Goal: Transaction & Acquisition: Purchase product/service

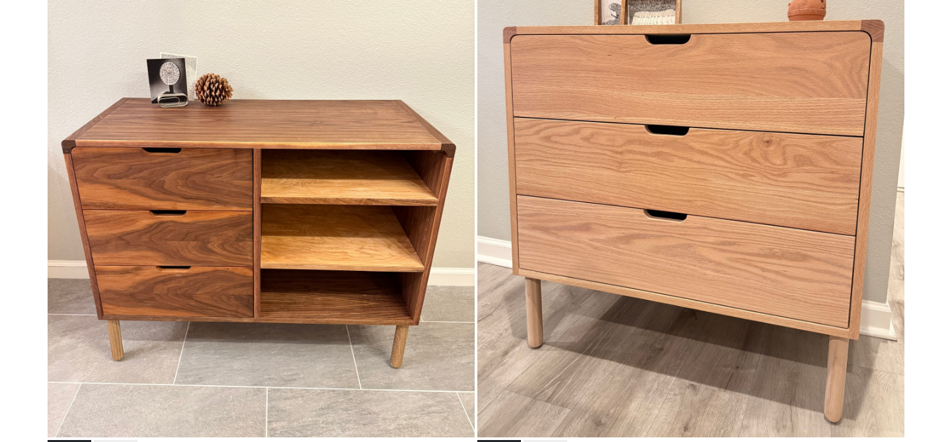
scroll to position [1072, 0]
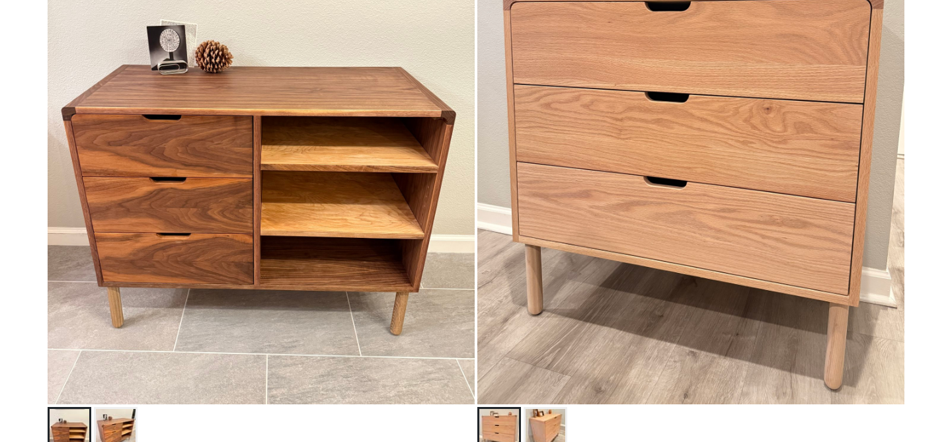
click at [609, 152] on img at bounding box center [690, 138] width 427 height 534
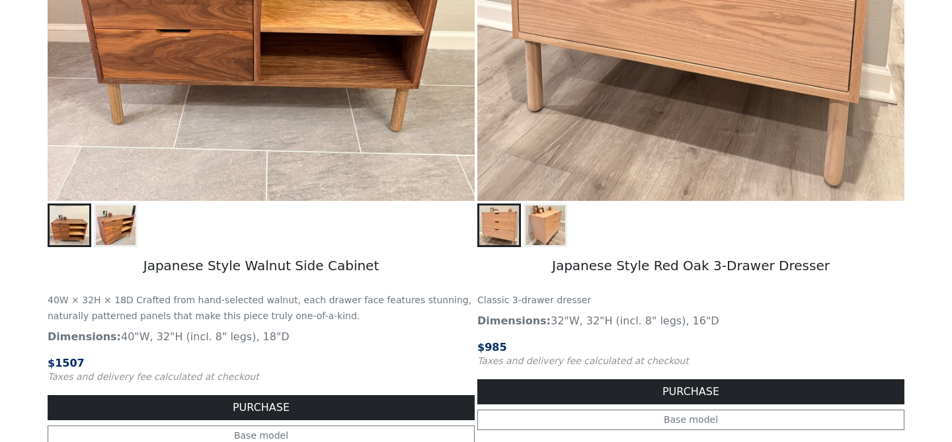
scroll to position [1279, 0]
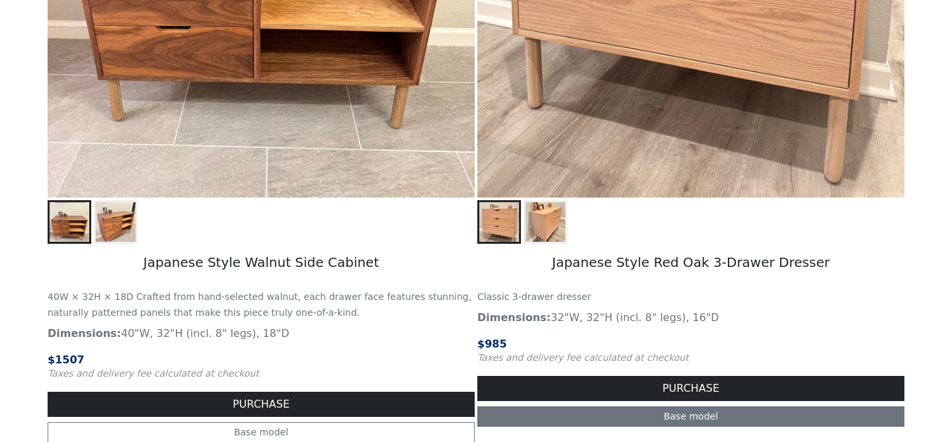
click at [631, 418] on link "Base model" at bounding box center [690, 416] width 427 height 20
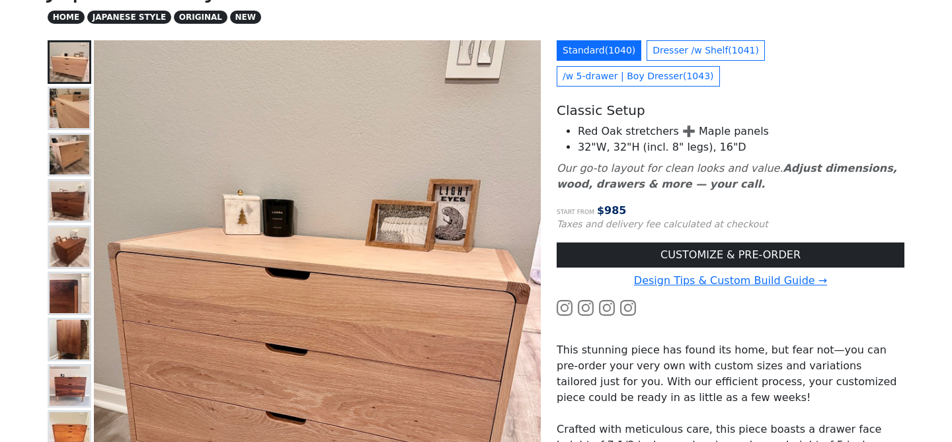
scroll to position [116, 0]
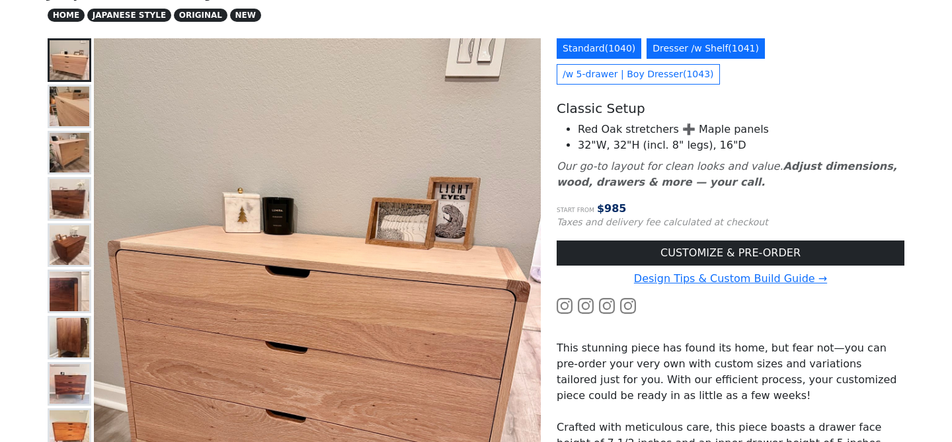
click at [677, 51] on link "Dresser /w Shelf ( 1041 )" at bounding box center [705, 48] width 118 height 20
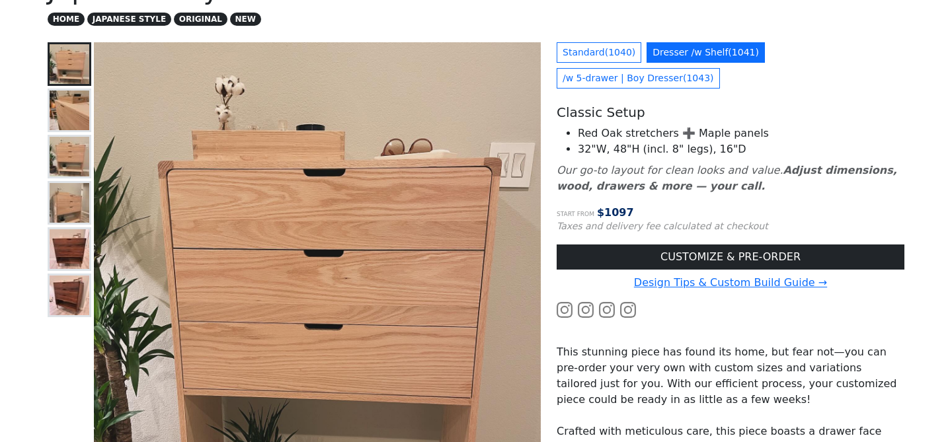
scroll to position [112, 0]
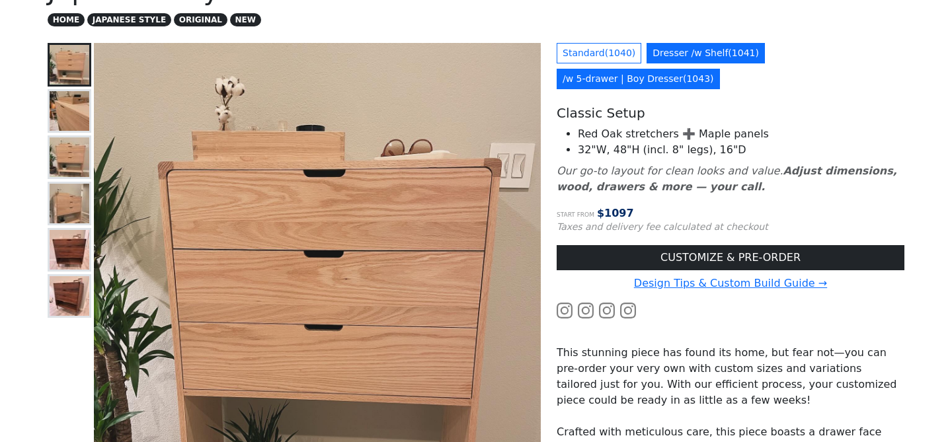
click at [604, 77] on link "/w 5-drawer | Boy Dresser ( 1043 )" at bounding box center [638, 79] width 163 height 20
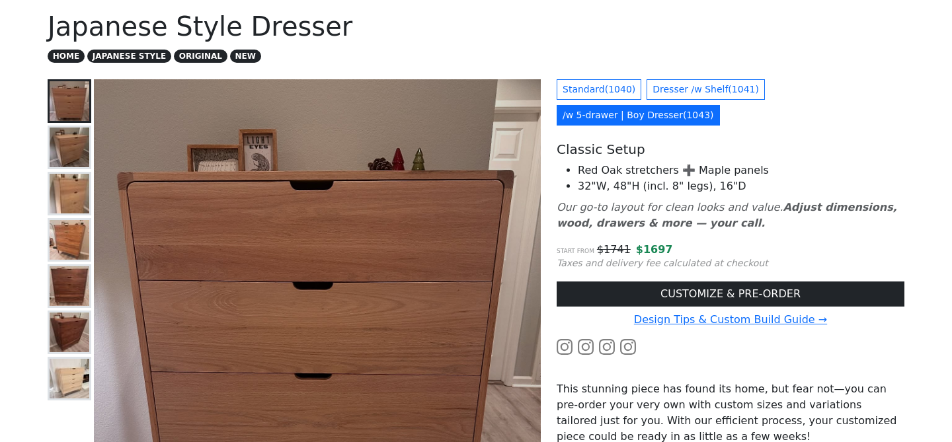
scroll to position [50, 0]
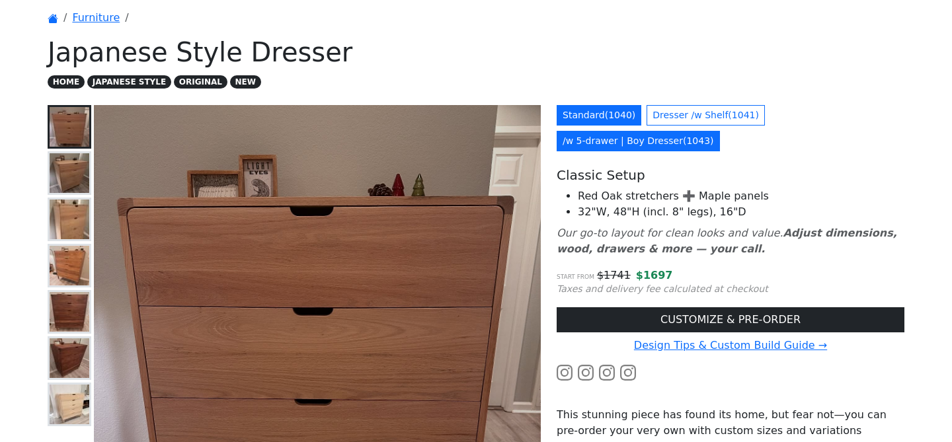
click at [615, 106] on link "Standard ( 1040 )" at bounding box center [599, 115] width 85 height 20
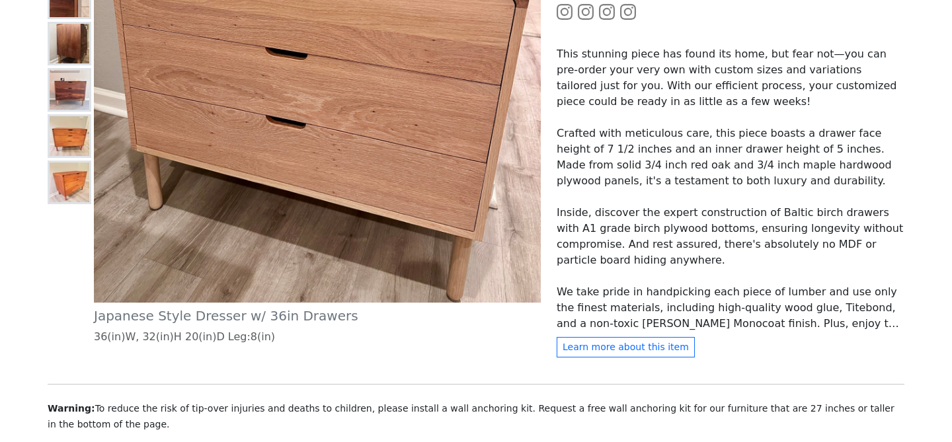
scroll to position [411, 0]
click at [85, 91] on img at bounding box center [70, 89] width 40 height 40
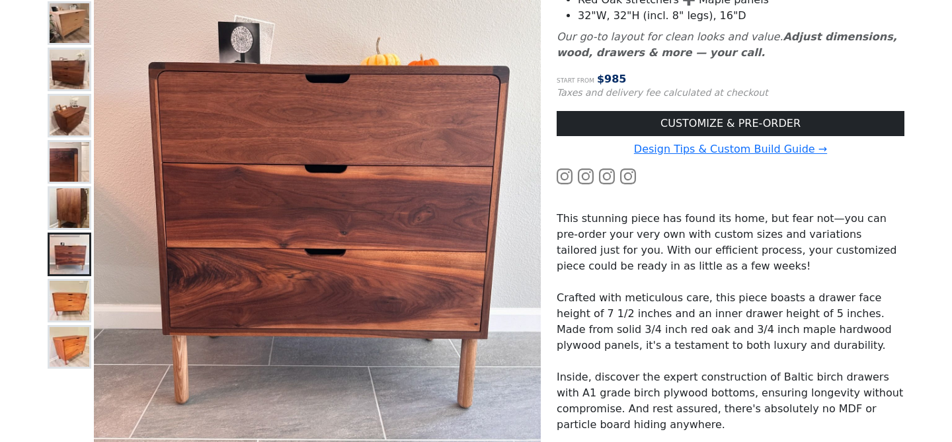
scroll to position [247, 0]
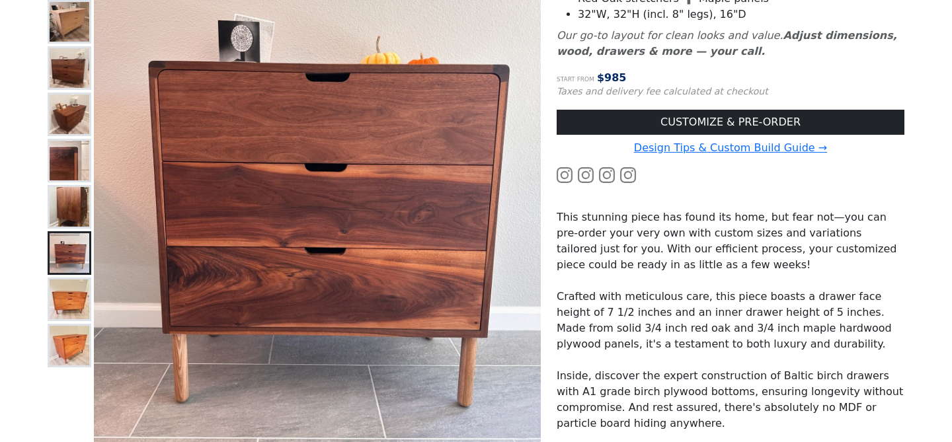
click at [78, 123] on img at bounding box center [70, 115] width 40 height 40
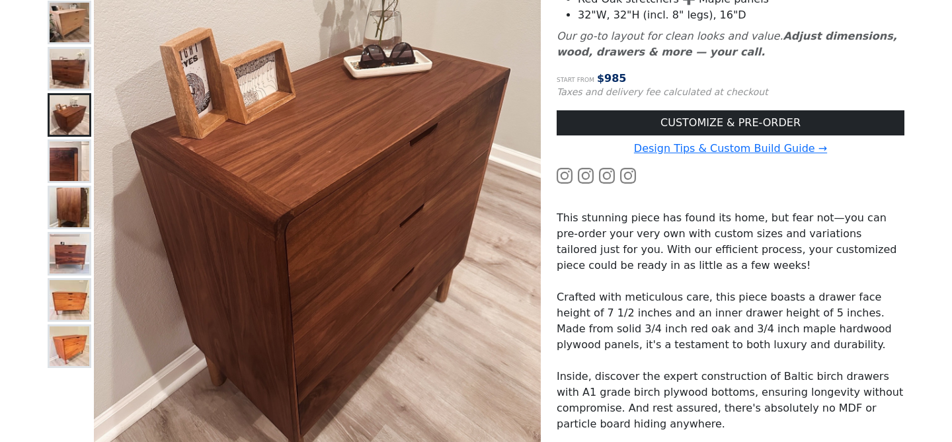
scroll to position [243, 0]
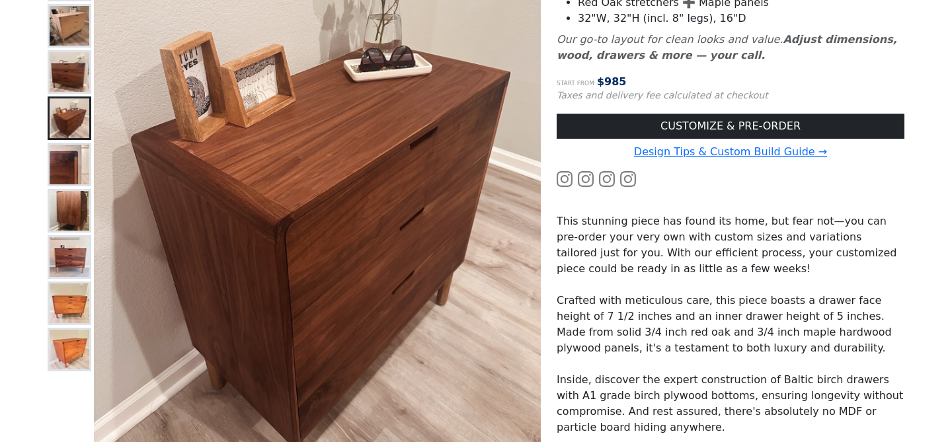
click at [75, 79] on img at bounding box center [70, 72] width 40 height 40
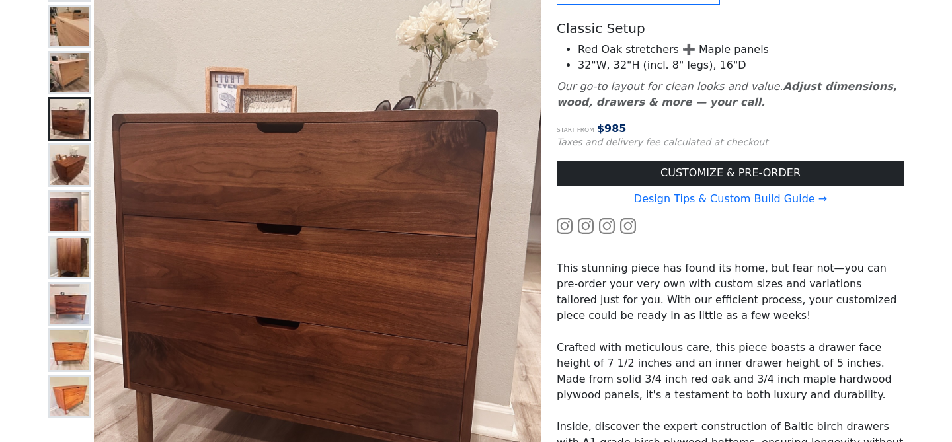
scroll to position [191, 0]
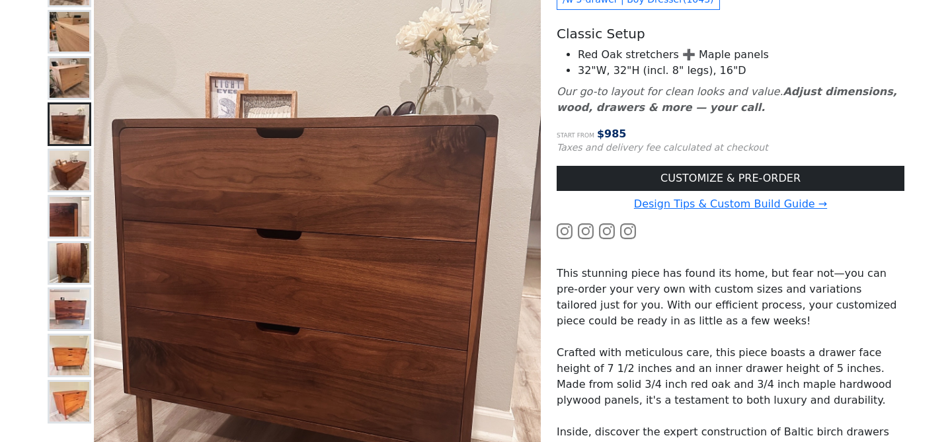
click at [75, 72] on img at bounding box center [70, 78] width 40 height 40
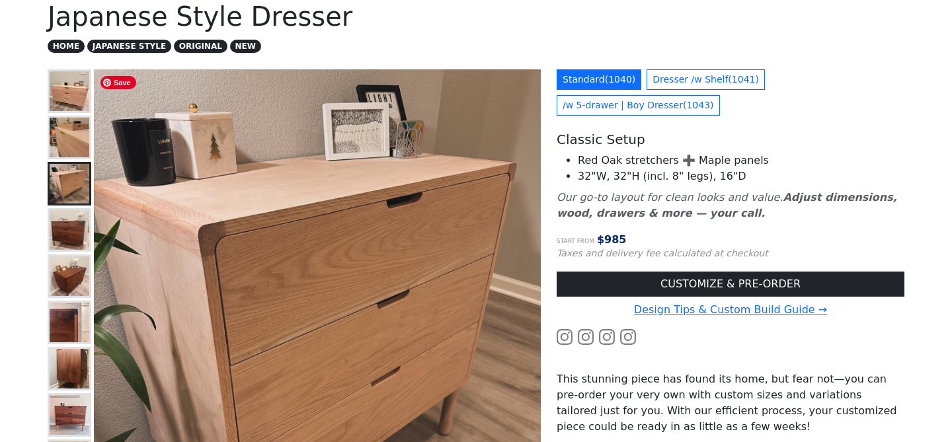
scroll to position [84, 0]
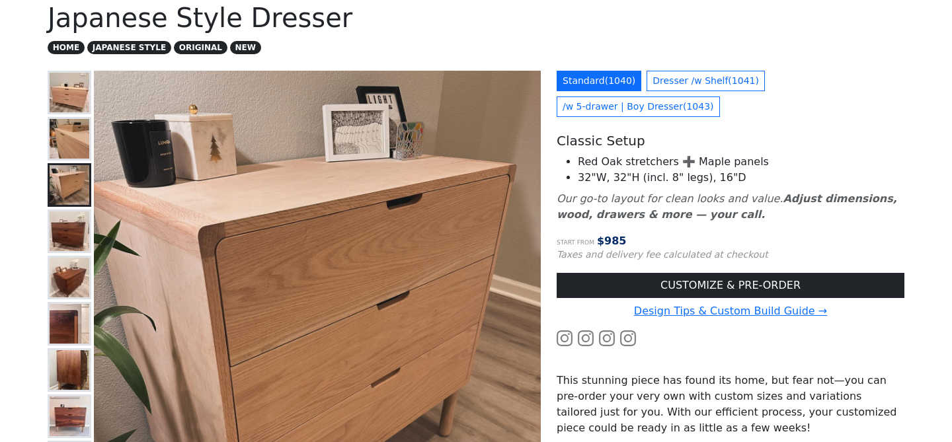
click at [66, 145] on img at bounding box center [70, 139] width 40 height 40
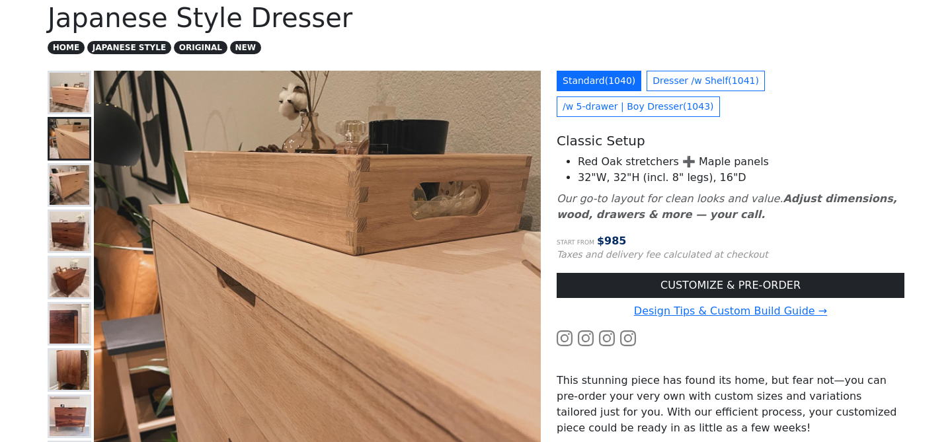
click at [78, 95] on img at bounding box center [70, 93] width 40 height 40
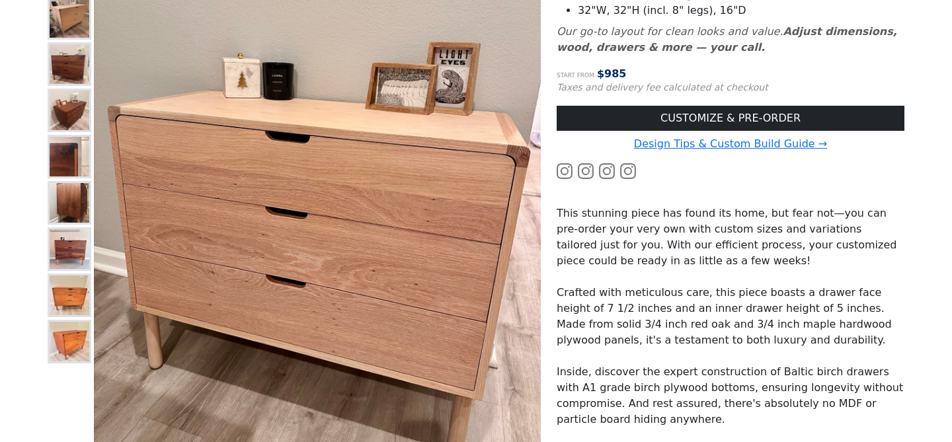
scroll to position [250, 0]
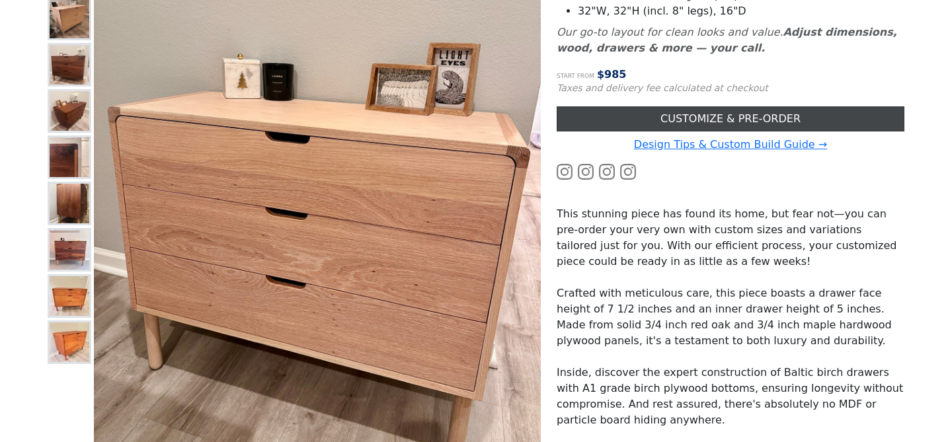
click at [707, 120] on link "CUSTOMIZE & PRE-ORDER" at bounding box center [731, 118] width 348 height 25
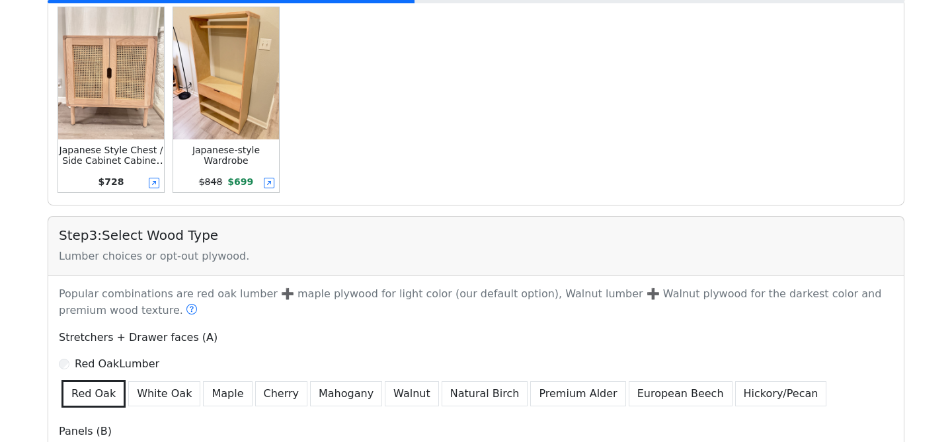
scroll to position [603, 0]
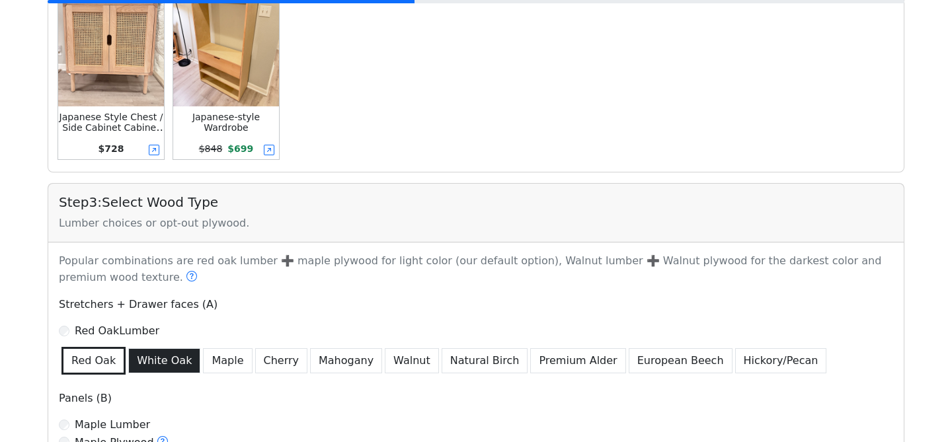
click at [161, 362] on button "White Oak" at bounding box center [164, 360] width 72 height 25
click at [86, 367] on button "Red Oak" at bounding box center [91, 360] width 61 height 25
click at [186, 280] on icon at bounding box center [191, 276] width 11 height 11
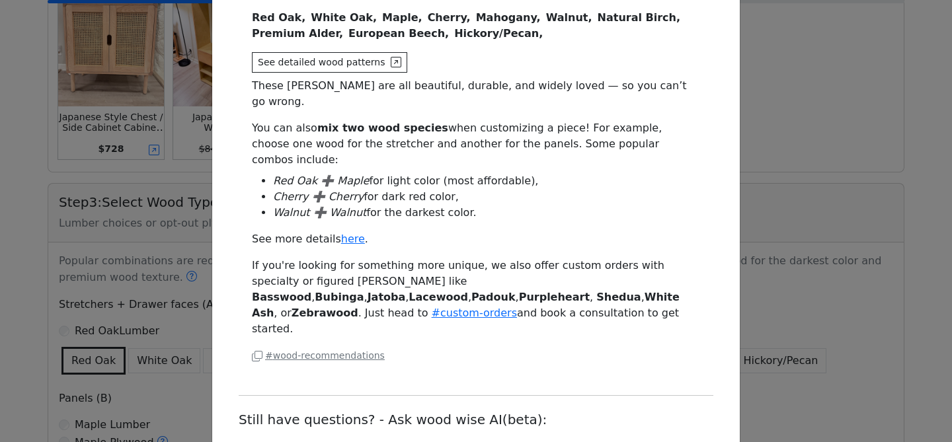
scroll to position [194, 0]
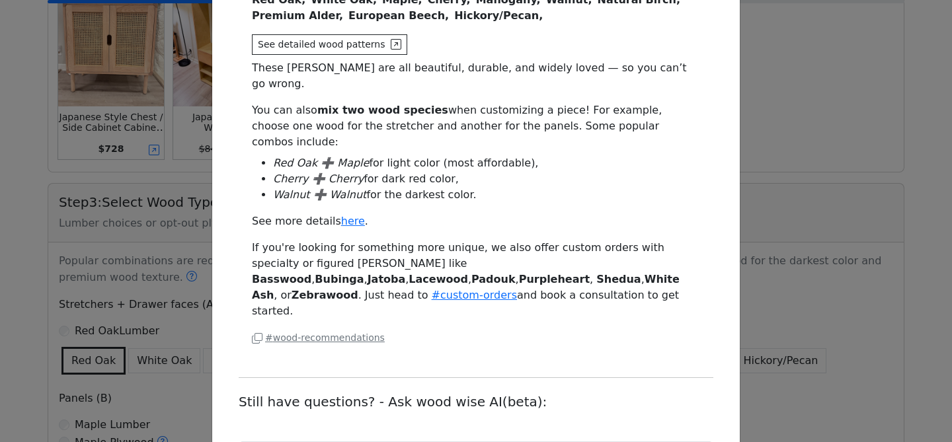
click at [775, 123] on div "Do people pick a different wood? Do people usually pick a different wood? What …" at bounding box center [476, 221] width 952 height 442
click at [803, 93] on div "Do people pick a different wood? Do people usually pick a different wood? What …" at bounding box center [476, 221] width 952 height 442
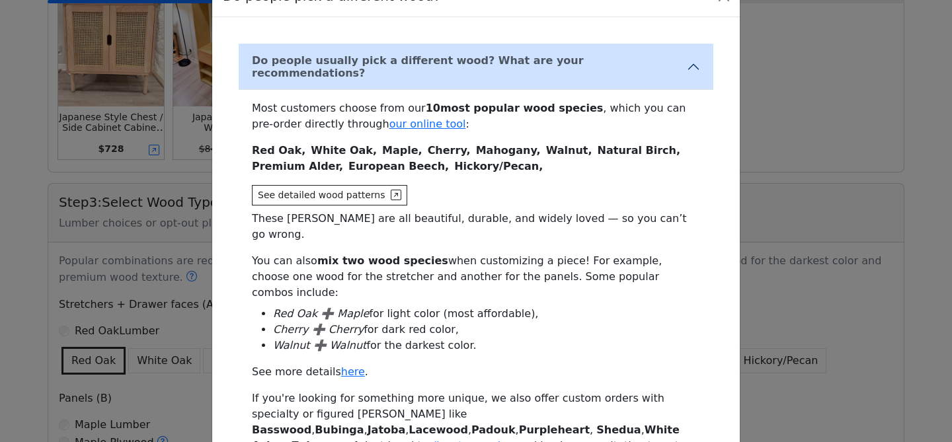
scroll to position [12, 0]
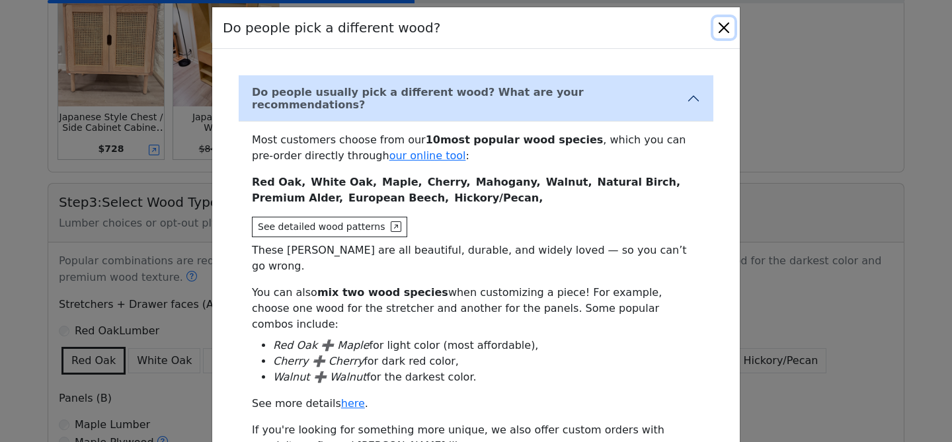
click at [727, 22] on button "Close" at bounding box center [723, 27] width 21 height 21
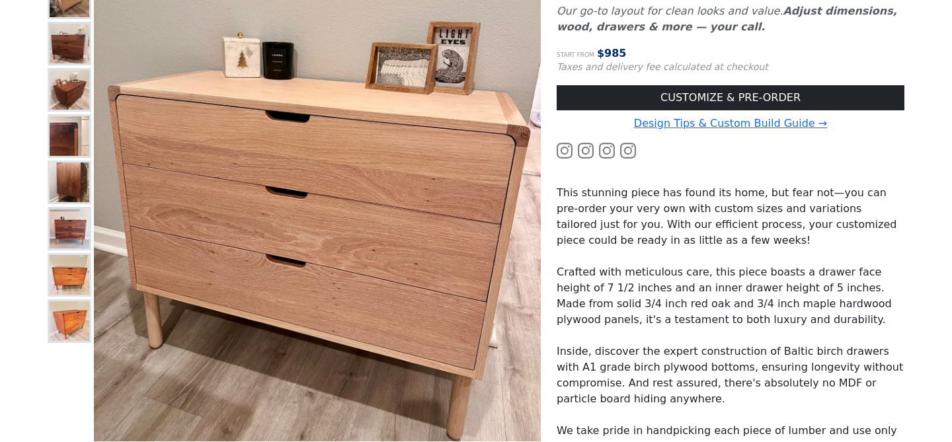
scroll to position [250, 0]
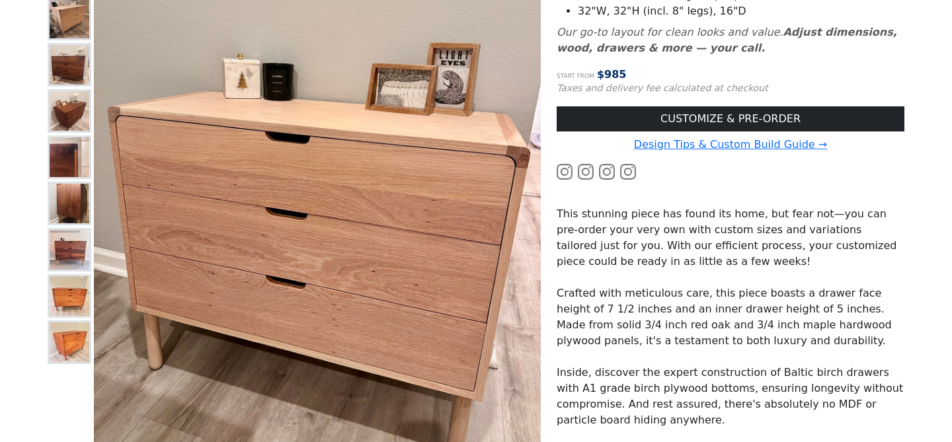
click at [72, 305] on img at bounding box center [70, 296] width 40 height 40
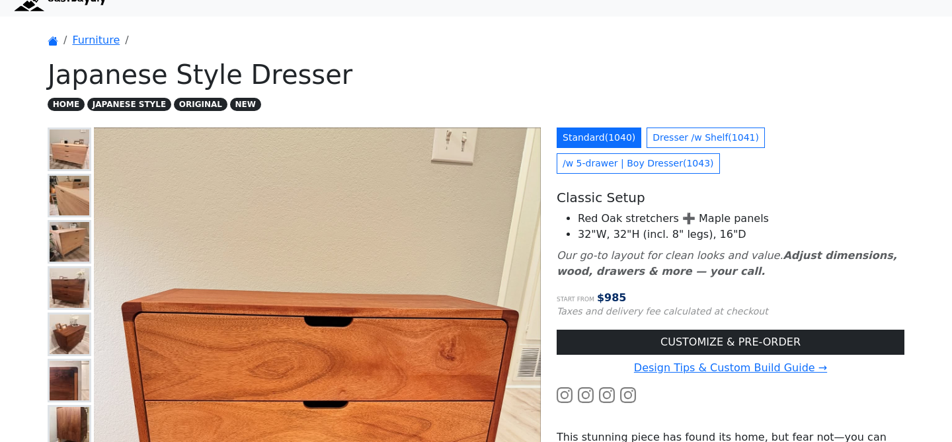
scroll to position [15, 0]
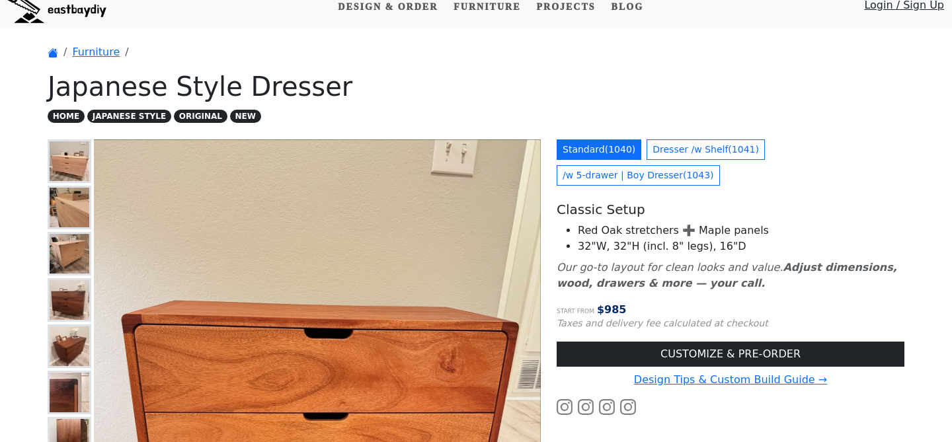
click at [80, 147] on img at bounding box center [70, 161] width 40 height 40
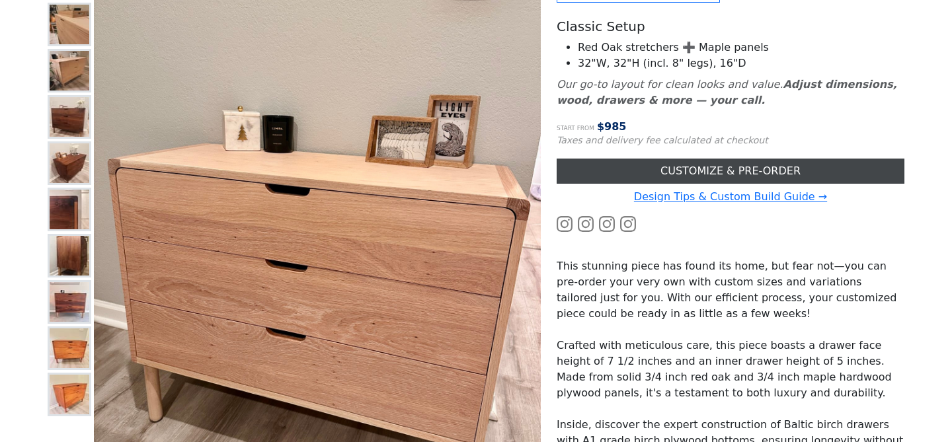
scroll to position [199, 0]
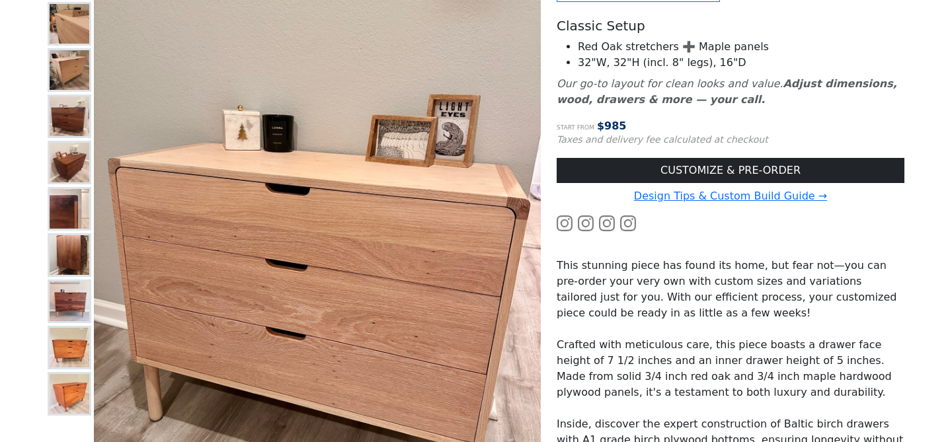
click at [73, 115] on img at bounding box center [70, 116] width 40 height 40
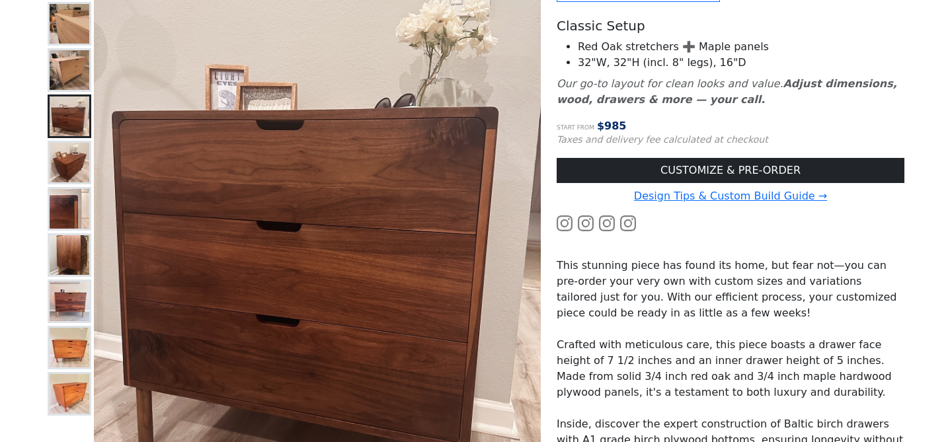
click at [74, 67] on img at bounding box center [70, 70] width 40 height 40
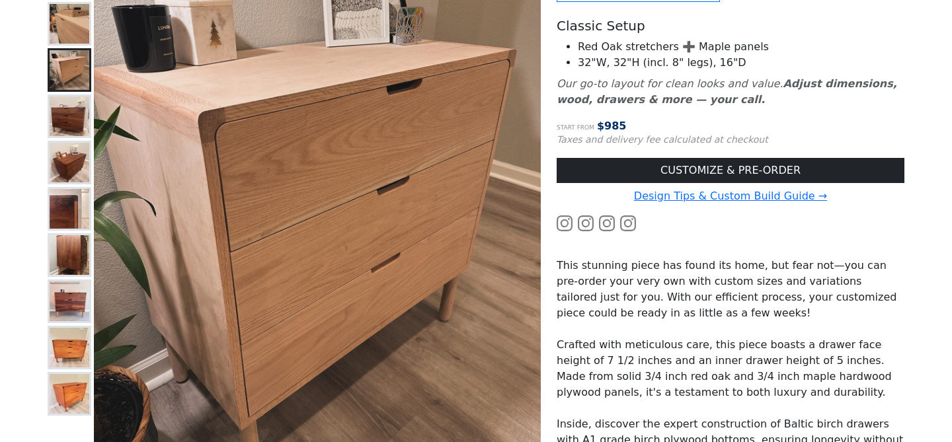
click at [65, 34] on img at bounding box center [70, 24] width 40 height 40
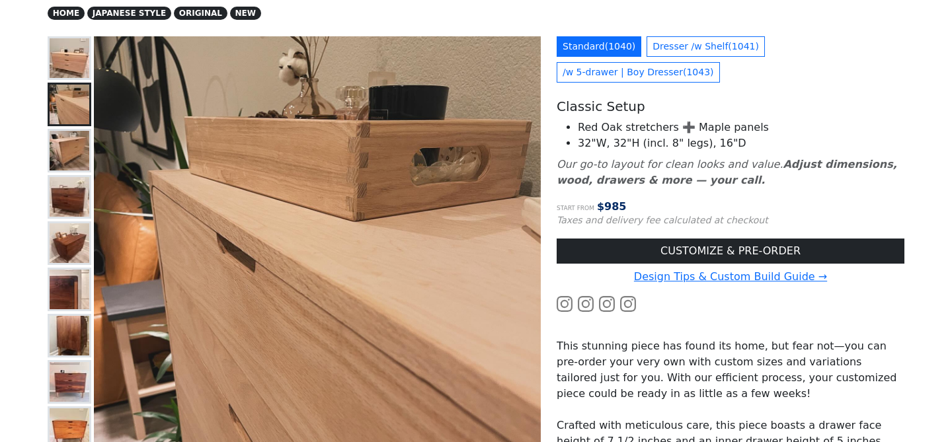
scroll to position [119, 0]
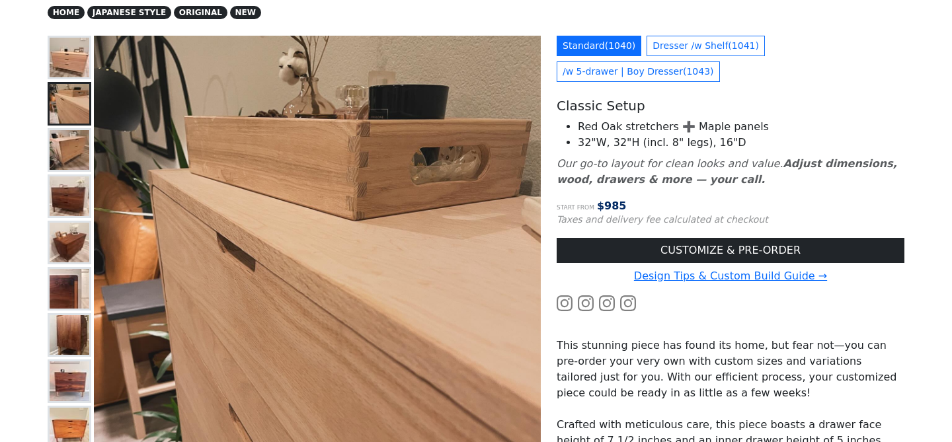
click at [74, 61] on img at bounding box center [70, 58] width 40 height 40
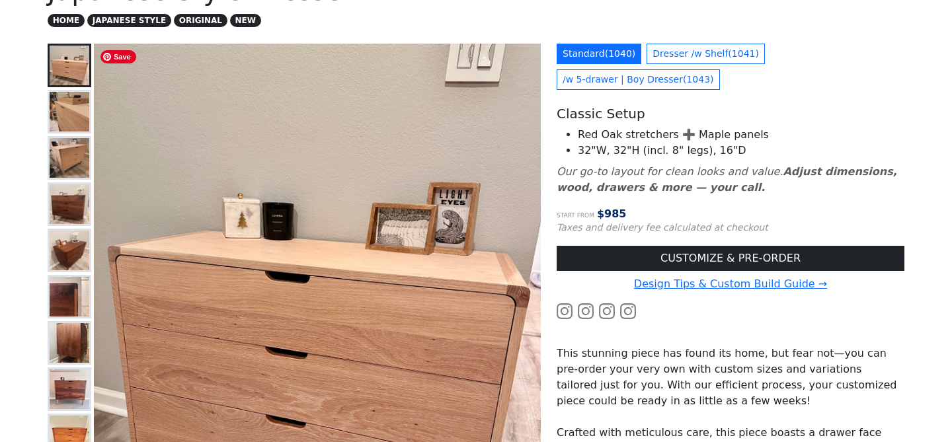
scroll to position [104, 0]
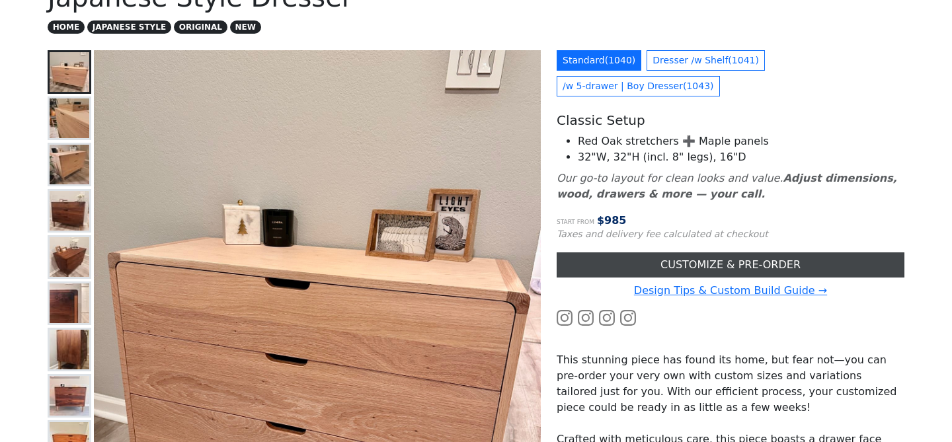
click at [679, 264] on link "CUSTOMIZE & PRE-ORDER" at bounding box center [731, 264] width 348 height 25
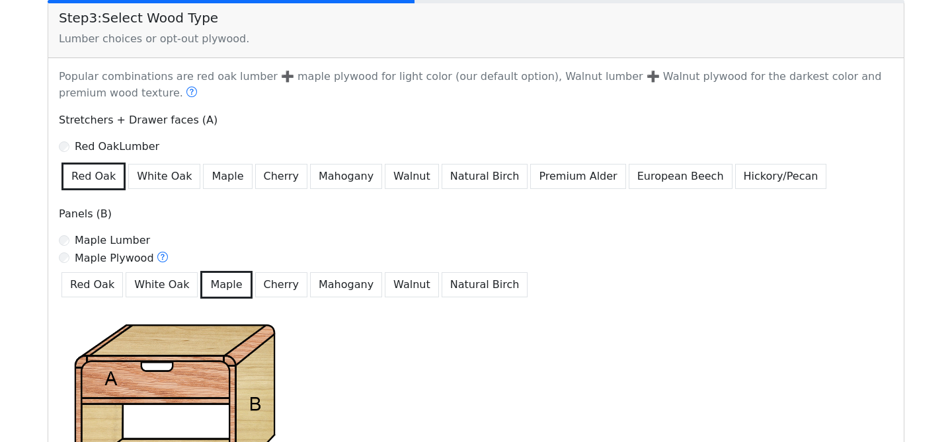
scroll to position [789, 0]
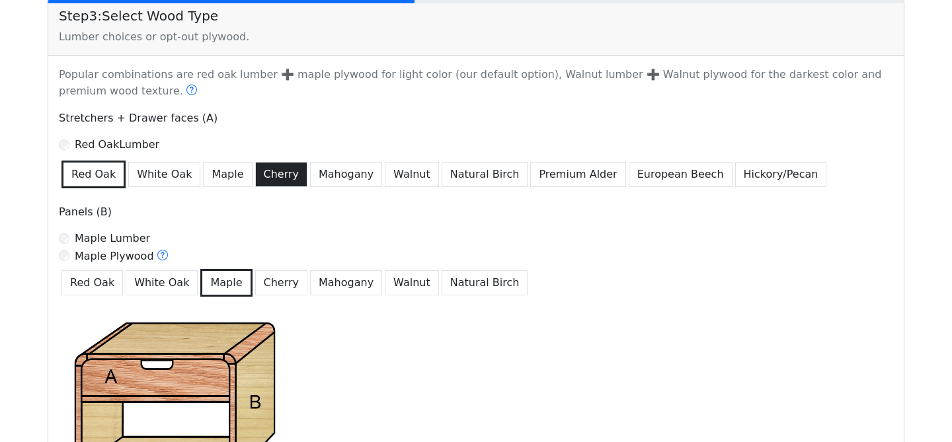
click at [266, 175] on button "Cherry" at bounding box center [281, 174] width 53 height 25
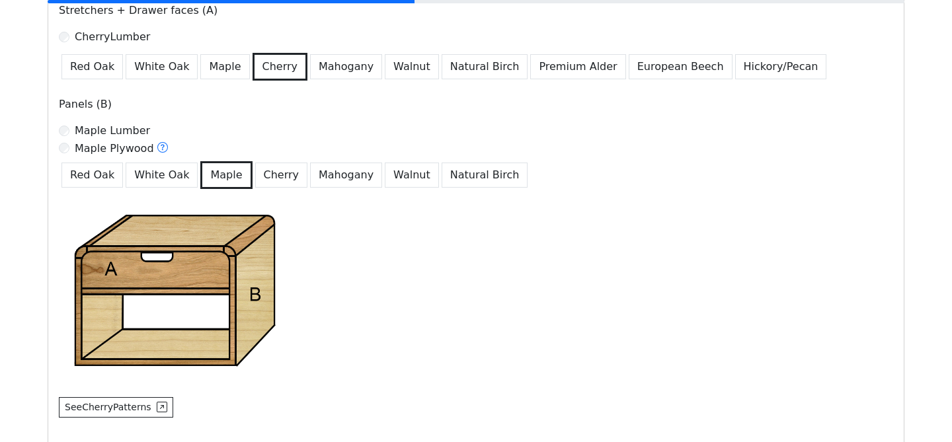
scroll to position [898, 0]
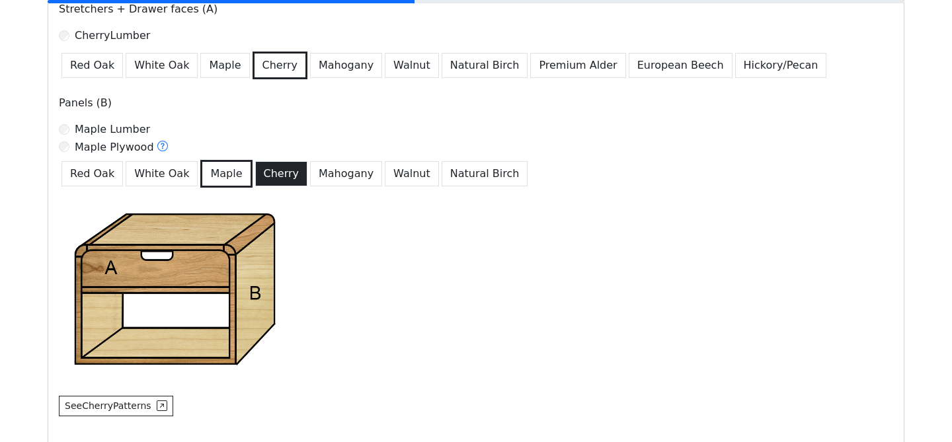
click at [277, 169] on button "Cherry" at bounding box center [281, 173] width 53 height 25
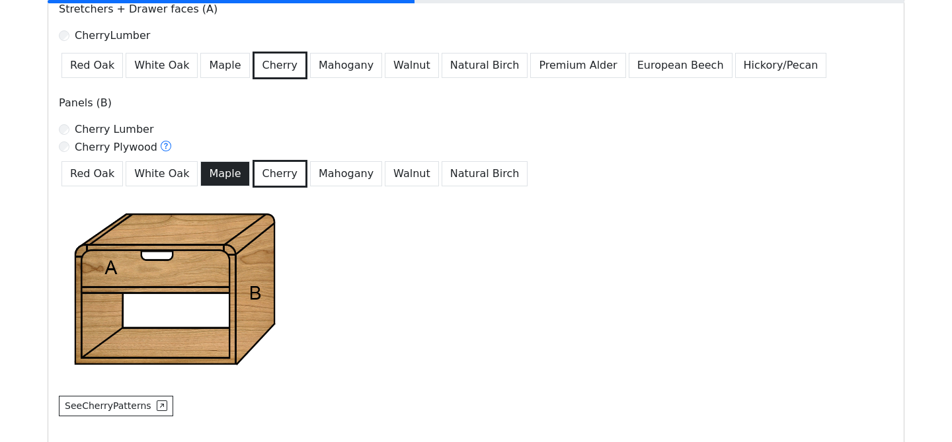
click at [227, 175] on button "Maple" at bounding box center [224, 173] width 49 height 25
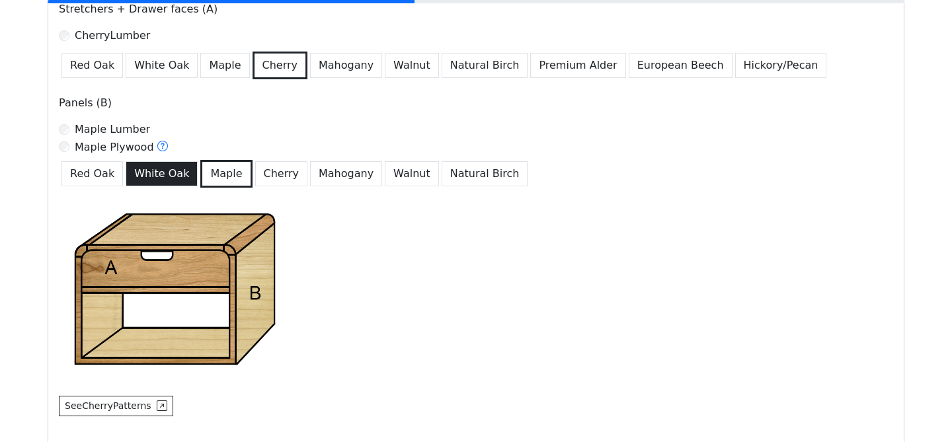
click at [166, 180] on button "White Oak" at bounding box center [162, 173] width 72 height 25
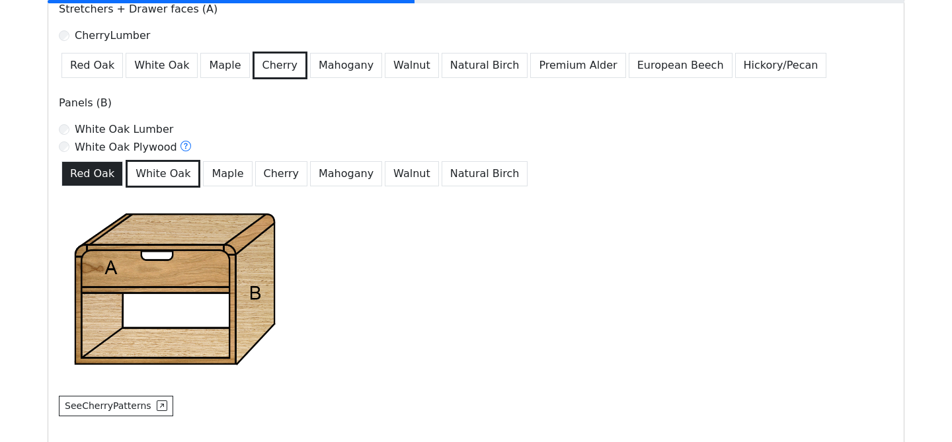
click at [108, 174] on button "Red Oak" at bounding box center [91, 173] width 61 height 25
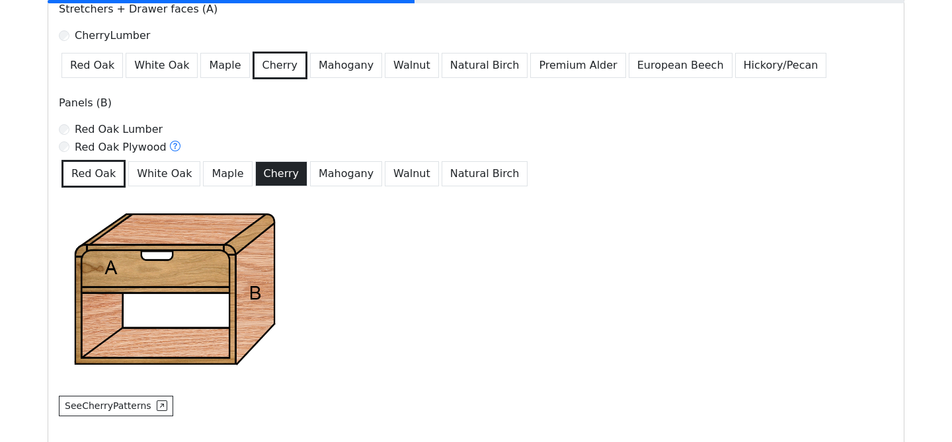
click at [266, 169] on button "Cherry" at bounding box center [281, 173] width 53 height 25
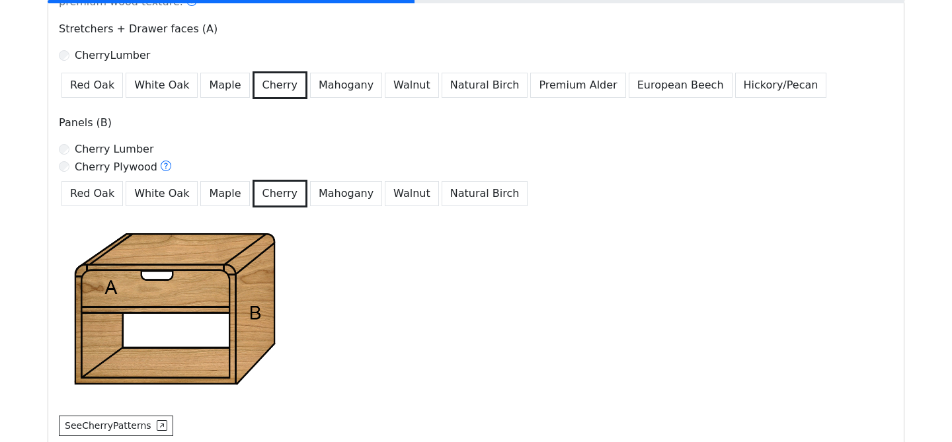
scroll to position [882, 0]
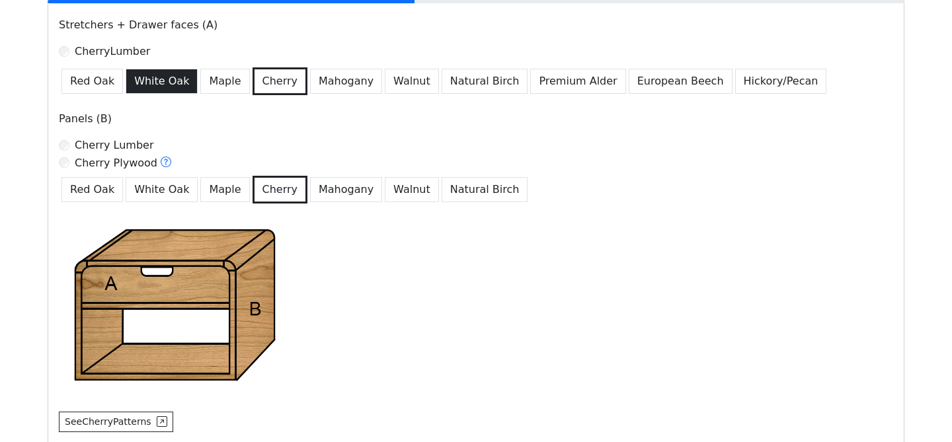
click at [158, 81] on button "White Oak" at bounding box center [162, 81] width 72 height 25
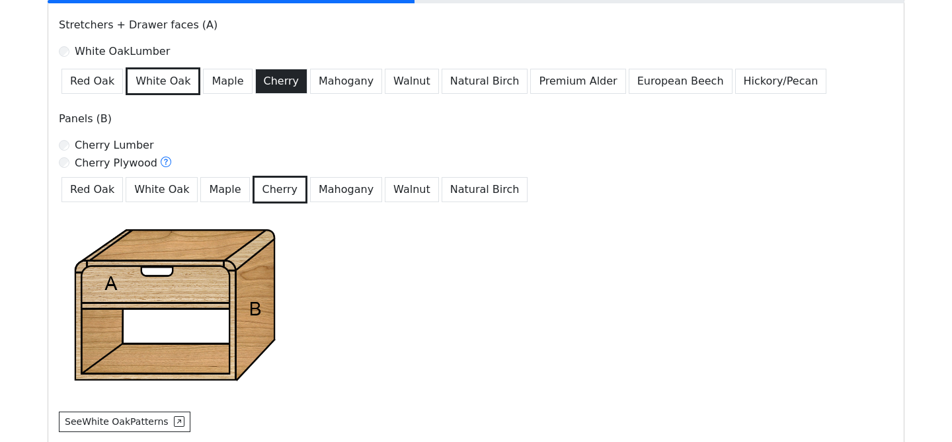
click at [261, 75] on button "Cherry" at bounding box center [281, 81] width 53 height 25
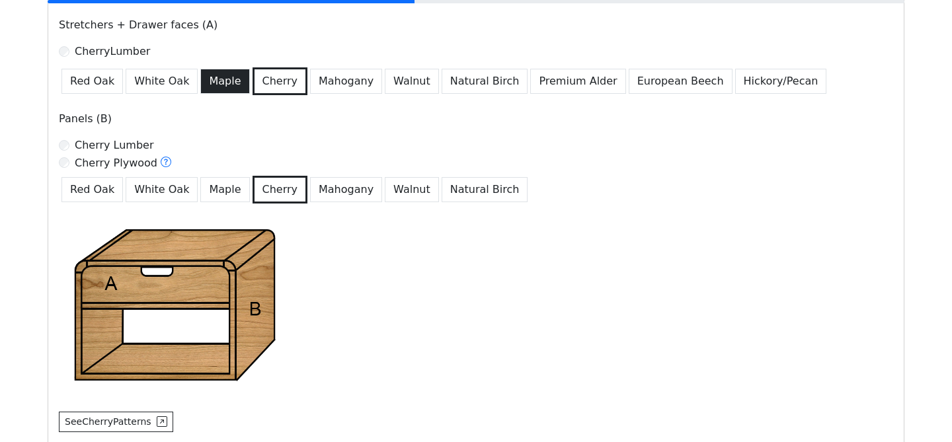
click at [217, 87] on button "Maple" at bounding box center [224, 81] width 49 height 25
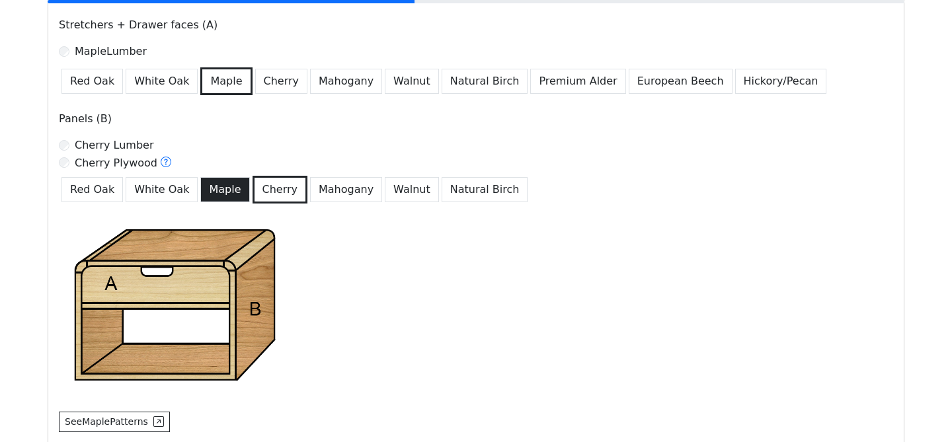
click at [211, 191] on button "Maple" at bounding box center [224, 189] width 49 height 25
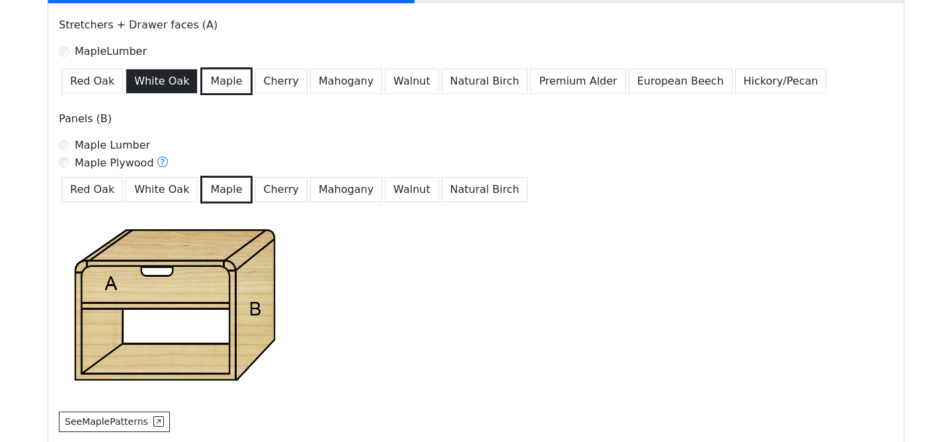
click at [171, 90] on button "White Oak" at bounding box center [162, 81] width 72 height 25
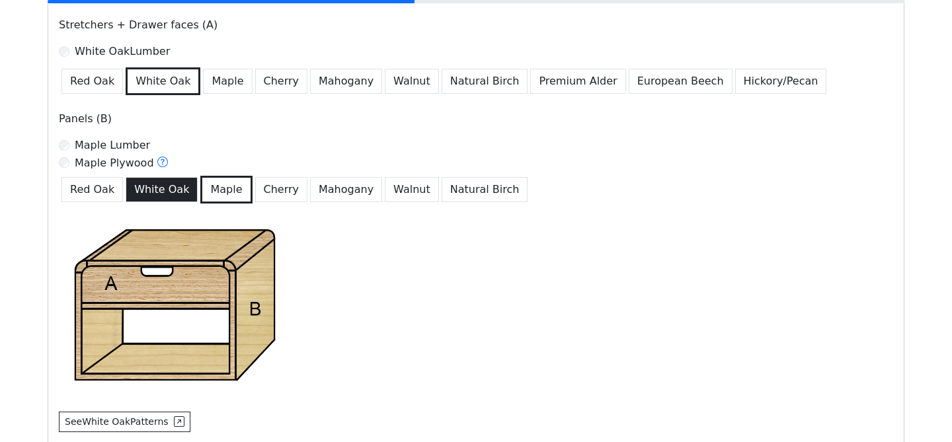
click at [175, 194] on button "White Oak" at bounding box center [162, 189] width 72 height 25
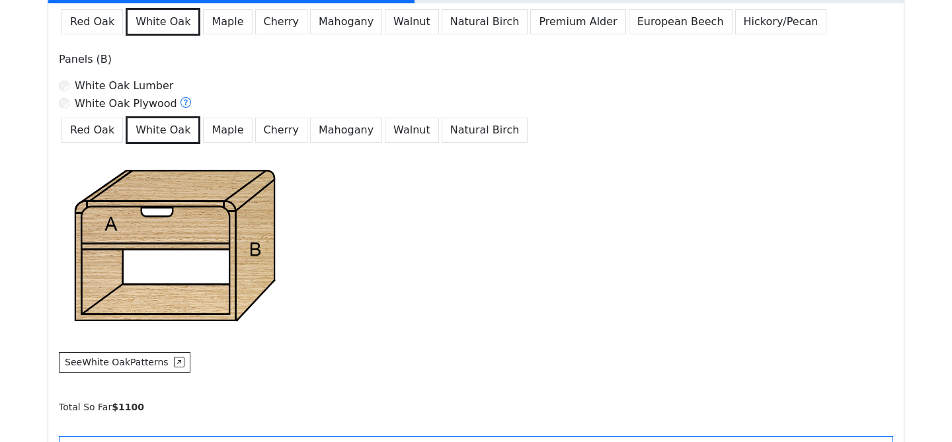
scroll to position [943, 0]
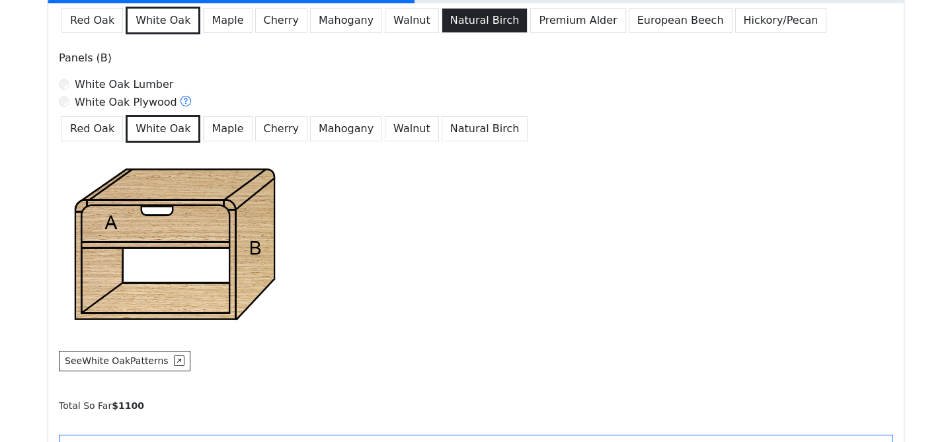
click at [444, 28] on button "Natural Birch" at bounding box center [485, 20] width 87 height 25
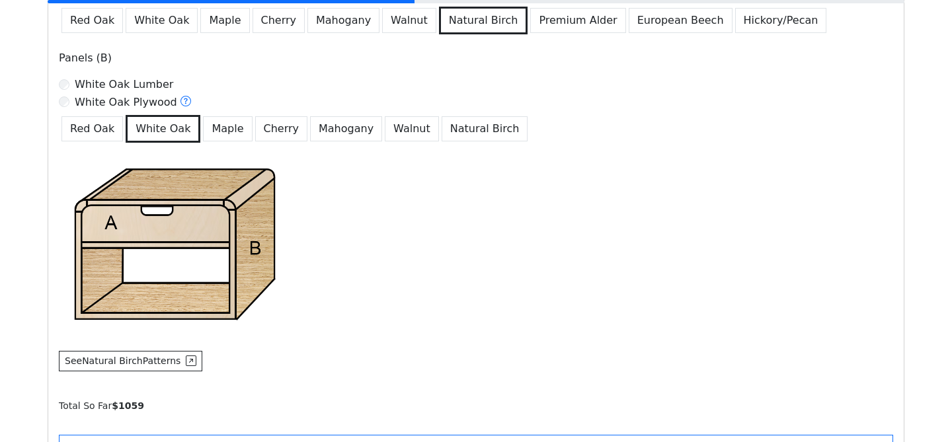
click at [444, 116] on div "Red Oak White Oak Maple Cherry Mahogany Walnut Natural Birch" at bounding box center [476, 127] width 834 height 30
click at [333, 19] on button "Mahogany" at bounding box center [343, 20] width 72 height 25
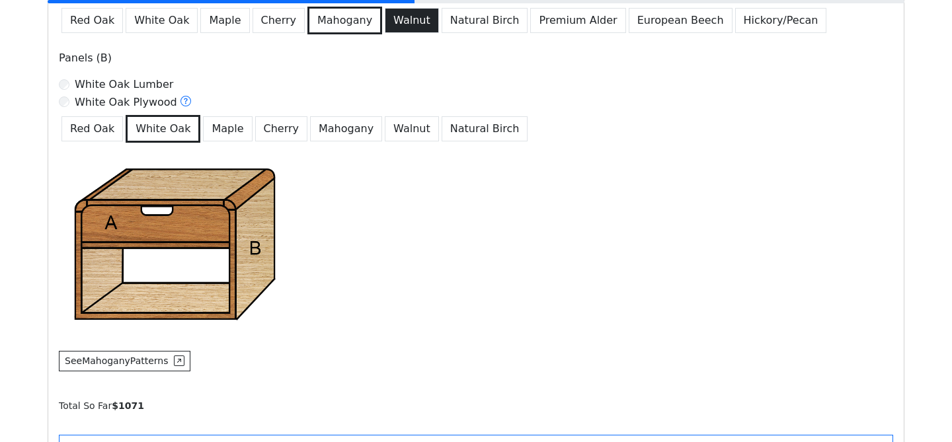
click at [385, 22] on button "Walnut" at bounding box center [412, 20] width 54 height 25
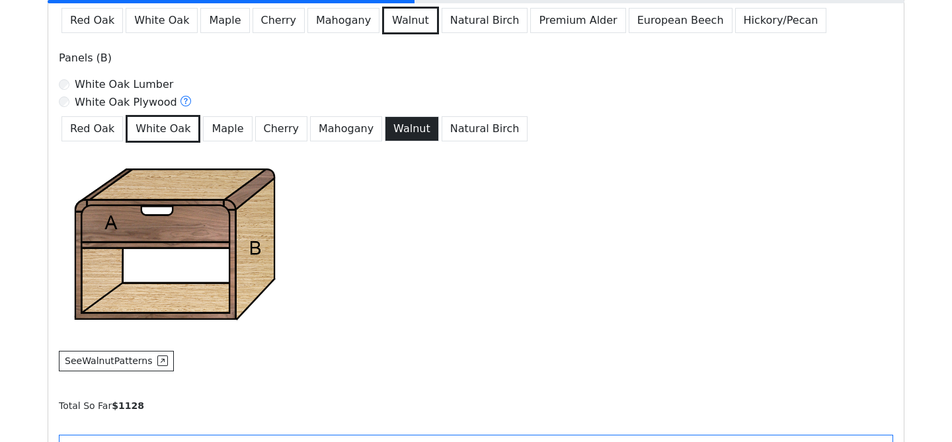
click at [385, 131] on button "Walnut" at bounding box center [412, 128] width 54 height 25
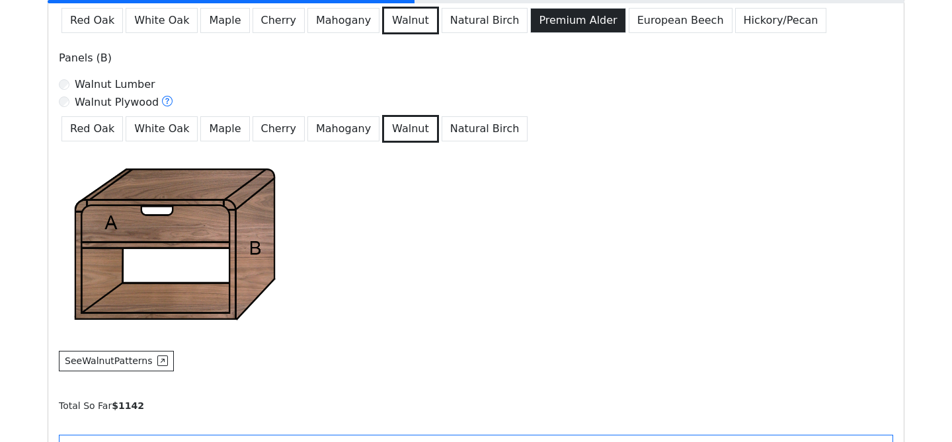
click at [548, 24] on button "Premium Alder" at bounding box center [577, 20] width 95 height 25
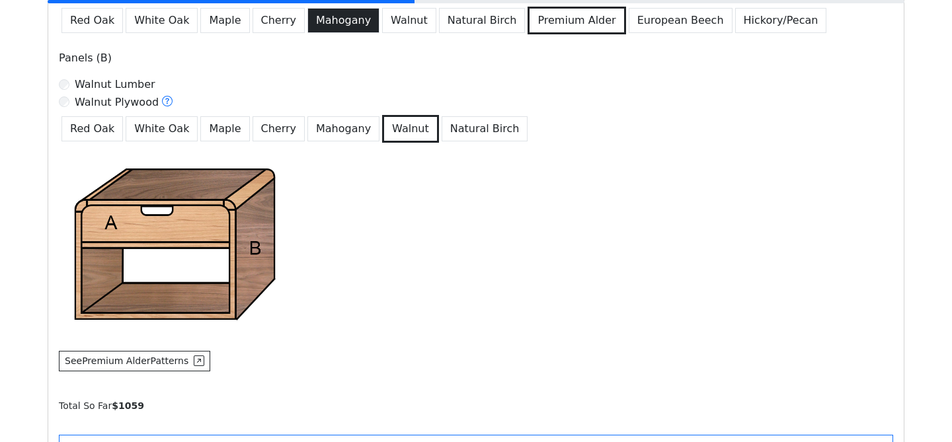
click at [353, 15] on button "Mahogany" at bounding box center [343, 20] width 72 height 25
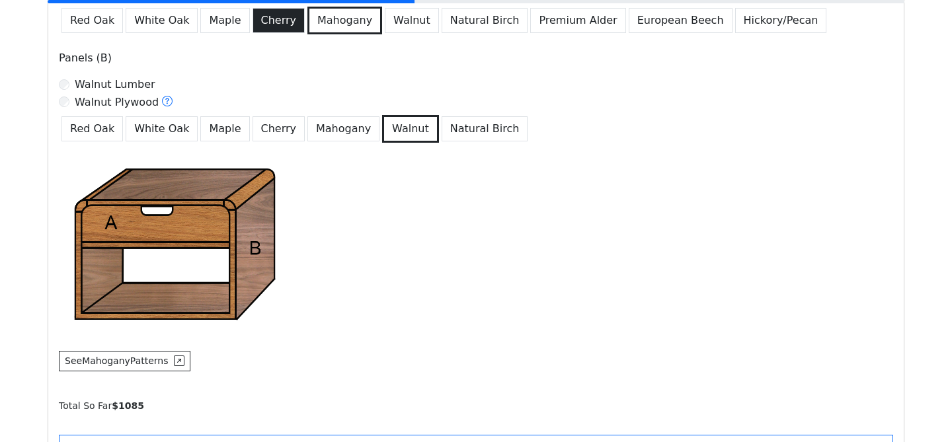
click at [259, 24] on button "Cherry" at bounding box center [278, 20] width 53 height 25
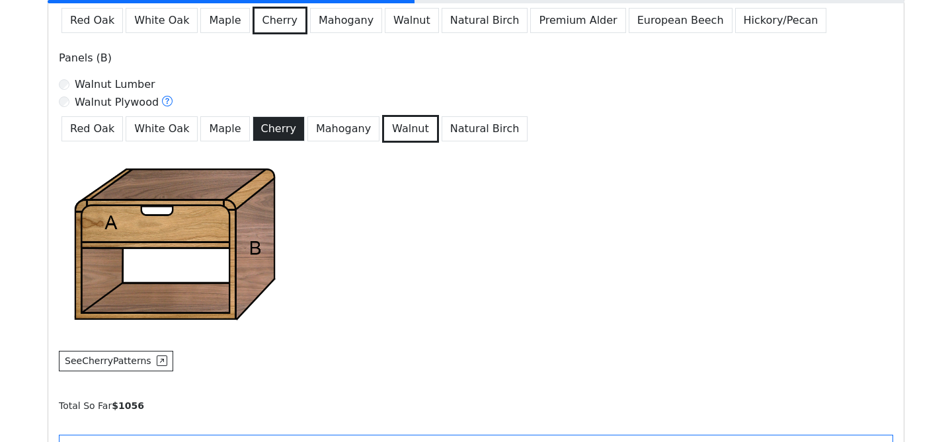
click at [266, 139] on button "Cherry" at bounding box center [278, 128] width 53 height 25
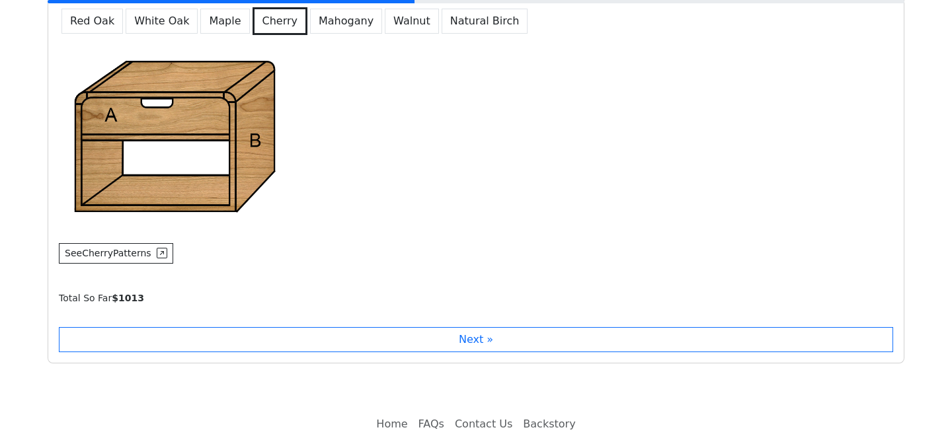
scroll to position [1095, 0]
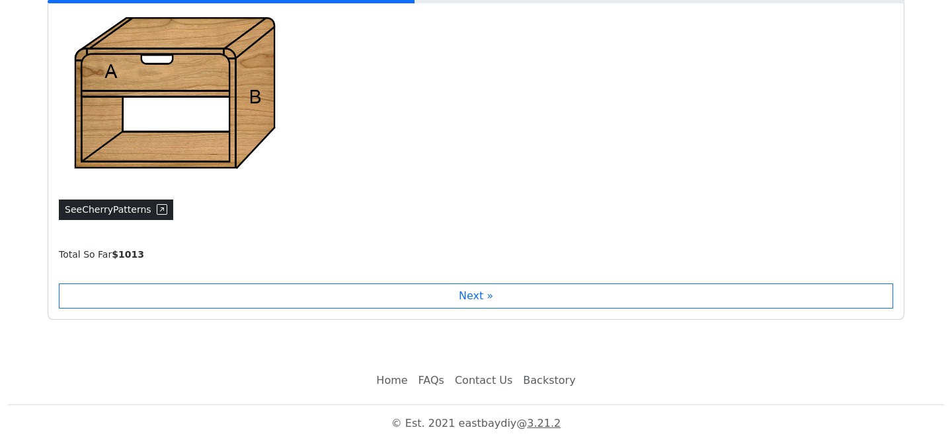
click at [160, 209] on icon at bounding box center [162, 209] width 11 height 11
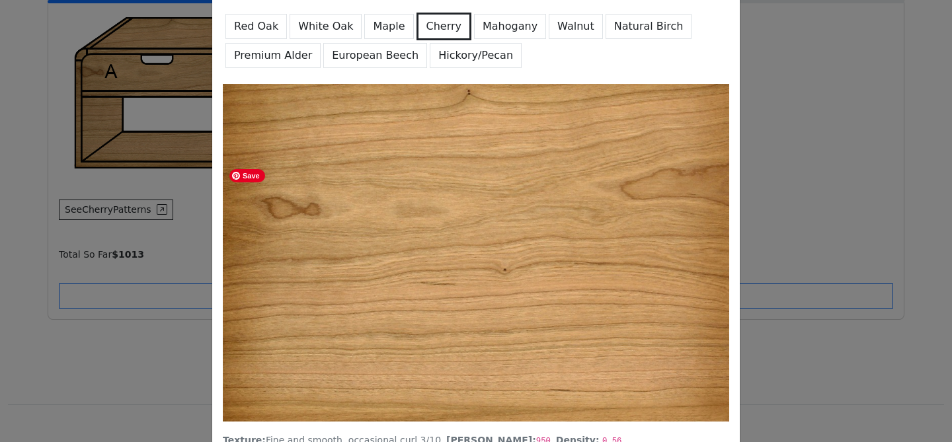
scroll to position [0, 0]
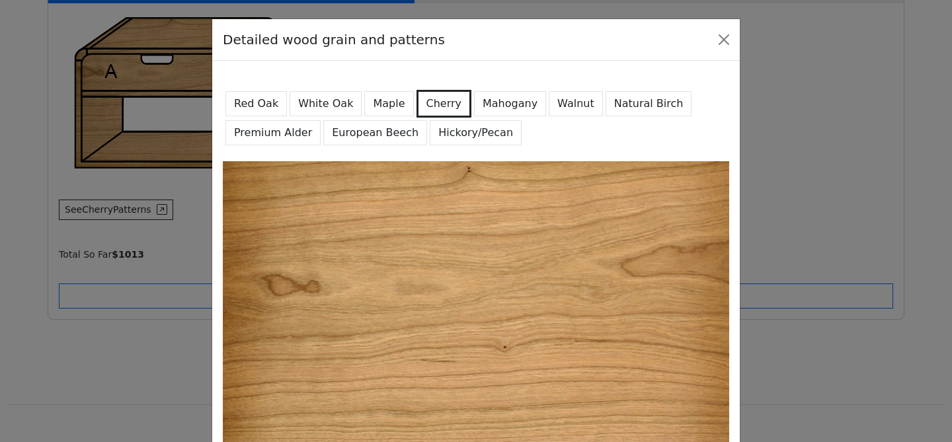
click at [388, 105] on button "Maple" at bounding box center [388, 103] width 49 height 25
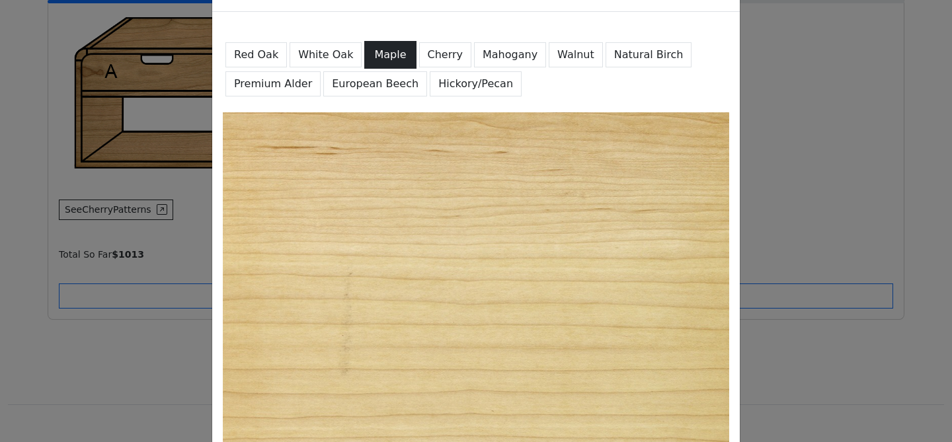
scroll to position [4, 0]
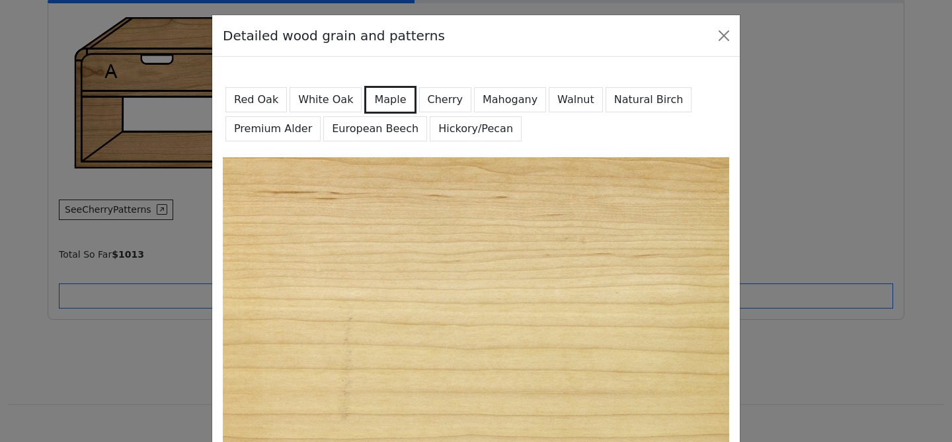
click at [328, 96] on button "White Oak" at bounding box center [325, 99] width 72 height 25
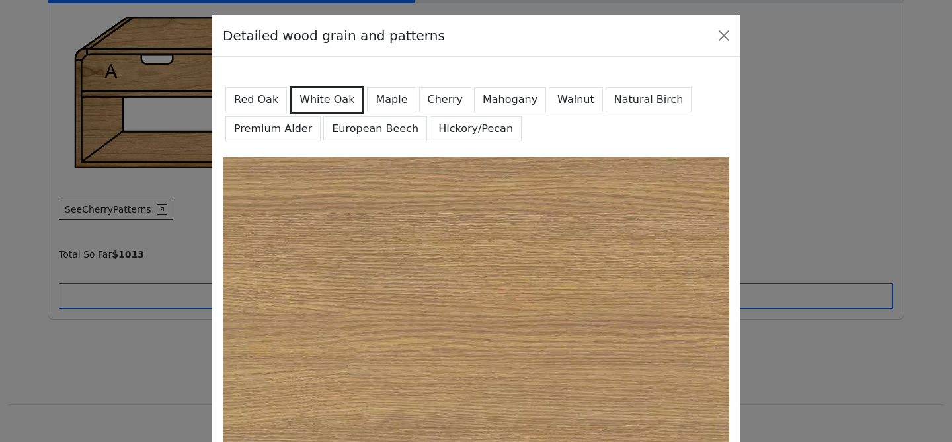
click at [267, 100] on button "Red Oak" at bounding box center [255, 99] width 61 height 25
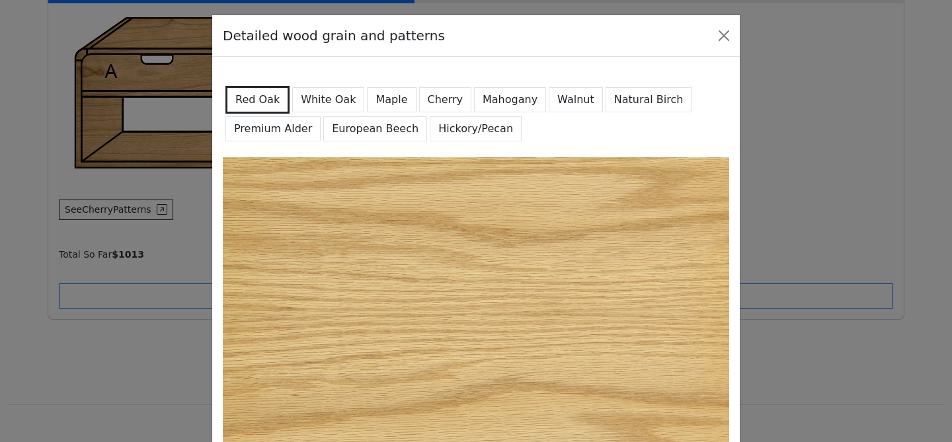
click at [327, 101] on button "White Oak" at bounding box center [328, 99] width 72 height 25
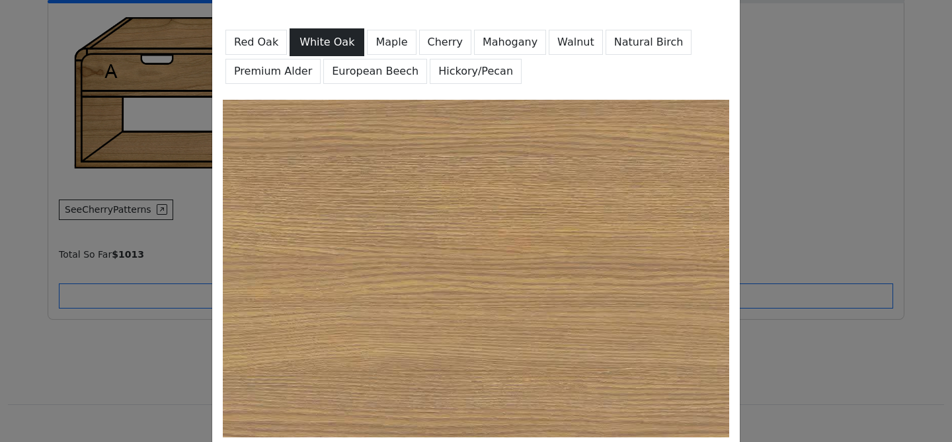
scroll to position [0, 0]
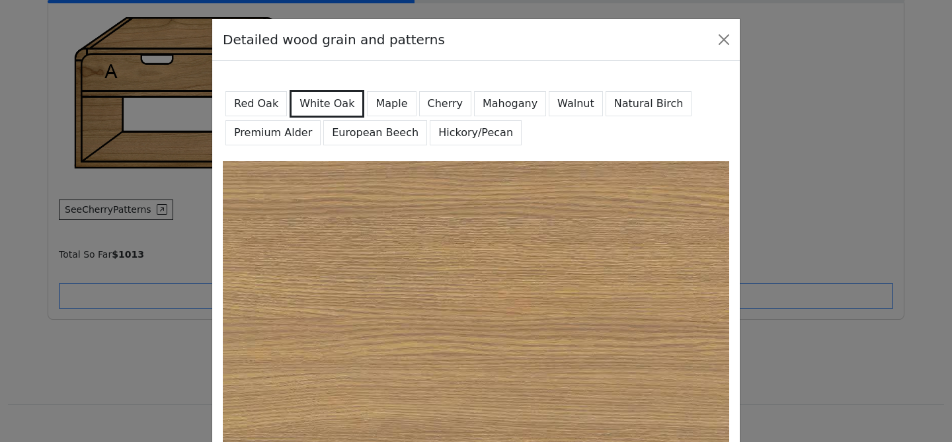
click at [556, 104] on button "Walnut" at bounding box center [576, 103] width 54 height 25
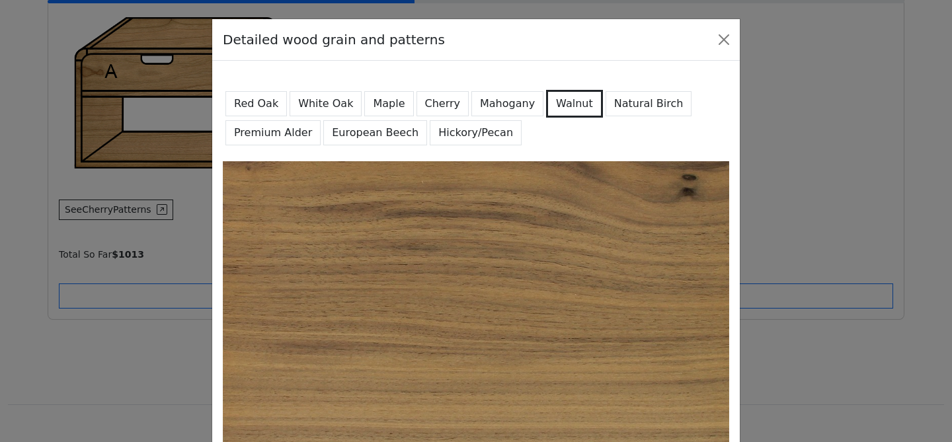
click at [430, 97] on button "Cherry" at bounding box center [442, 103] width 53 height 25
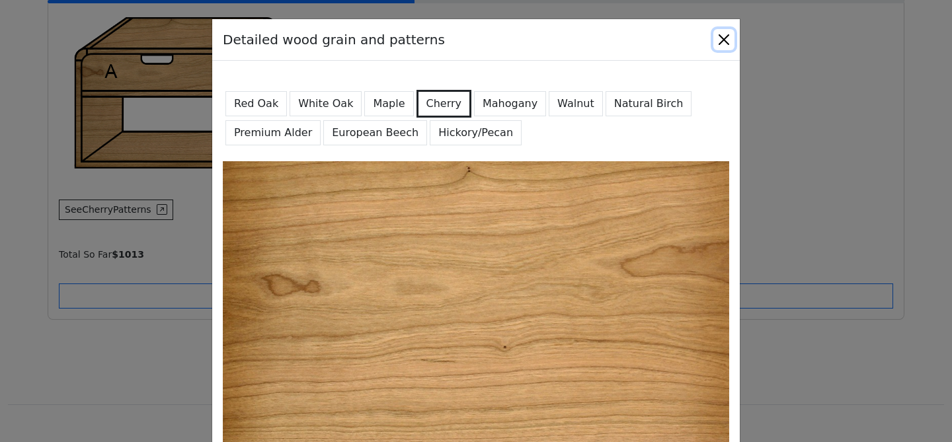
click at [723, 36] on button "Close" at bounding box center [723, 39] width 21 height 21
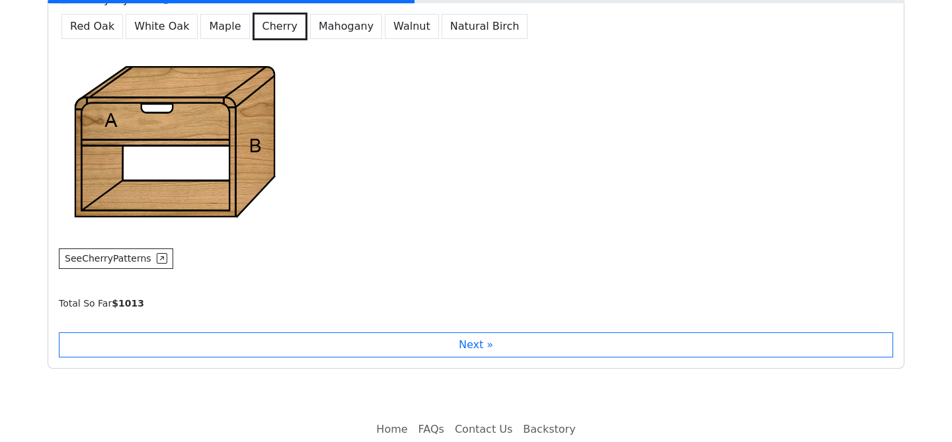
scroll to position [1095, 0]
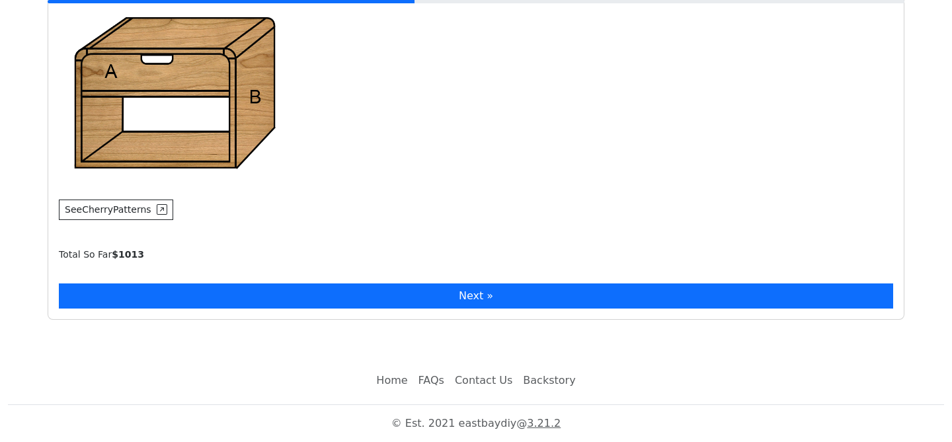
click at [373, 303] on button "Next »" at bounding box center [476, 296] width 834 height 25
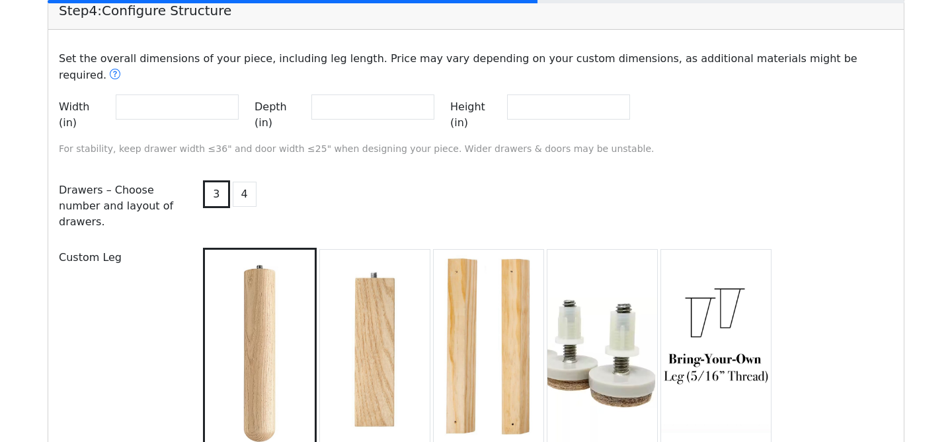
scroll to position [1391, 0]
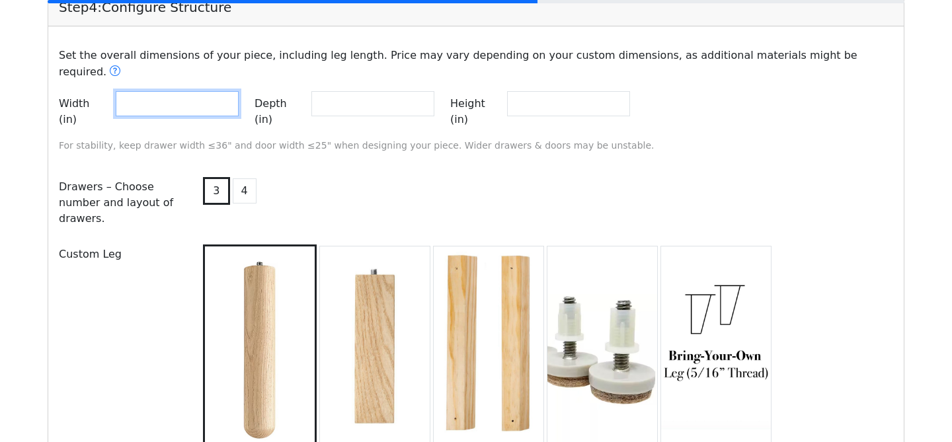
drag, startPoint x: 154, startPoint y: 82, endPoint x: 108, endPoint y: 79, distance: 45.7
click at [108, 91] on div "Width (in) **" at bounding box center [149, 111] width 180 height 41
type input "**"
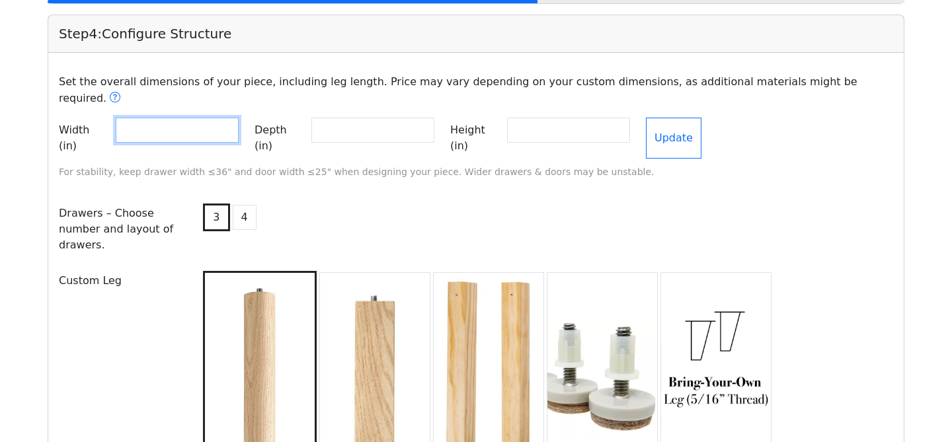
scroll to position [1361, 0]
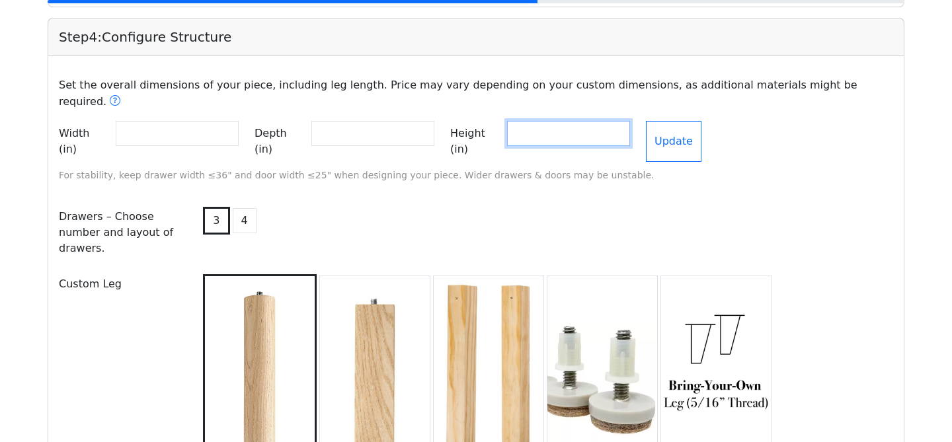
drag, startPoint x: 582, startPoint y: 123, endPoint x: 541, endPoint y: 124, distance: 40.3
click at [541, 124] on input "**" at bounding box center [568, 133] width 123 height 25
type input "**"
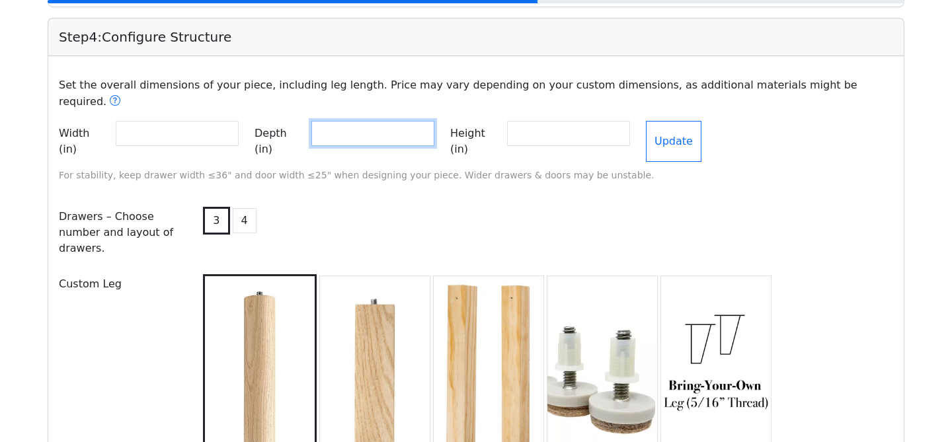
click at [342, 127] on input "**" at bounding box center [372, 133] width 123 height 25
drag, startPoint x: 348, startPoint y: 121, endPoint x: 328, endPoint y: 121, distance: 20.5
click at [328, 121] on input "**" at bounding box center [372, 133] width 123 height 25
type input "**"
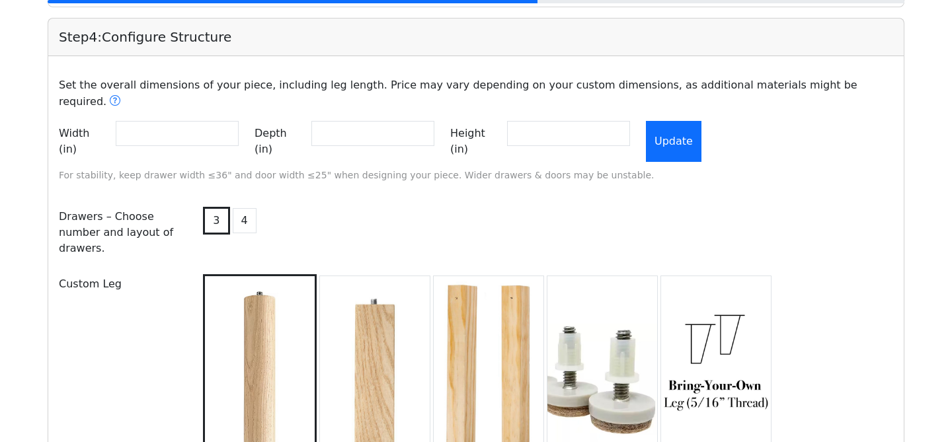
click at [701, 121] on button "Update" at bounding box center [674, 141] width 56 height 41
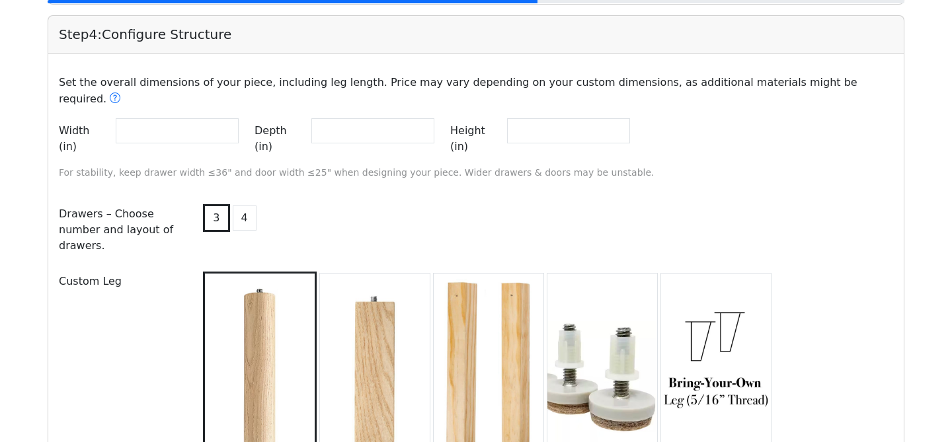
scroll to position [1358, 0]
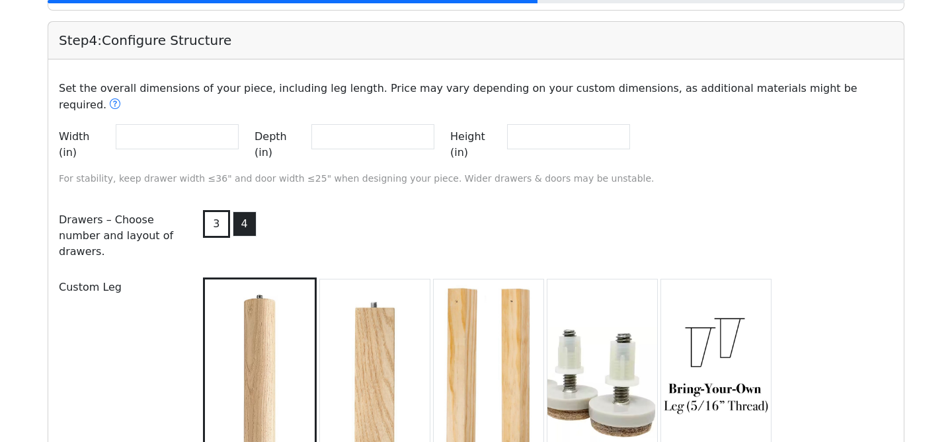
click at [243, 212] on button "4" at bounding box center [245, 224] width 24 height 25
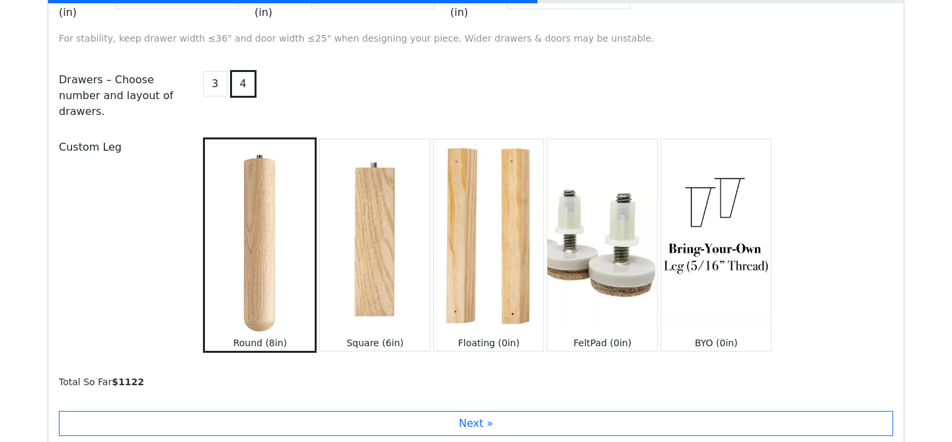
scroll to position [1459, 0]
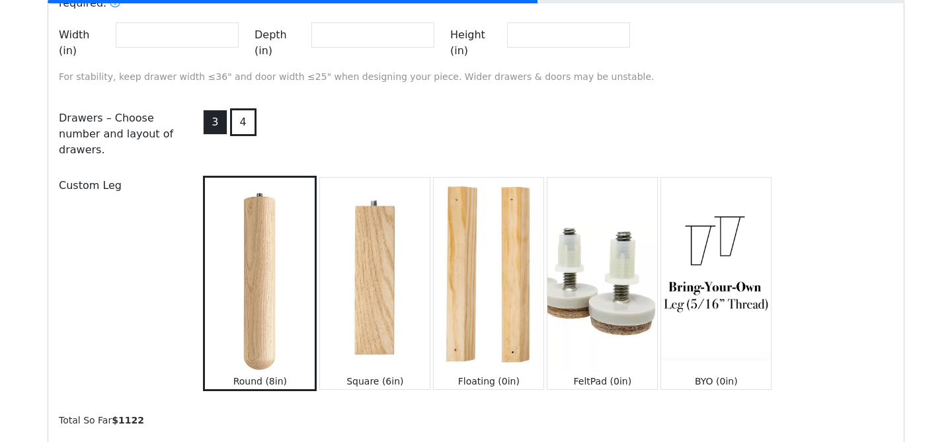
click at [213, 110] on button "3" at bounding box center [215, 122] width 24 height 25
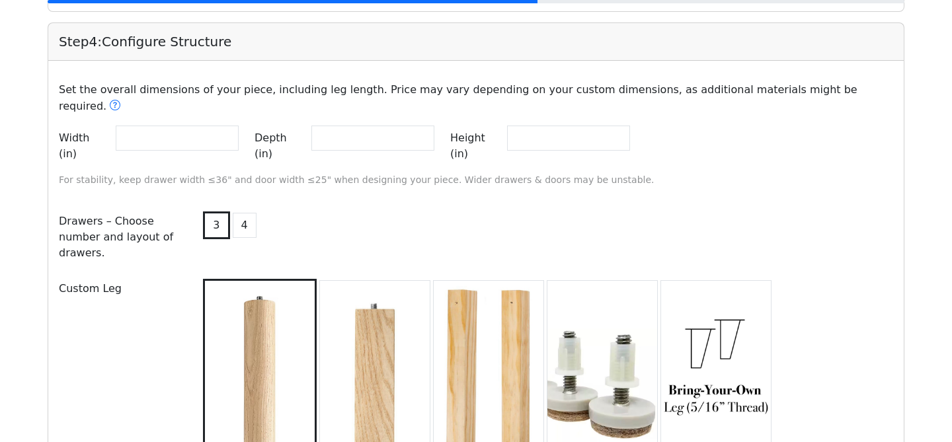
scroll to position [1354, 0]
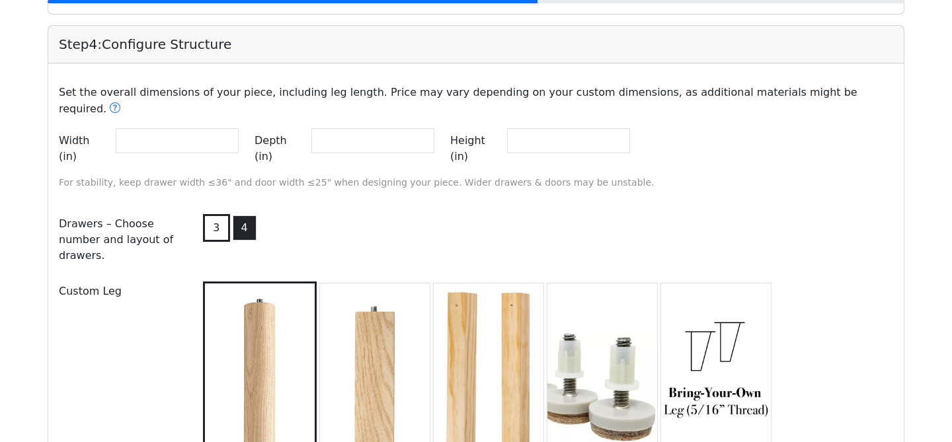
click at [246, 215] on button "4" at bounding box center [245, 227] width 24 height 25
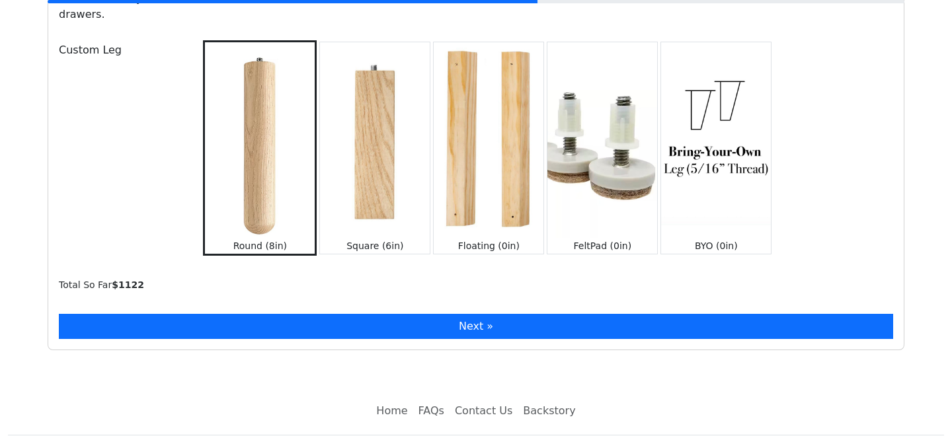
click at [270, 314] on button "Next »" at bounding box center [476, 326] width 834 height 25
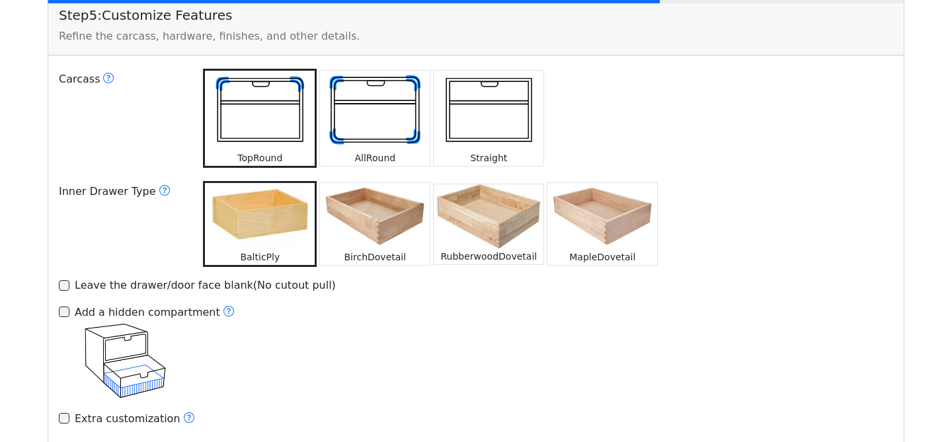
scroll to position [1914, 0]
click at [367, 182] on img at bounding box center [375, 215] width 110 height 66
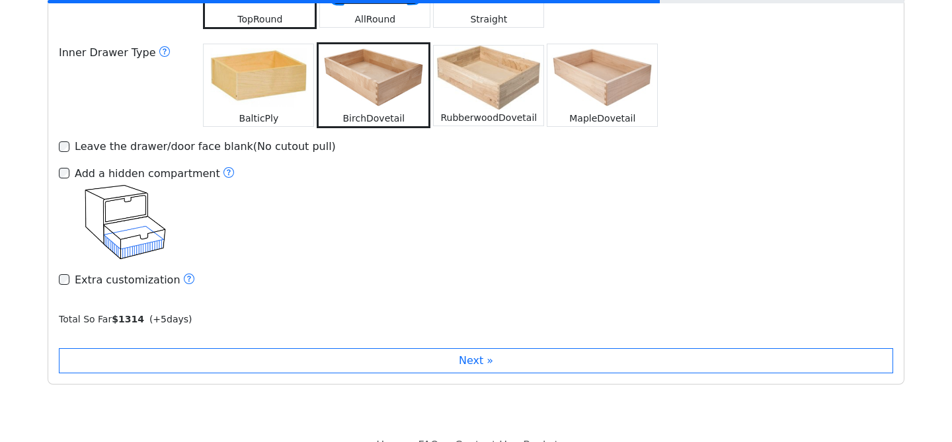
scroll to position [2044, 0]
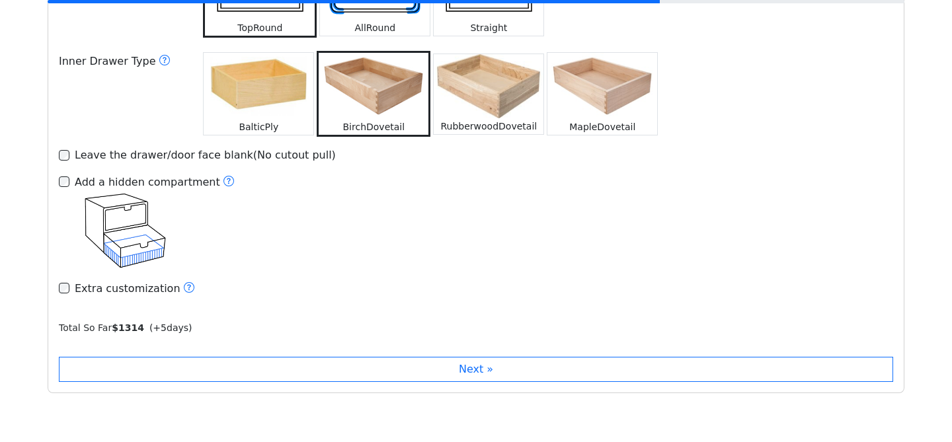
click at [282, 72] on img at bounding box center [259, 86] width 110 height 66
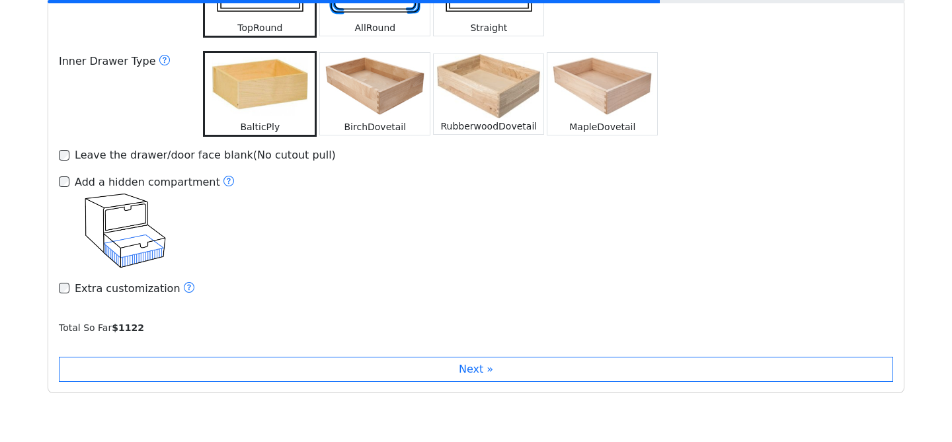
click at [492, 63] on img at bounding box center [489, 86] width 110 height 64
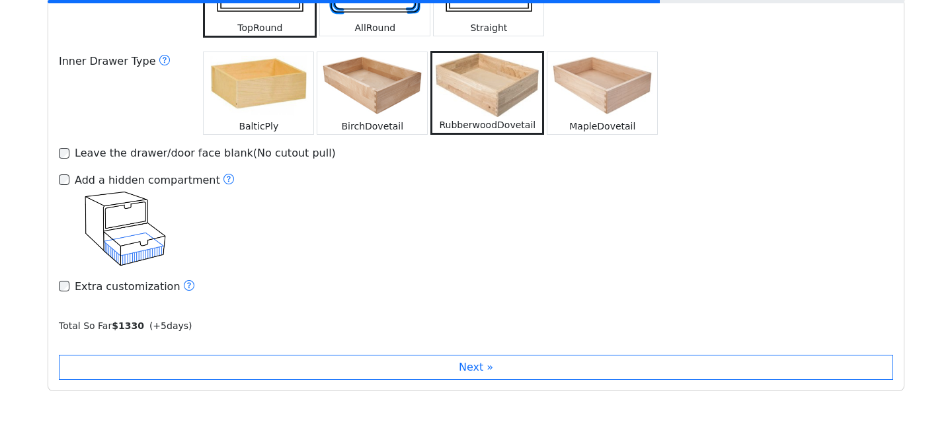
click at [578, 67] on img at bounding box center [602, 85] width 110 height 66
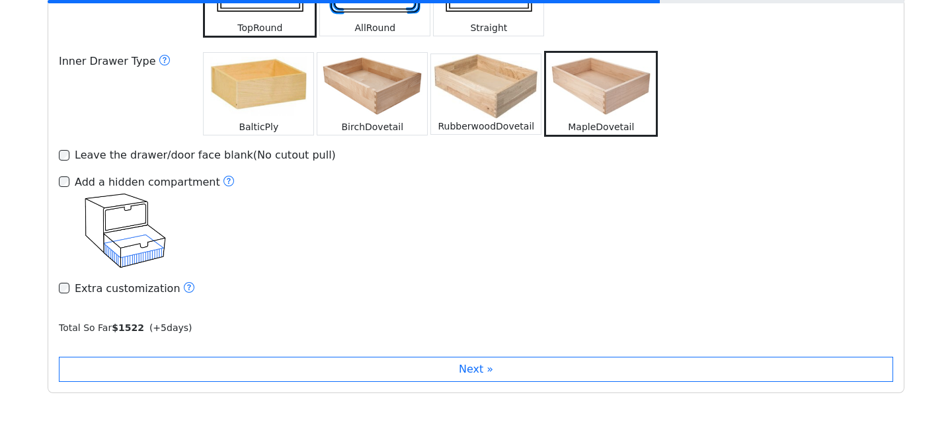
click at [414, 58] on img at bounding box center [372, 86] width 110 height 66
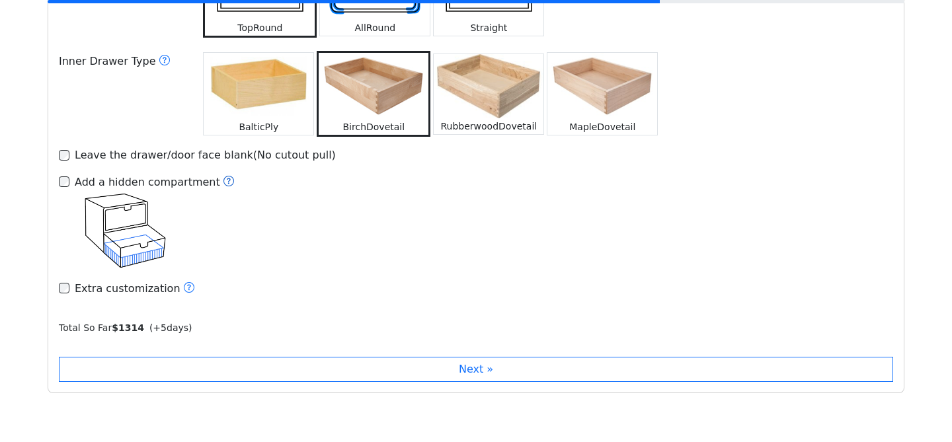
click at [223, 176] on icon at bounding box center [228, 181] width 11 height 11
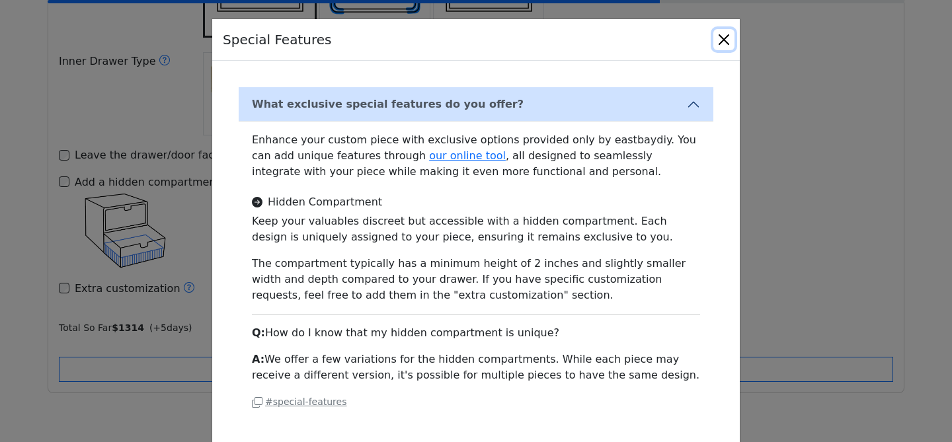
click at [722, 36] on button "Close" at bounding box center [723, 39] width 21 height 21
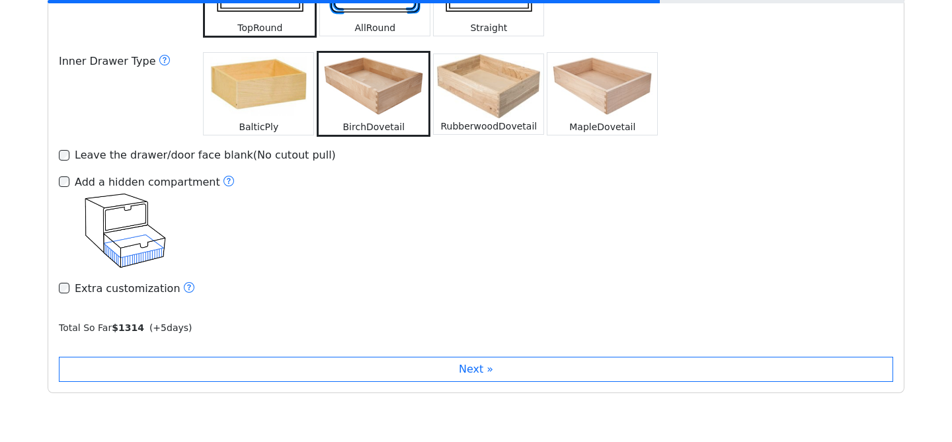
click at [93, 174] on div "Add a hidden compartment" at bounding box center [155, 182] width 160 height 17
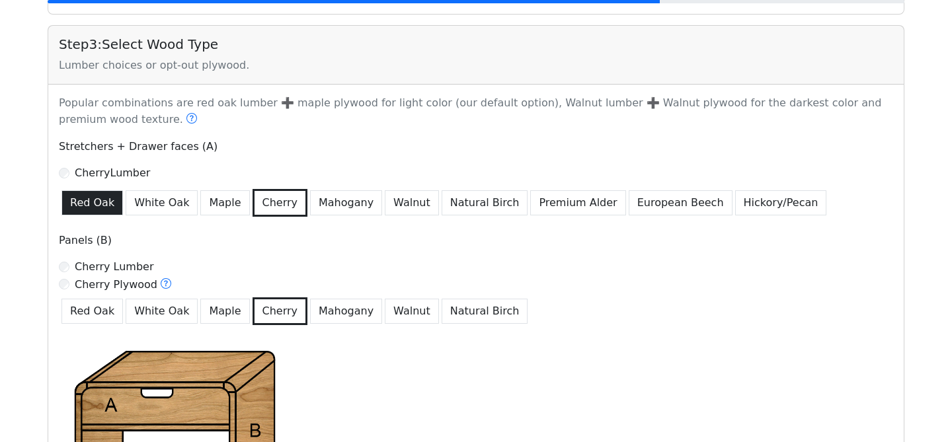
click at [91, 204] on button "Red Oak" at bounding box center [91, 202] width 61 height 25
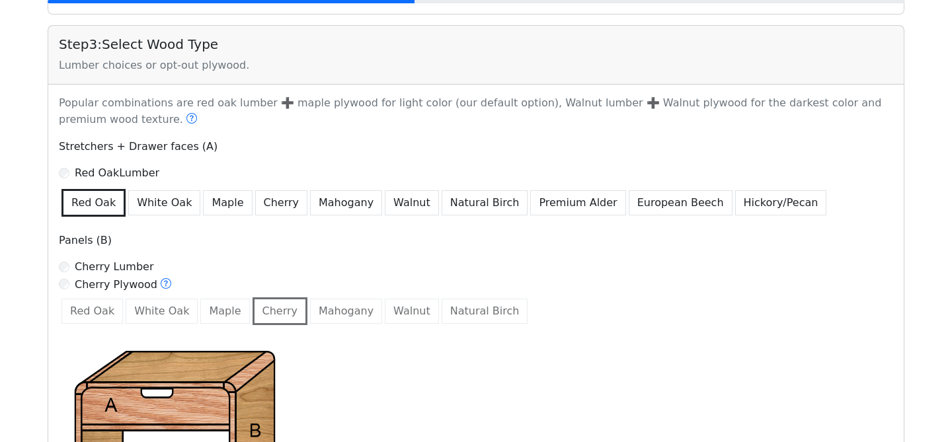
scroll to position [787, 0]
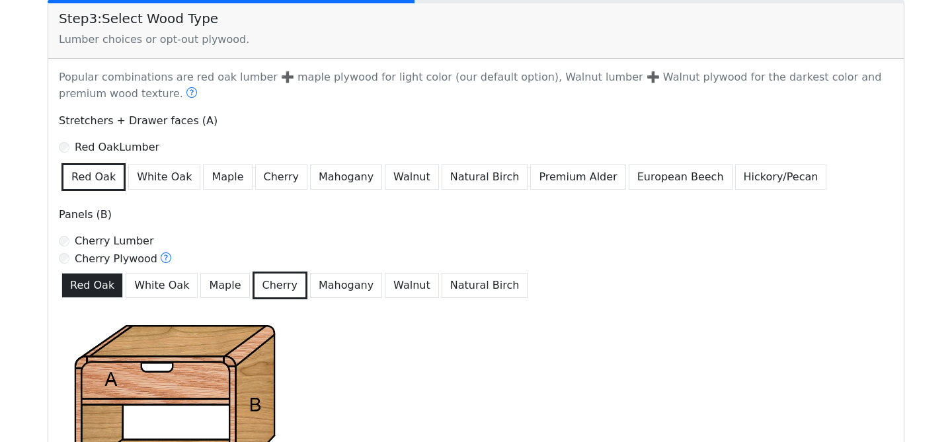
click at [85, 282] on button "Red Oak" at bounding box center [91, 285] width 61 height 25
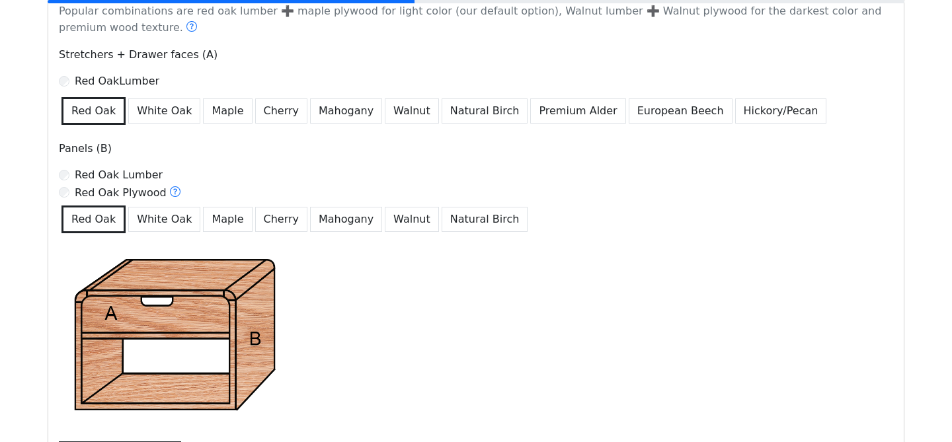
scroll to position [1095, 0]
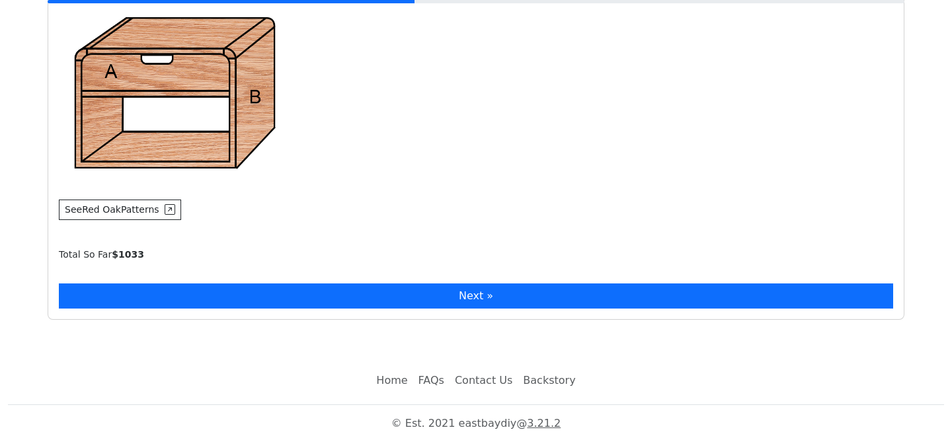
click at [326, 301] on button "Next »" at bounding box center [476, 296] width 834 height 25
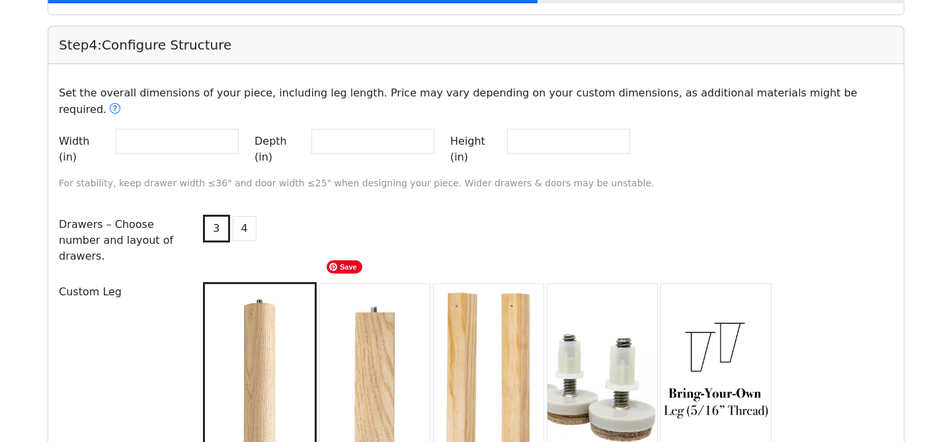
scroll to position [1356, 0]
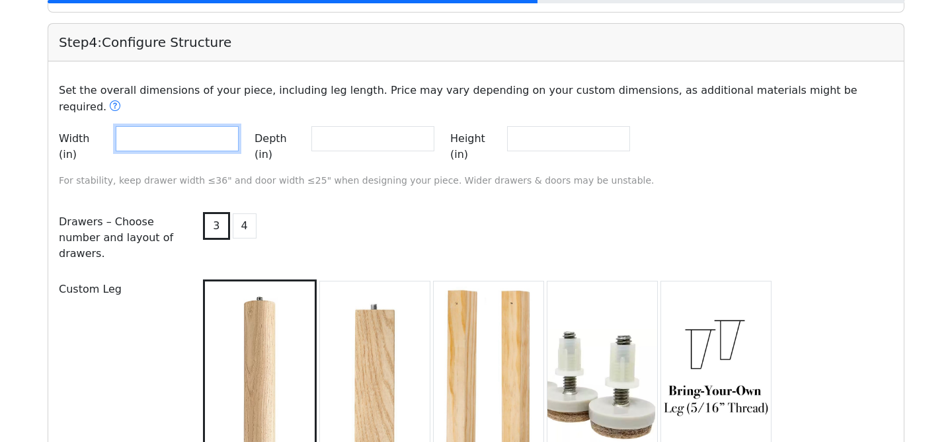
drag, startPoint x: 195, startPoint y: 124, endPoint x: 102, endPoint y: 112, distance: 93.2
click at [102, 126] on div "Width (in) **" at bounding box center [149, 146] width 180 height 41
type input "**"
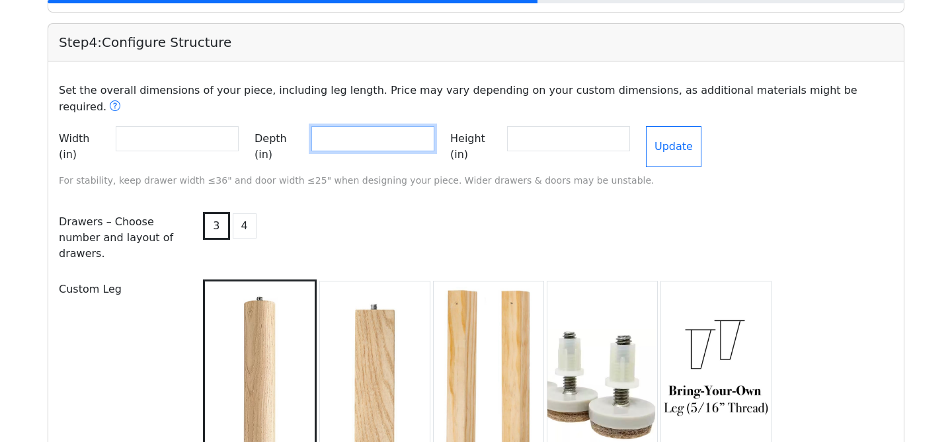
drag, startPoint x: 383, startPoint y: 119, endPoint x: 305, endPoint y: 119, distance: 78.7
click at [305, 126] on div "Depth (in) **" at bounding box center [344, 146] width 180 height 41
type input "**"
click at [576, 128] on input "**" at bounding box center [568, 138] width 123 height 25
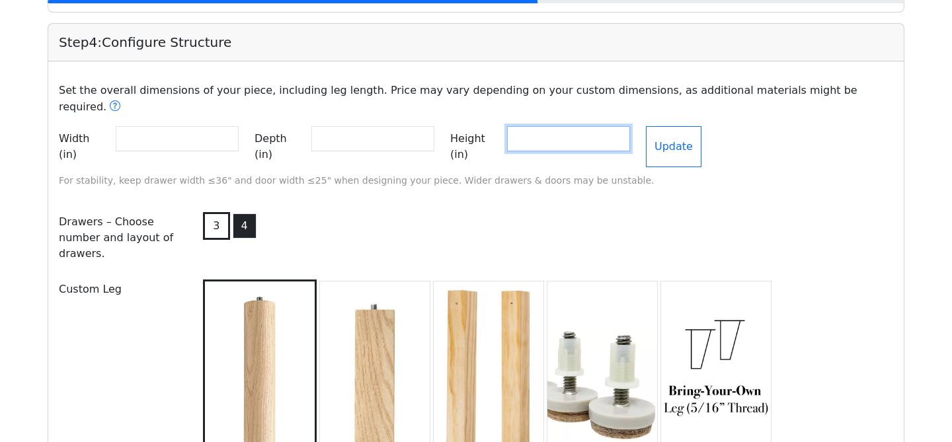
type input "**"
click at [234, 213] on button "4" at bounding box center [245, 225] width 24 height 25
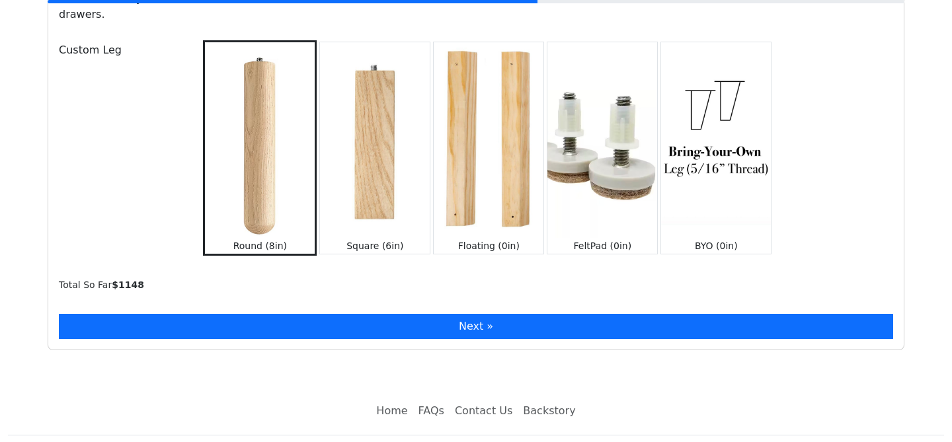
click at [247, 314] on button "Next »" at bounding box center [476, 326] width 834 height 25
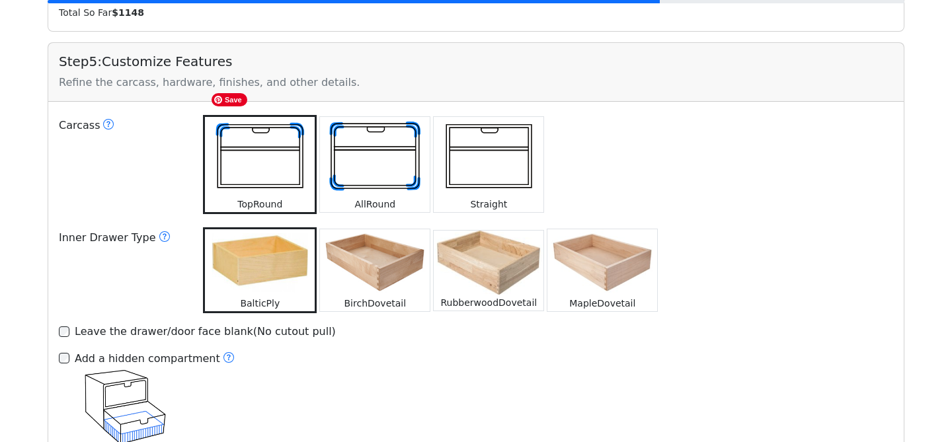
scroll to position [1880, 0]
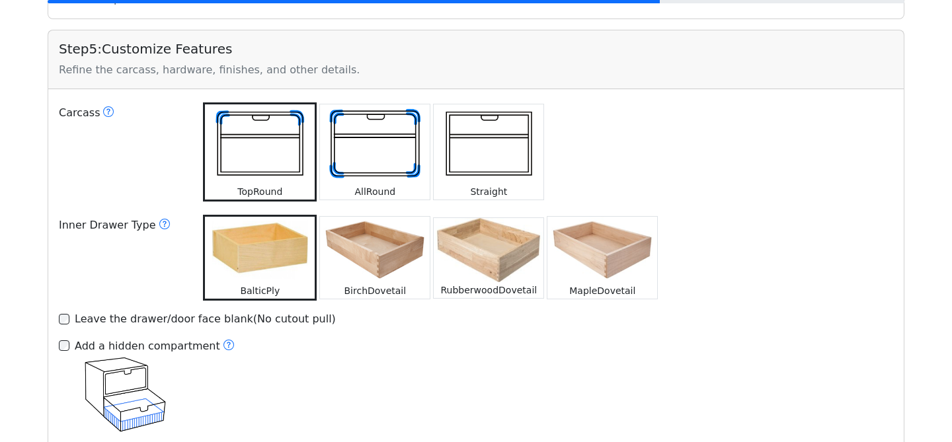
click at [397, 217] on img at bounding box center [375, 250] width 110 height 66
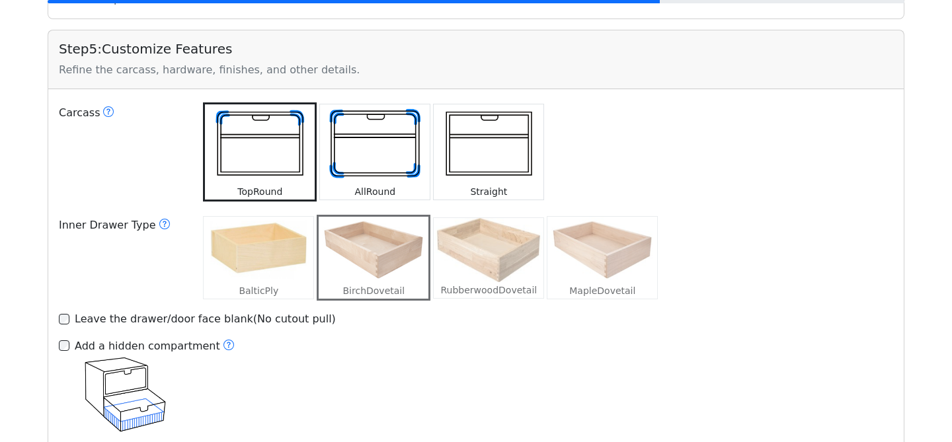
scroll to position [2088, 0]
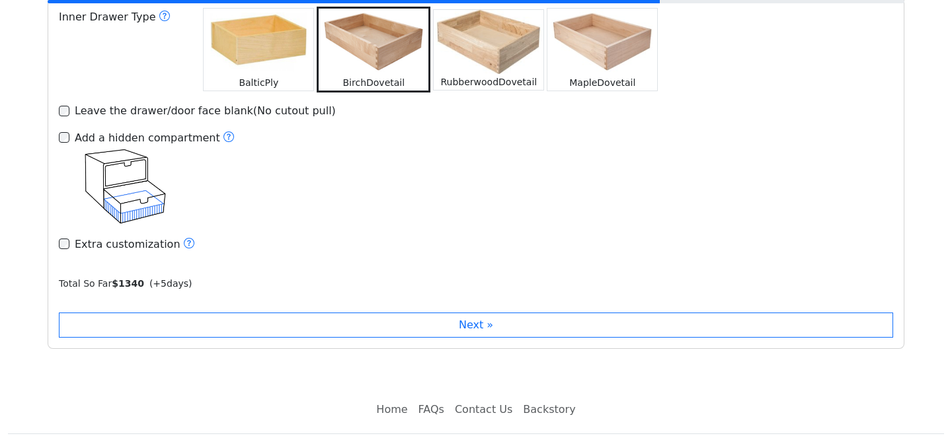
click at [173, 130] on div "Add a hidden compartment" at bounding box center [155, 138] width 160 height 17
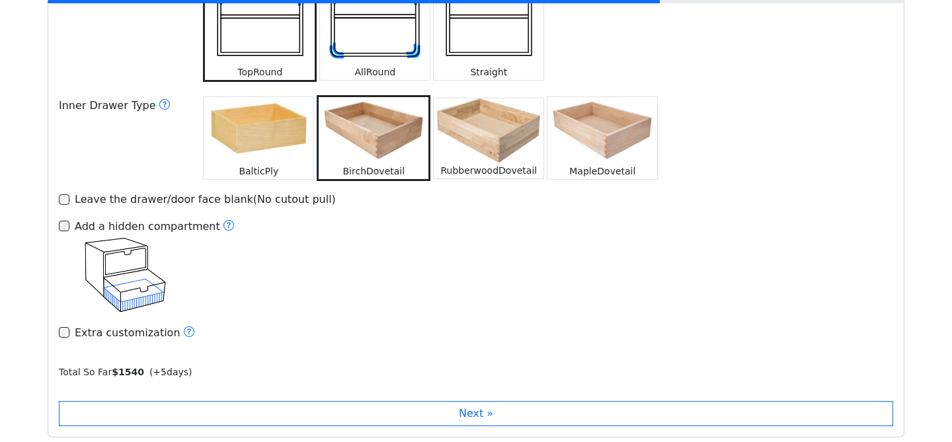
scroll to position [2018, 0]
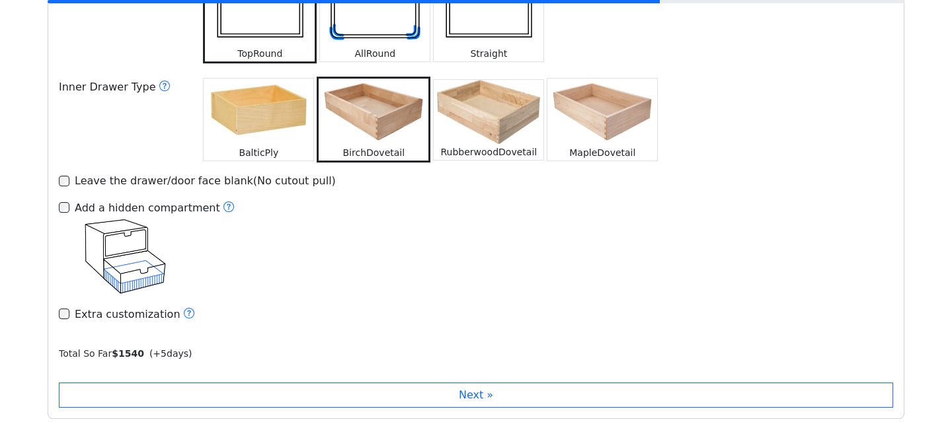
click at [95, 173] on div "Leave the drawer/door face blank(No cutout pull)" at bounding box center [205, 181] width 261 height 16
click at [108, 200] on div "Add a hidden compartment" at bounding box center [155, 208] width 160 height 17
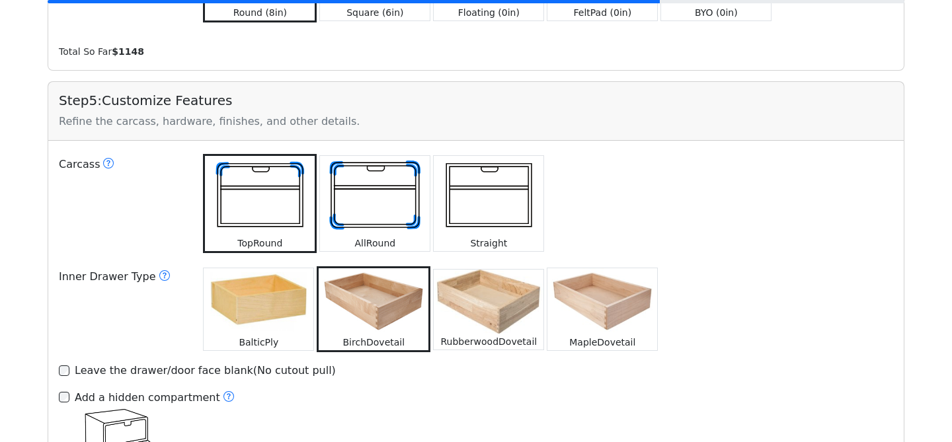
scroll to position [1835, 0]
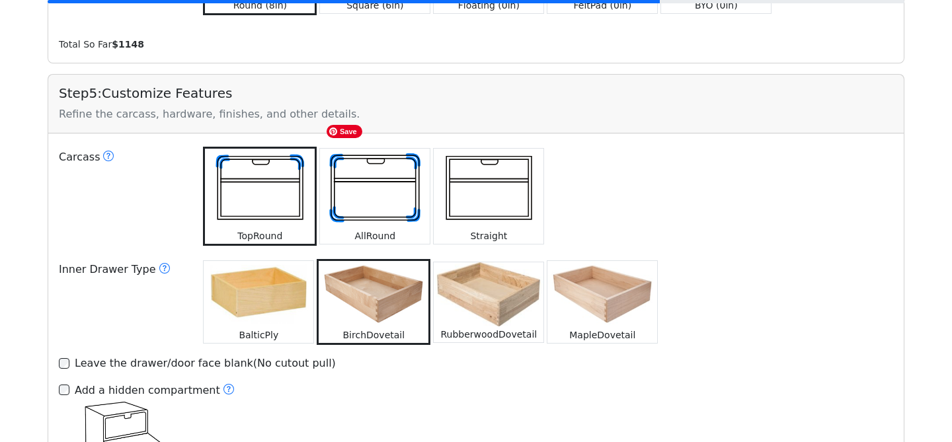
click at [360, 186] on img at bounding box center [375, 189] width 110 height 80
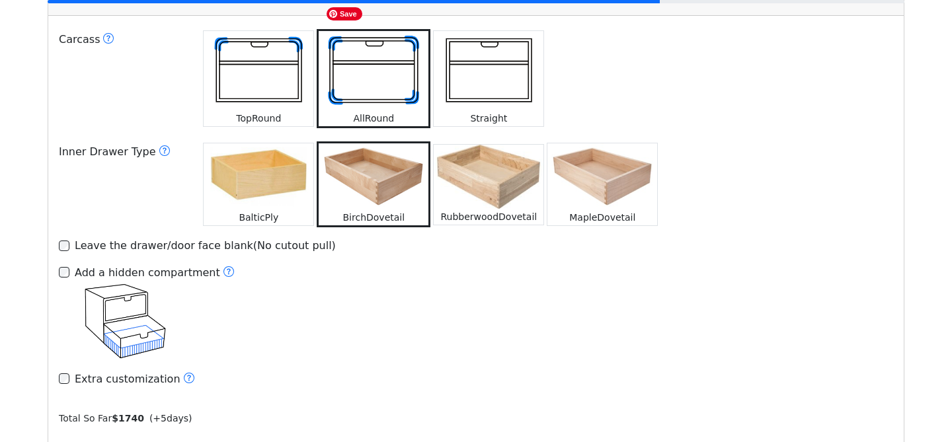
scroll to position [1913, 0]
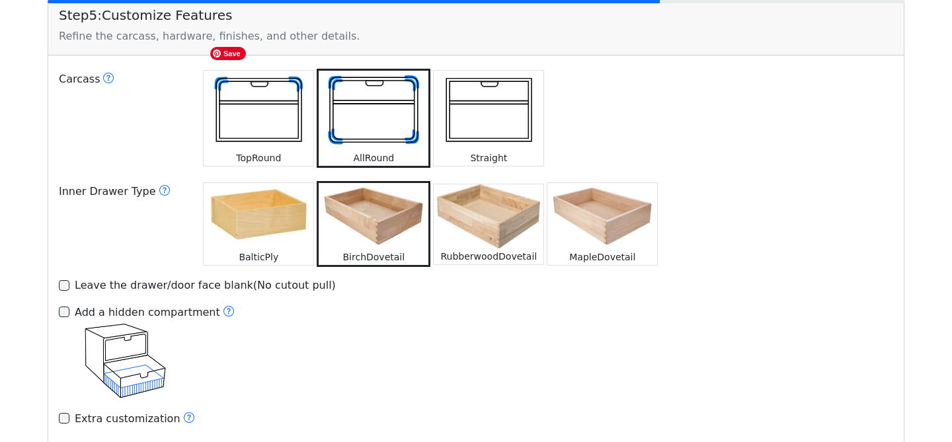
click at [284, 103] on img at bounding box center [259, 111] width 110 height 80
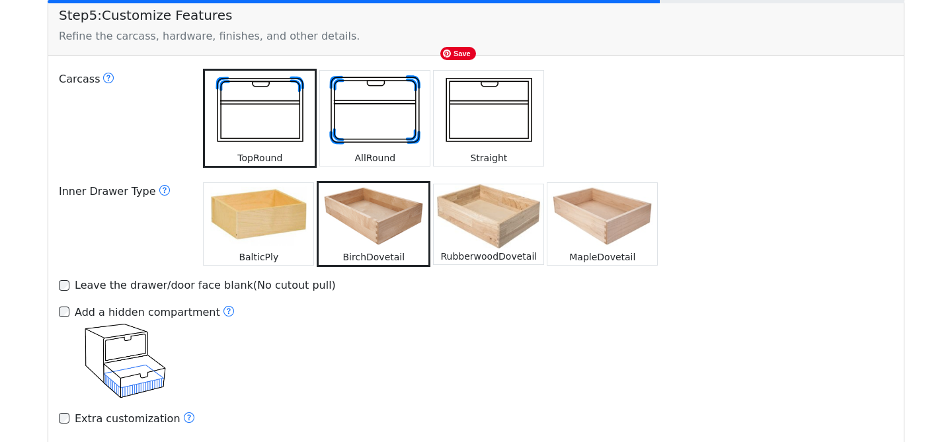
click at [498, 102] on img at bounding box center [489, 111] width 110 height 80
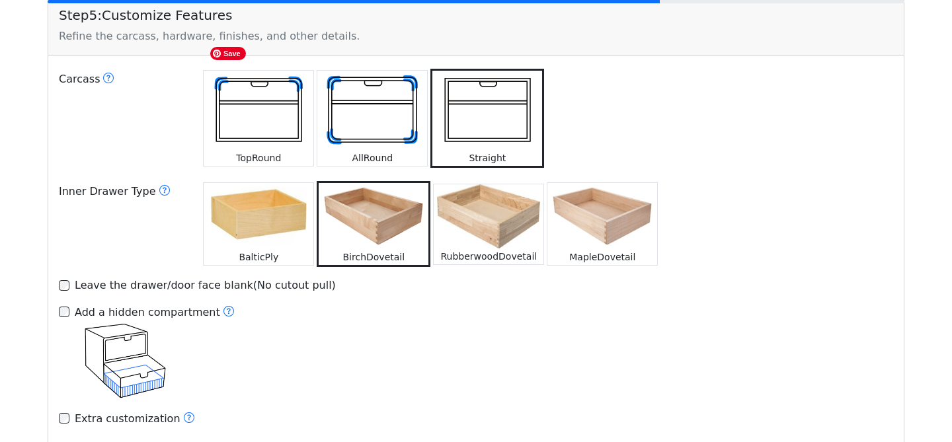
click at [240, 110] on img at bounding box center [259, 111] width 110 height 80
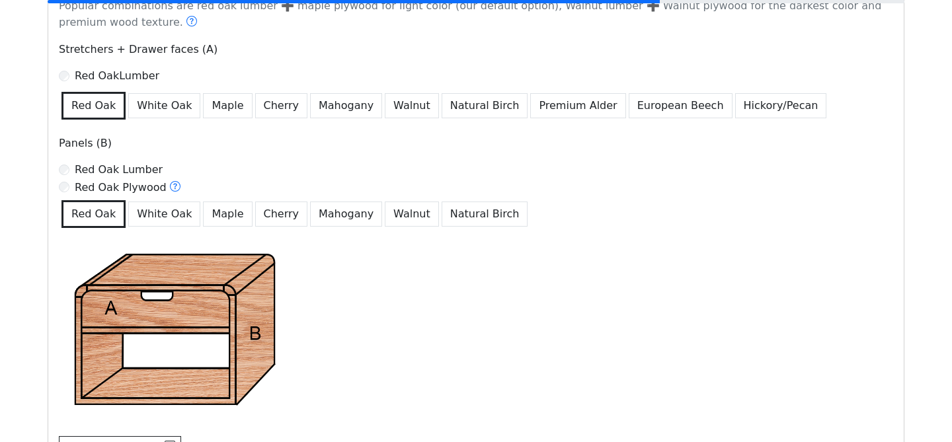
scroll to position [860, 0]
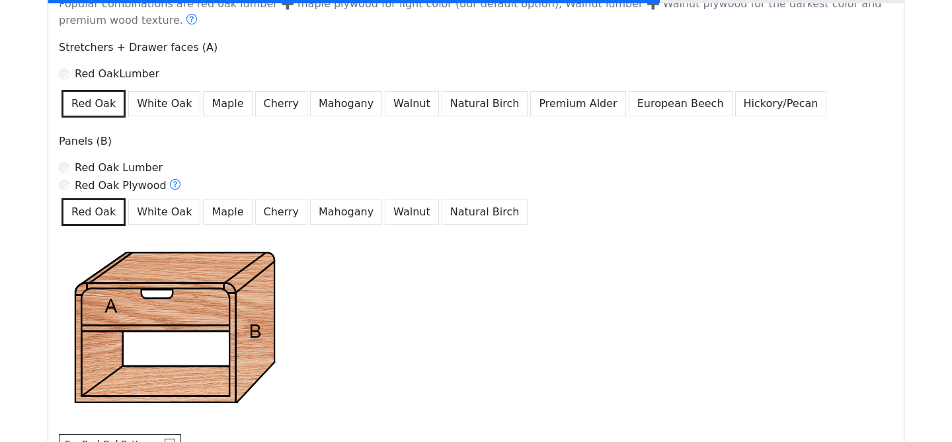
click at [142, 167] on label "Red Oak Lumber" at bounding box center [119, 168] width 88 height 16
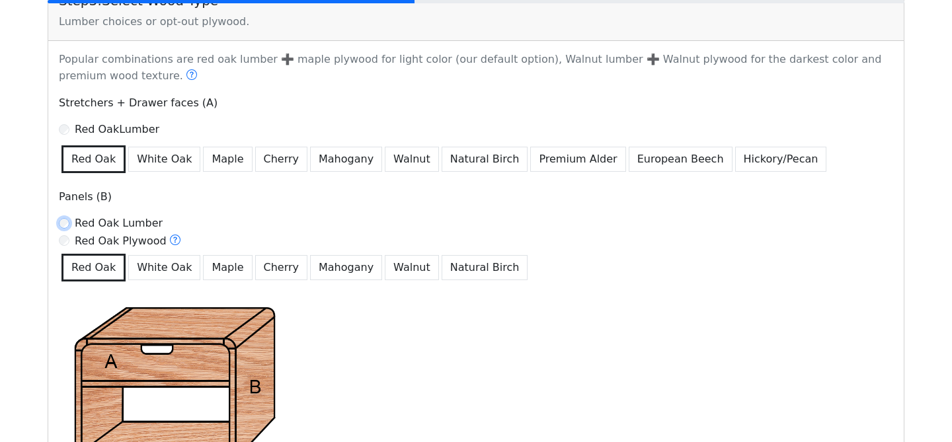
scroll to position [835, 0]
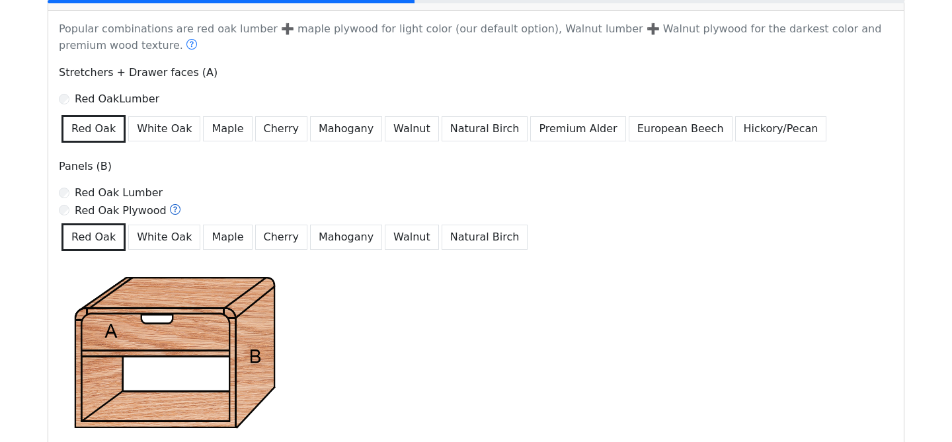
click at [173, 209] on icon at bounding box center [174, 210] width 3 height 6
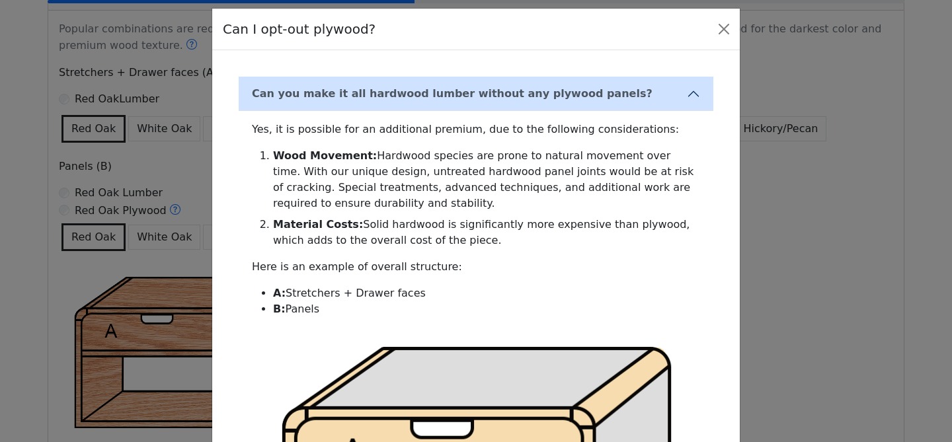
scroll to position [0, 0]
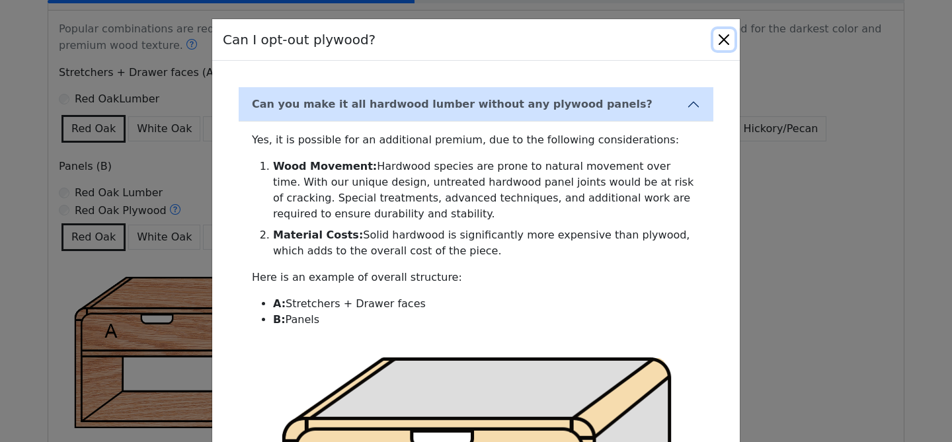
click at [726, 40] on button "Close" at bounding box center [723, 39] width 21 height 21
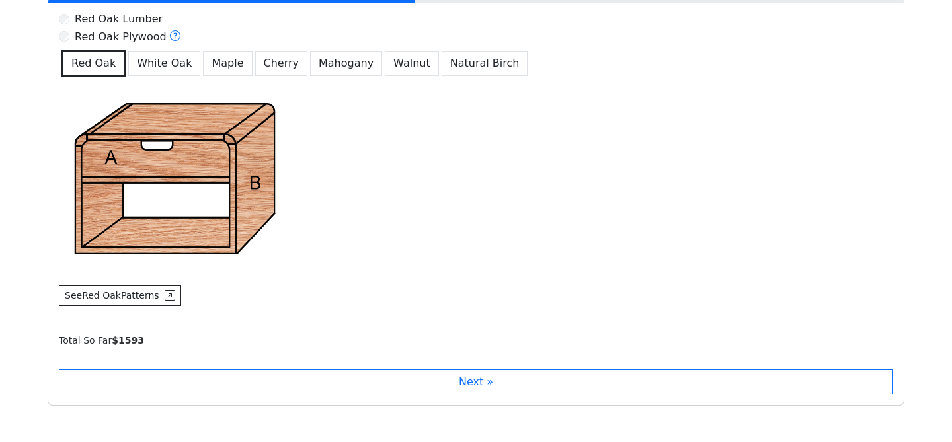
scroll to position [1035, 0]
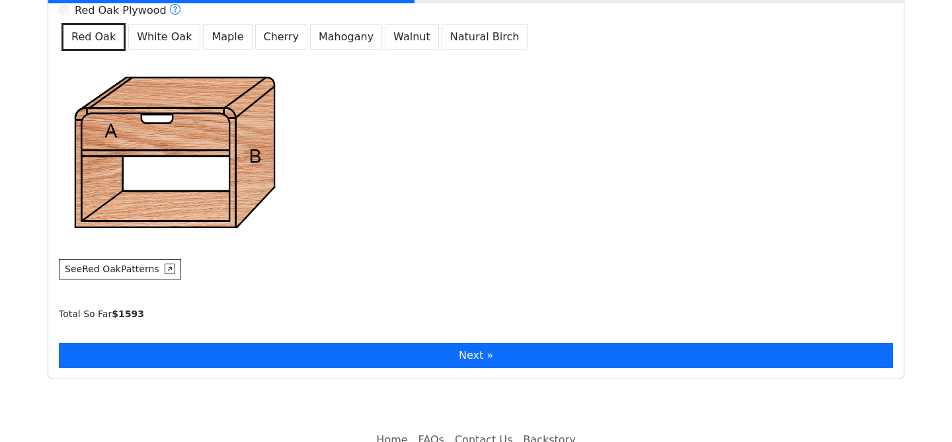
click at [379, 367] on button "Next »" at bounding box center [476, 355] width 834 height 25
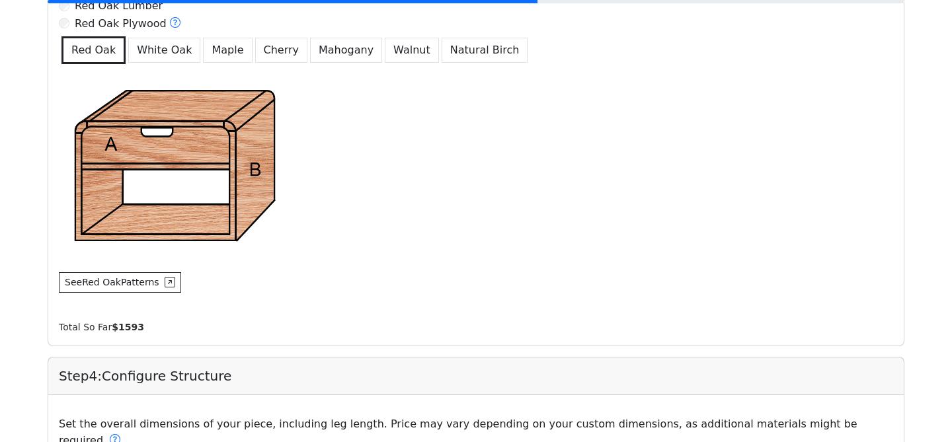
scroll to position [1003, 0]
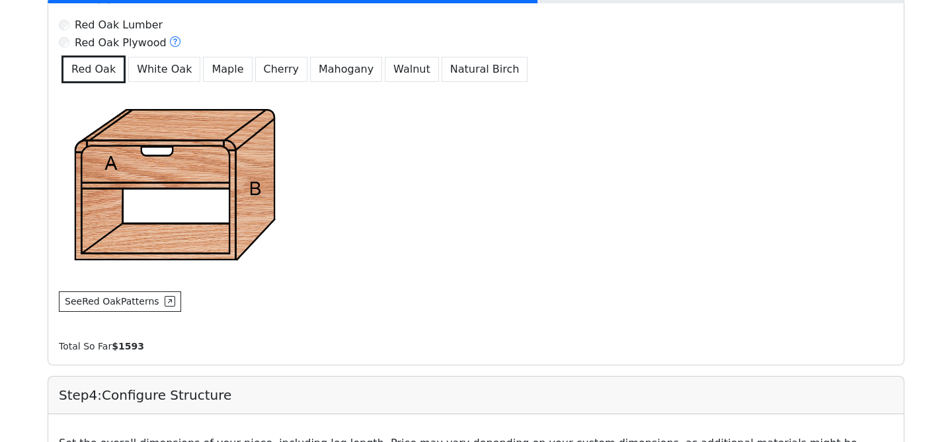
click at [139, 40] on label "Red Oak Plywood" at bounding box center [128, 42] width 106 height 17
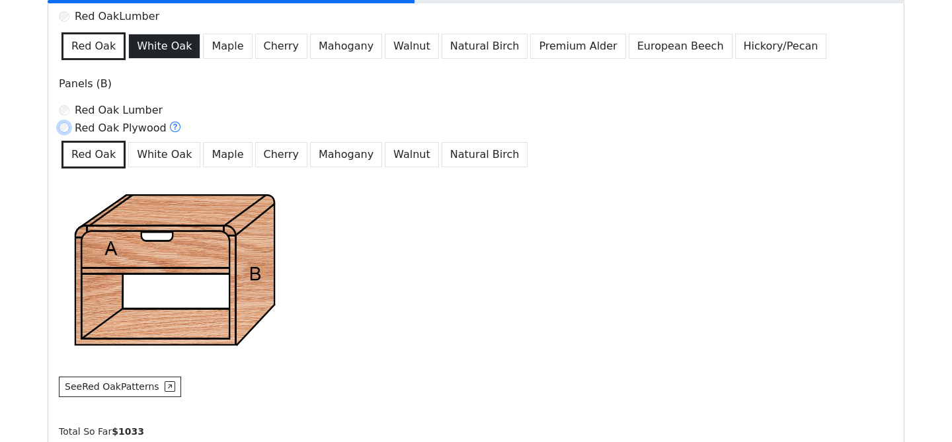
scroll to position [896, 0]
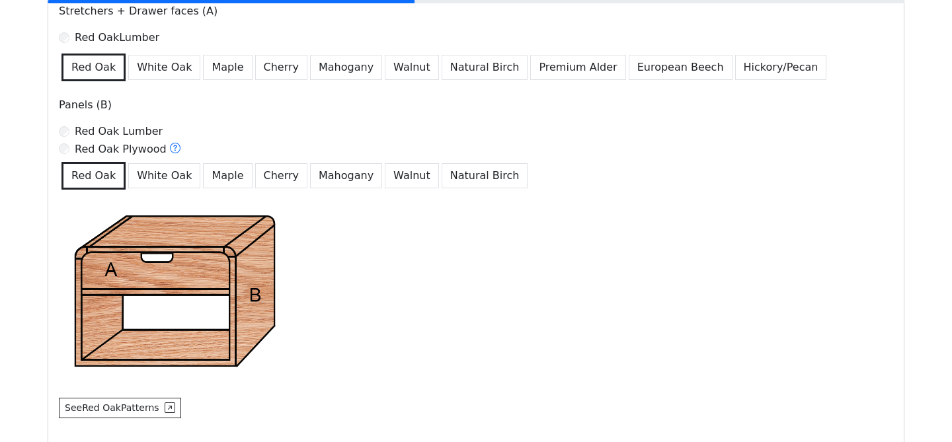
click at [140, 134] on label "Red Oak Lumber" at bounding box center [119, 132] width 88 height 16
click at [155, 151] on label "Red Oak Plywood" at bounding box center [128, 149] width 106 height 17
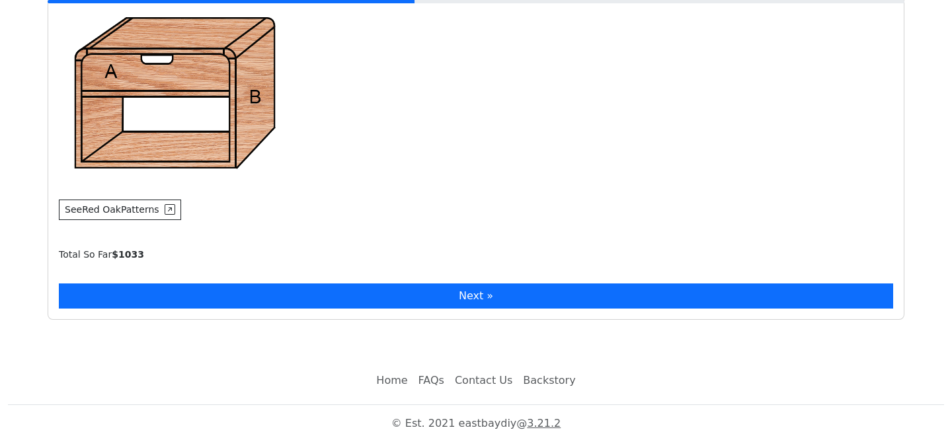
click at [419, 304] on button "Next »" at bounding box center [476, 296] width 834 height 25
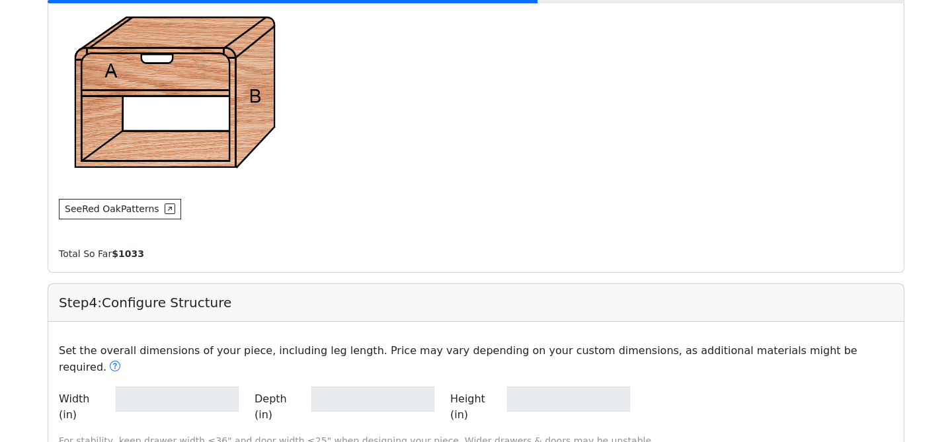
type input "**"
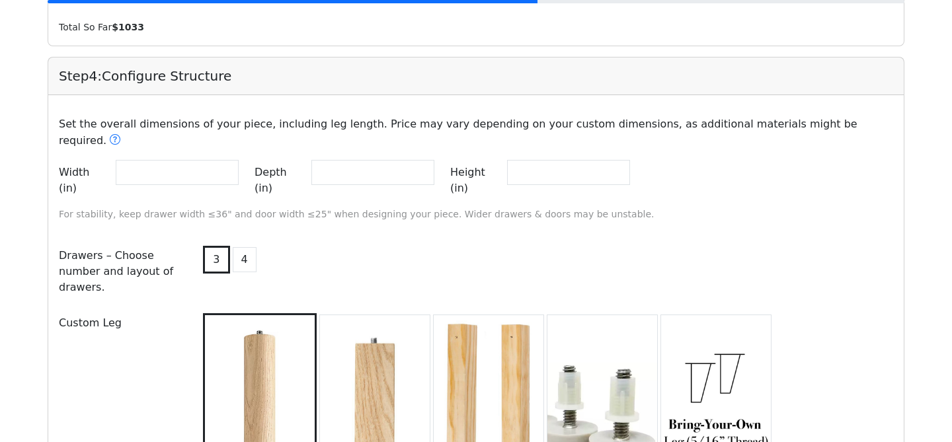
scroll to position [1356, 0]
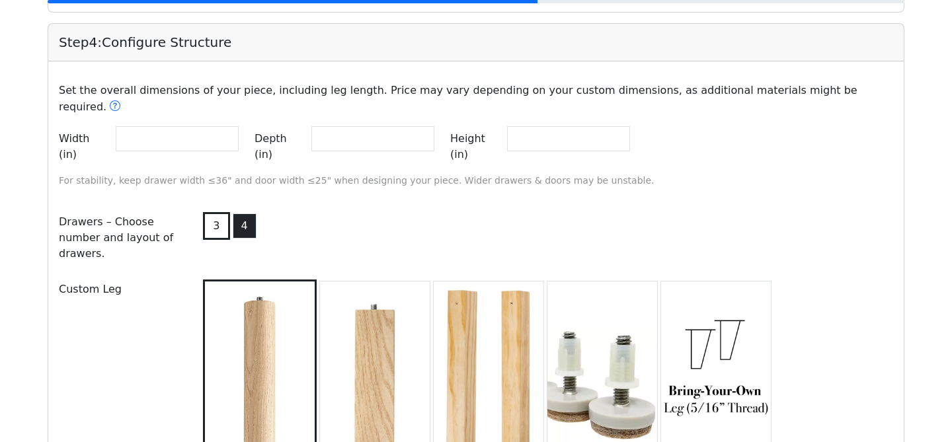
click at [249, 213] on button "4" at bounding box center [245, 225] width 24 height 25
drag, startPoint x: 170, startPoint y: 117, endPoint x: 119, endPoint y: 118, distance: 50.9
click at [119, 126] on input "**" at bounding box center [177, 138] width 123 height 25
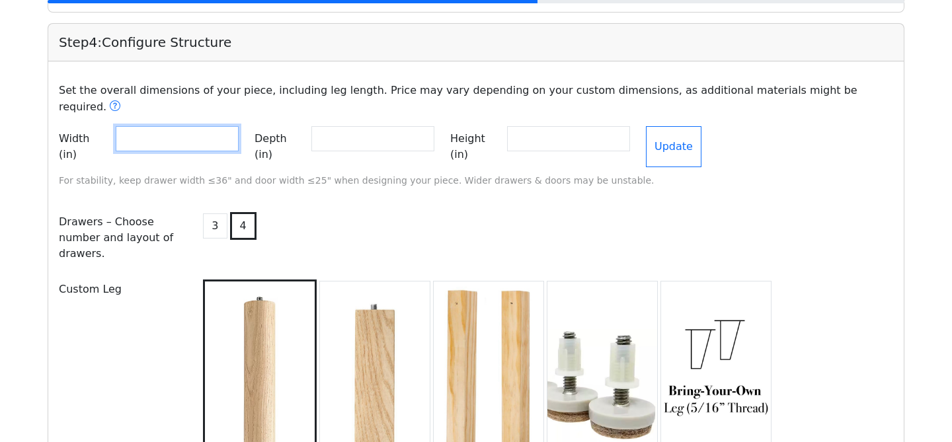
type input "**"
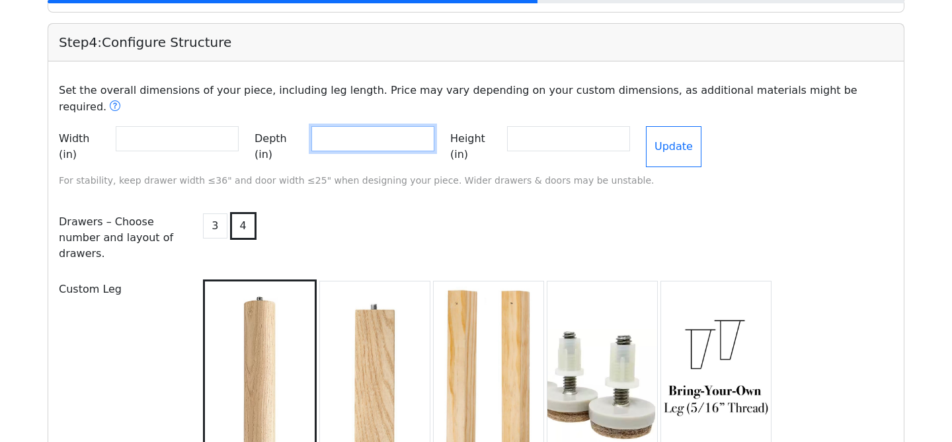
drag, startPoint x: 360, startPoint y: 128, endPoint x: 323, endPoint y: 124, distance: 37.2
click at [323, 126] on input "**" at bounding box center [372, 138] width 123 height 25
type input "**"
drag, startPoint x: 580, startPoint y: 128, endPoint x: 530, endPoint y: 128, distance: 49.6
click at [530, 128] on input "**" at bounding box center [568, 138] width 123 height 25
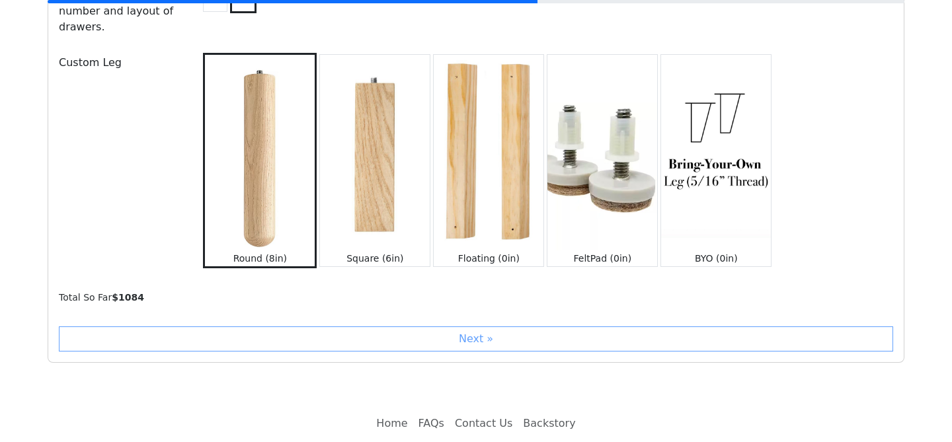
scroll to position [1584, 0]
type input "**"
click at [297, 325] on div "Next »" at bounding box center [476, 337] width 834 height 25
click at [484, 325] on div "Next »" at bounding box center [476, 337] width 834 height 25
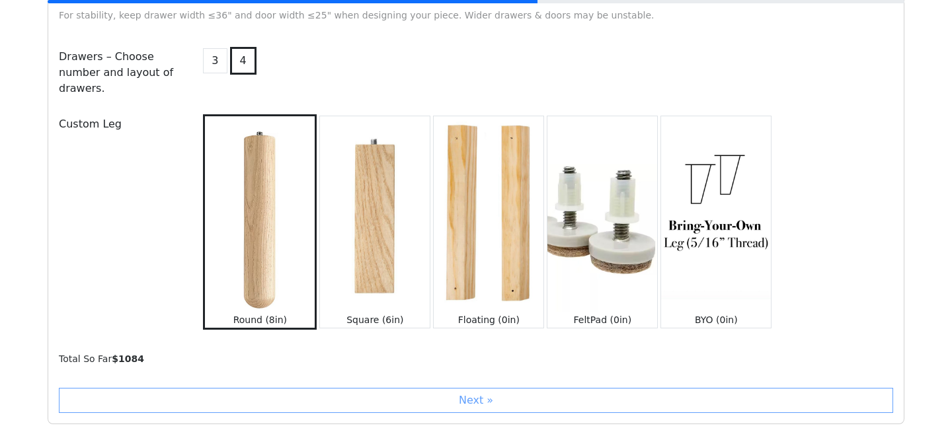
scroll to position [1595, 0]
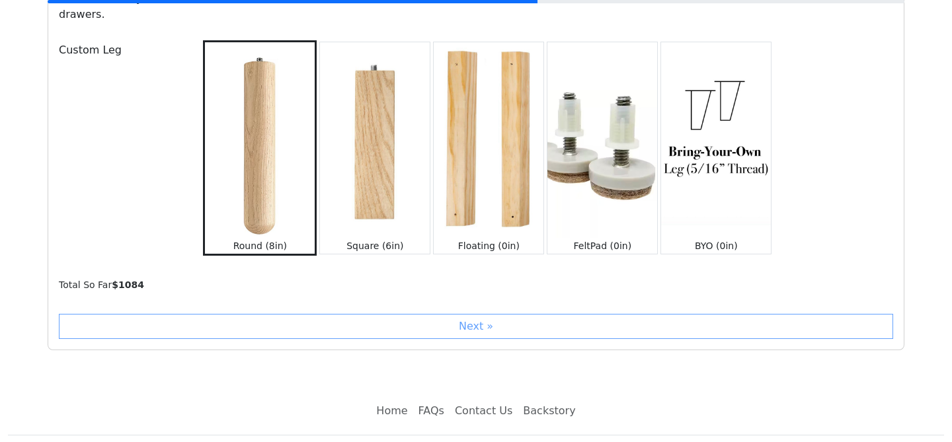
click at [445, 314] on div "Next »" at bounding box center [476, 326] width 834 height 25
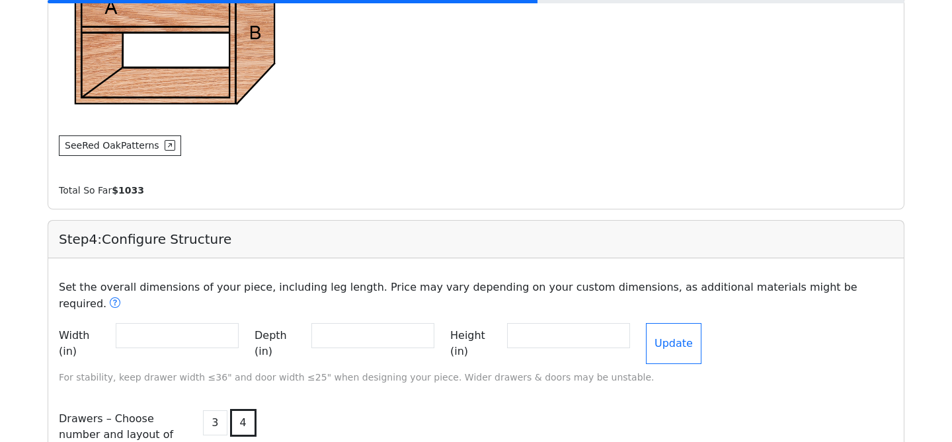
scroll to position [1116, 0]
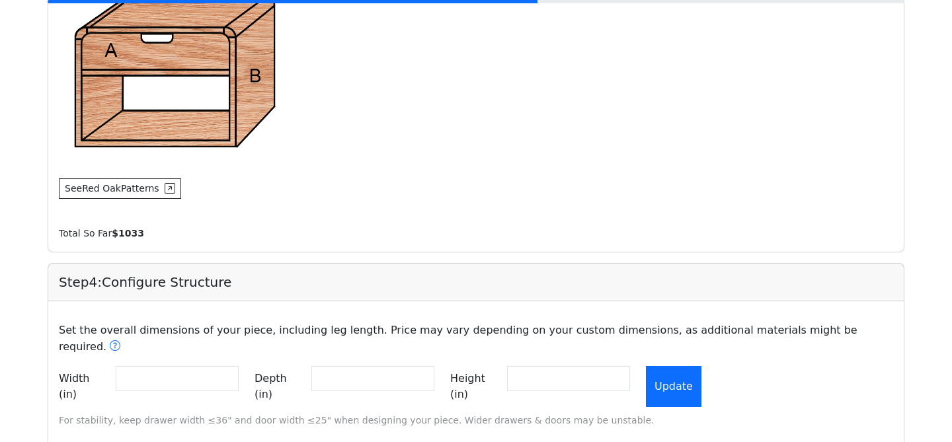
click at [687, 375] on button "Update" at bounding box center [674, 386] width 56 height 41
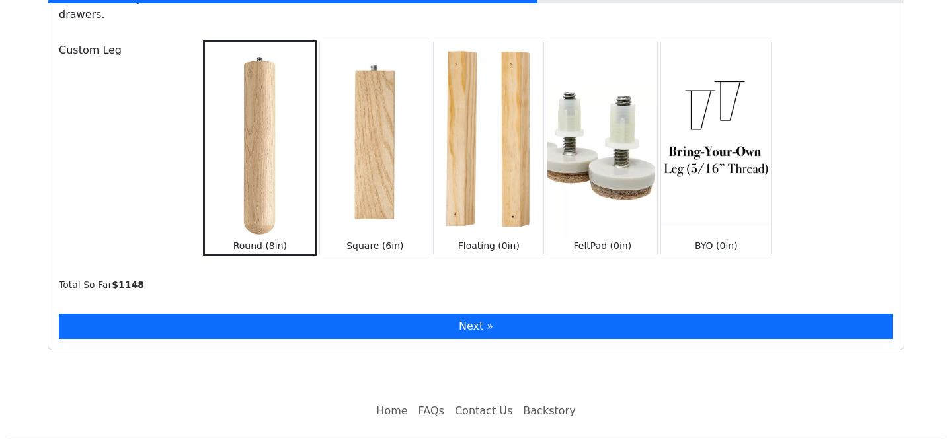
click at [356, 314] on button "Next »" at bounding box center [476, 326] width 834 height 25
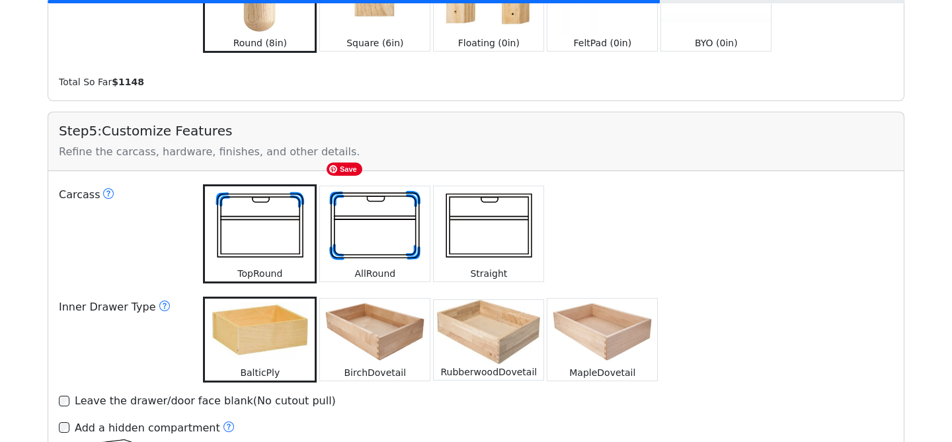
scroll to position [1826, 0]
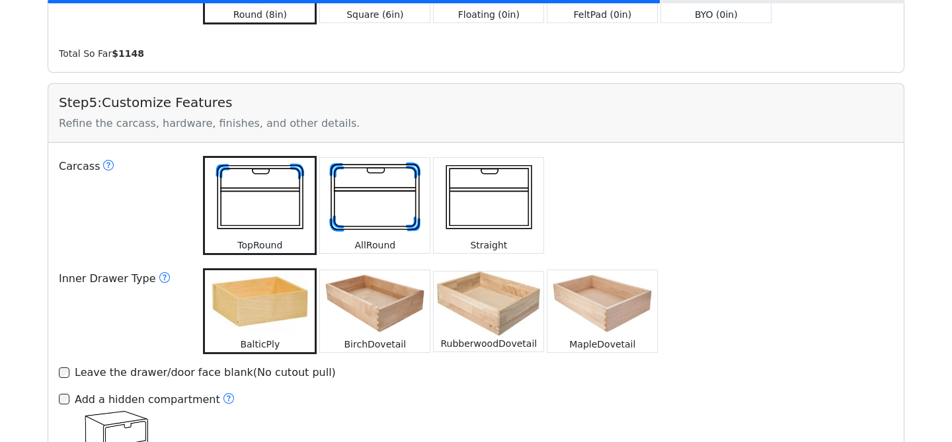
click at [332, 298] on img at bounding box center [375, 303] width 110 height 66
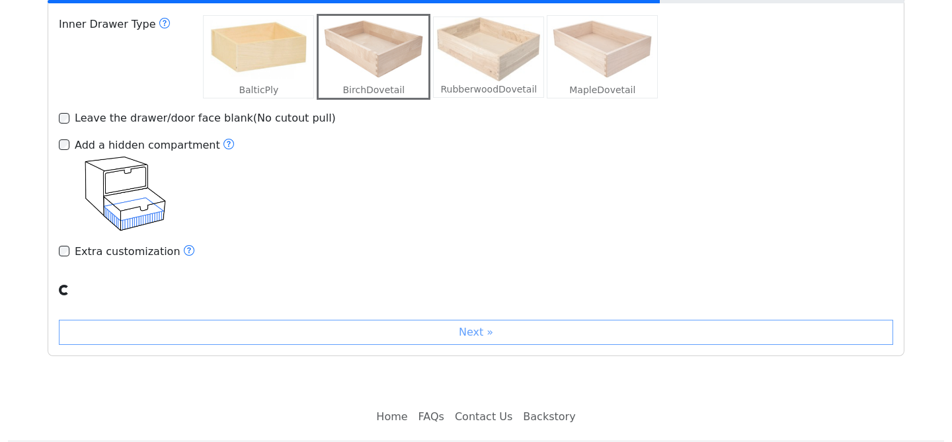
scroll to position [2083, 0]
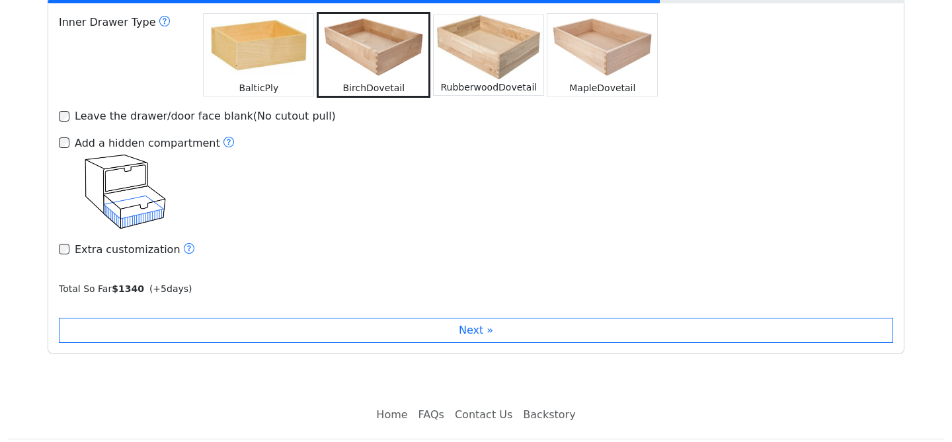
click at [122, 135] on div "Add a hidden compartment" at bounding box center [155, 143] width 160 height 17
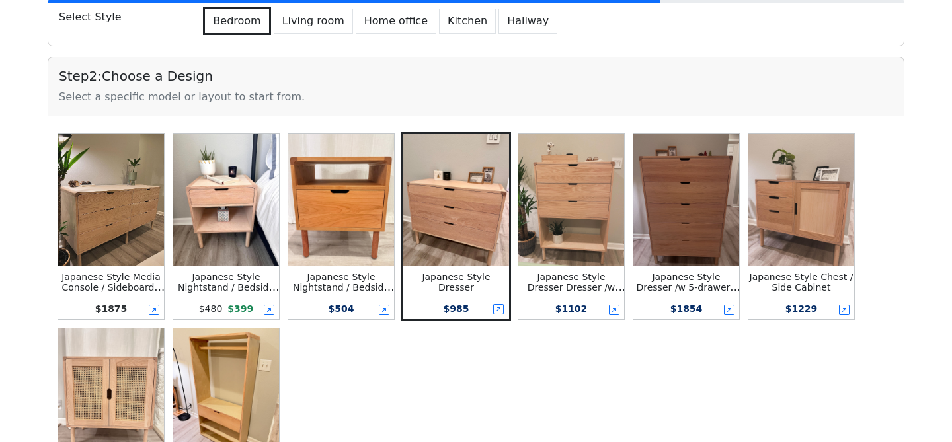
scroll to position [256, 0]
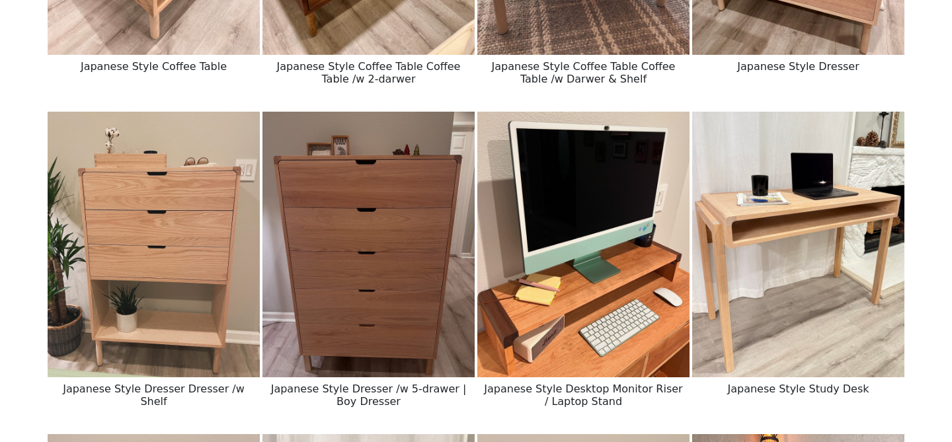
scroll to position [724, 0]
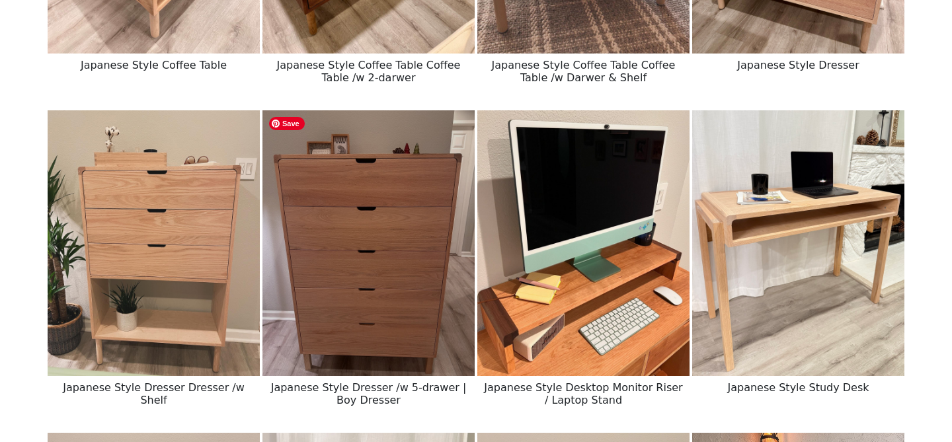
click at [412, 236] on img at bounding box center [368, 242] width 212 height 265
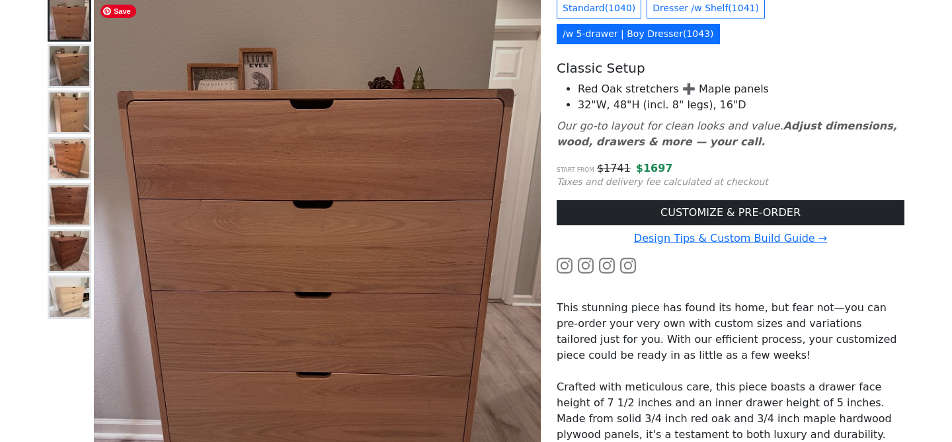
scroll to position [143, 0]
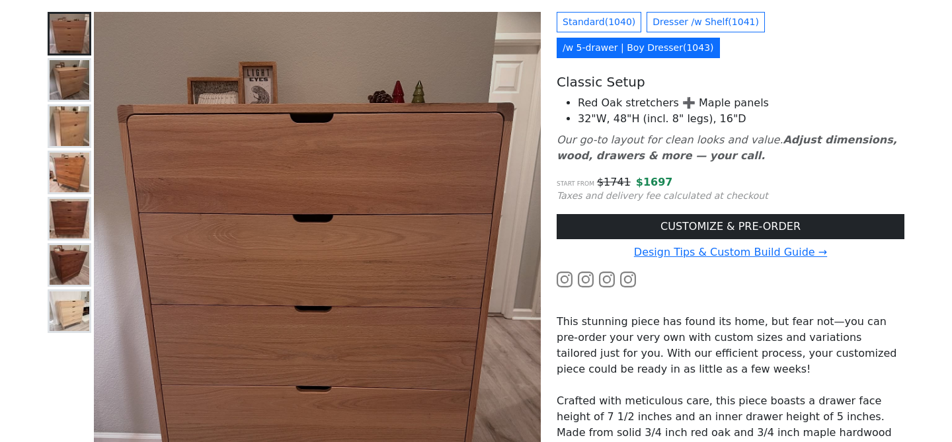
click at [77, 127] on img at bounding box center [70, 126] width 40 height 40
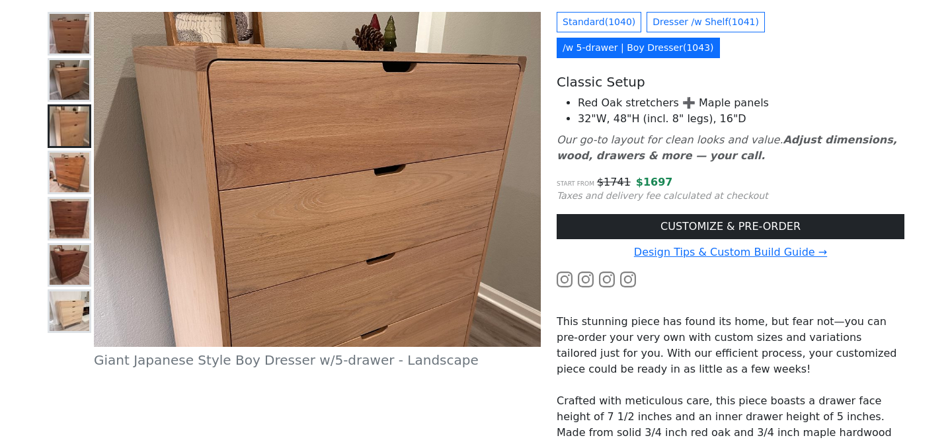
click at [74, 164] on img at bounding box center [70, 173] width 40 height 40
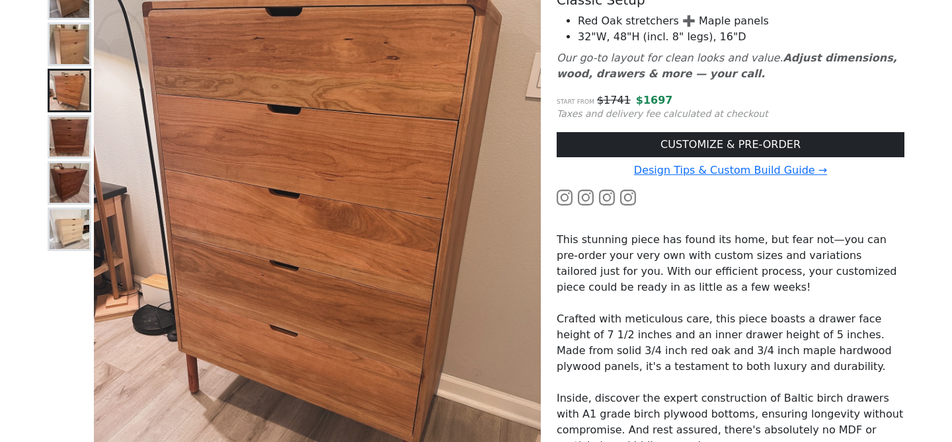
scroll to position [216, 0]
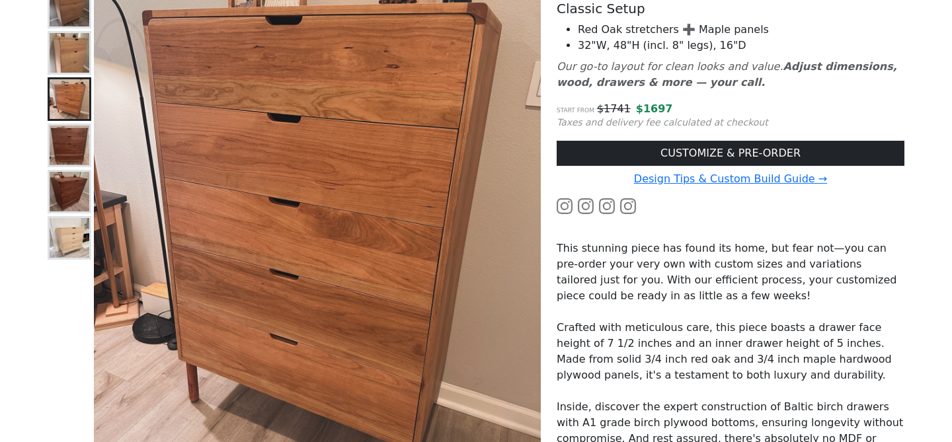
click at [75, 147] on img at bounding box center [70, 146] width 40 height 40
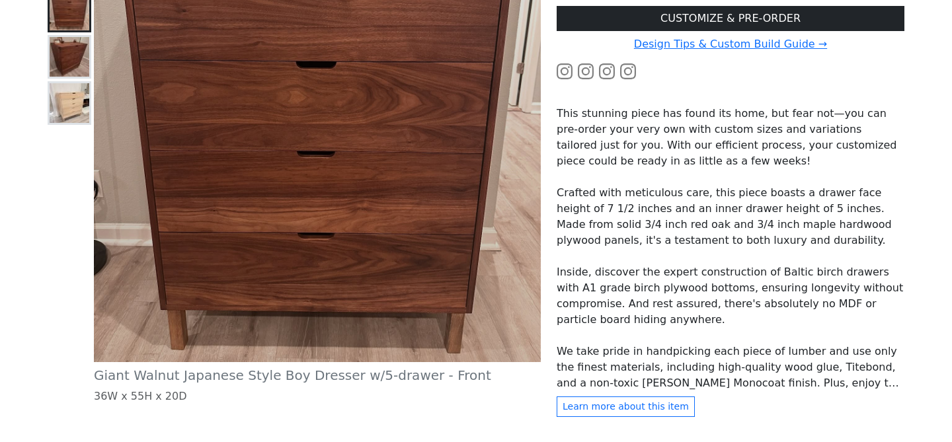
scroll to position [358, 0]
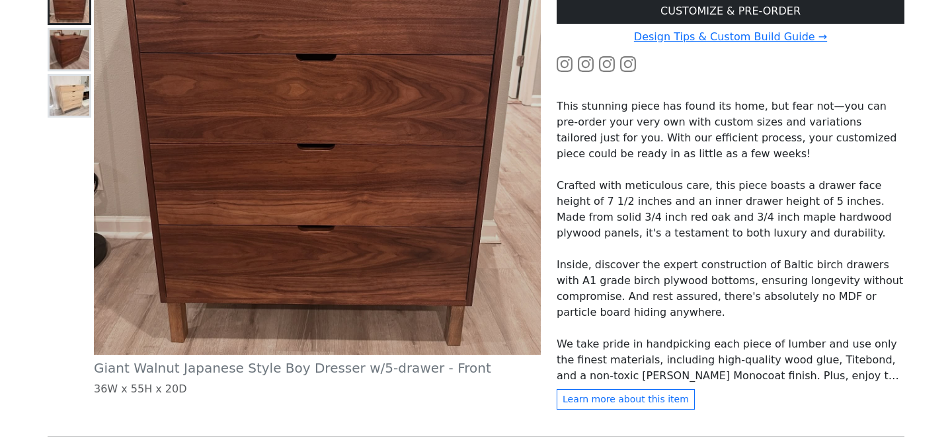
click at [66, 103] on img at bounding box center [70, 96] width 40 height 40
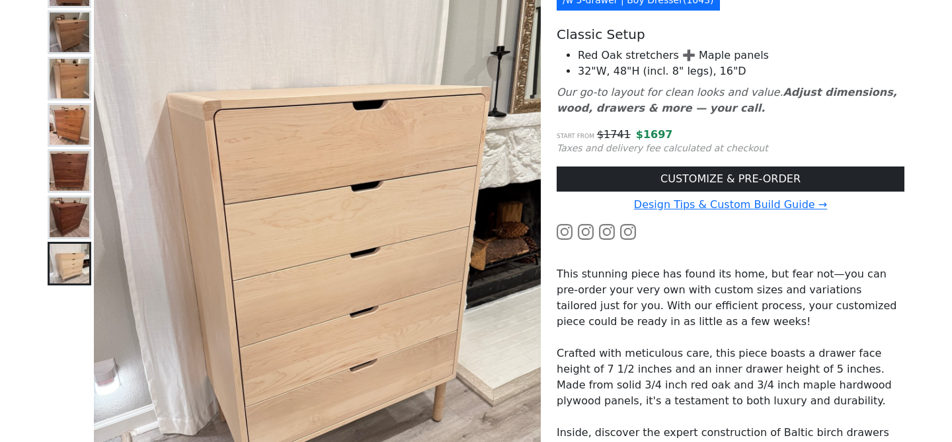
scroll to position [187, 0]
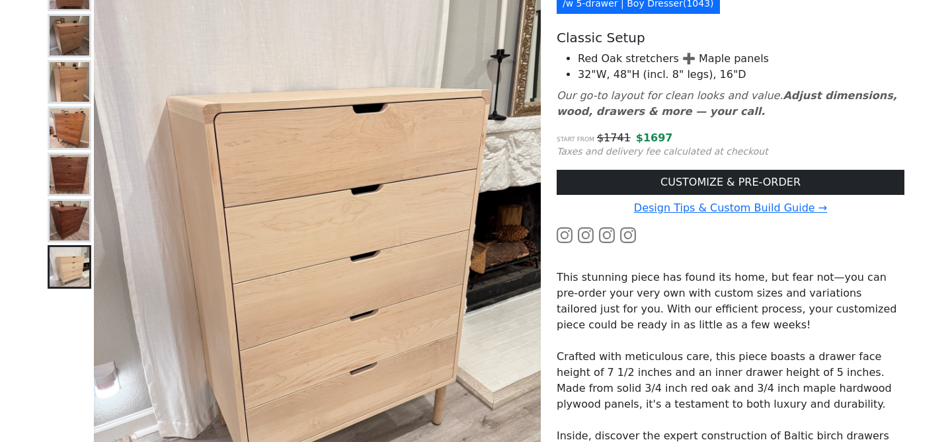
click at [65, 125] on img at bounding box center [70, 128] width 40 height 40
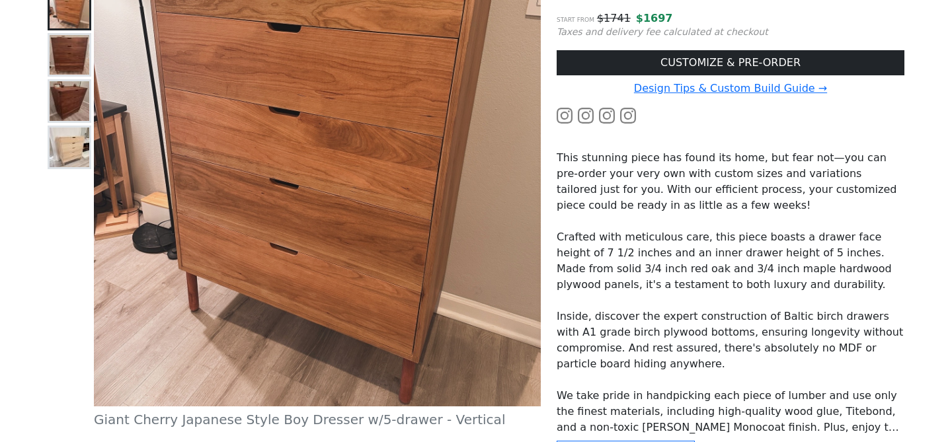
scroll to position [249, 0]
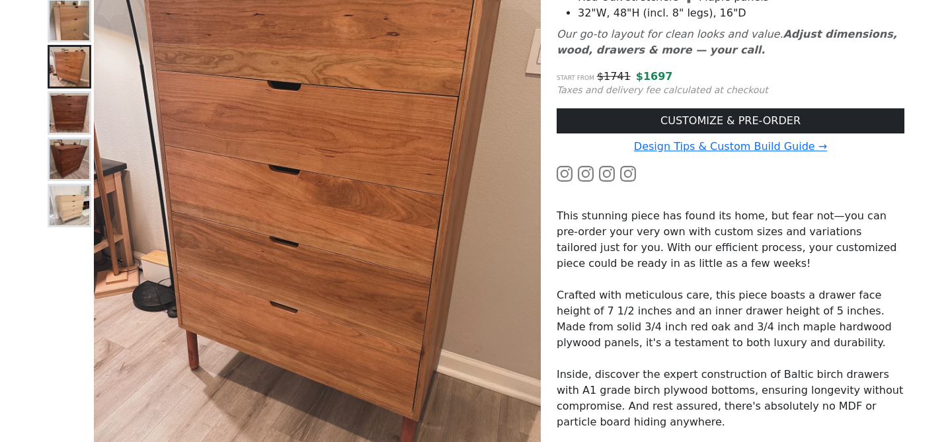
click at [75, 210] on img at bounding box center [70, 206] width 40 height 40
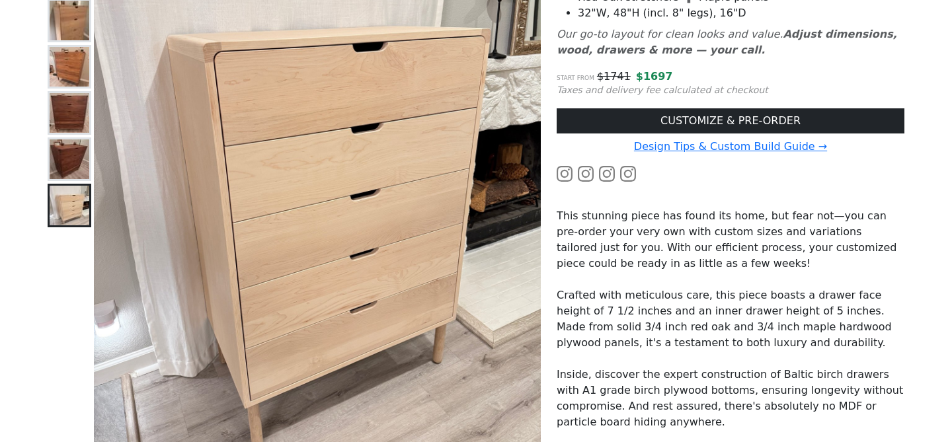
click at [64, 59] on img at bounding box center [70, 67] width 40 height 40
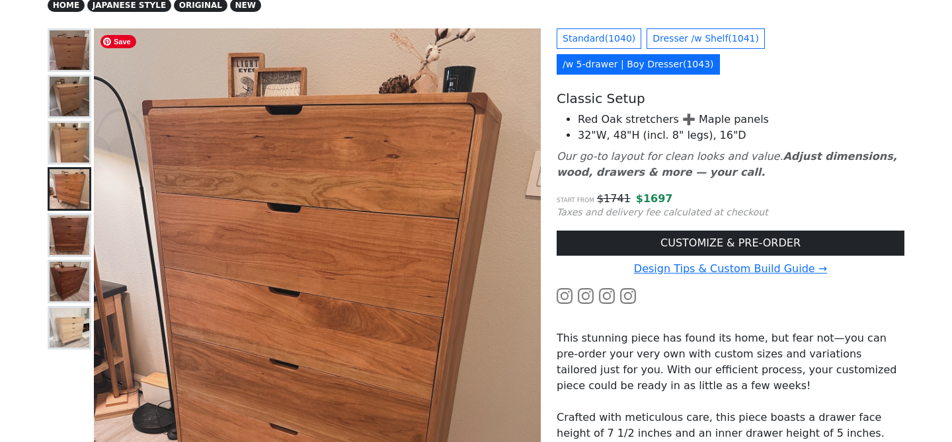
scroll to position [122, 0]
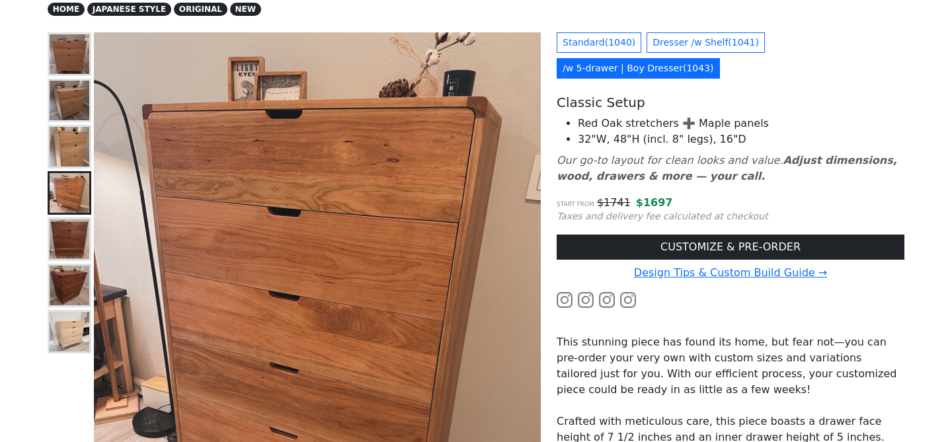
click at [70, 184] on img at bounding box center [70, 193] width 40 height 40
click at [75, 159] on img at bounding box center [70, 147] width 40 height 40
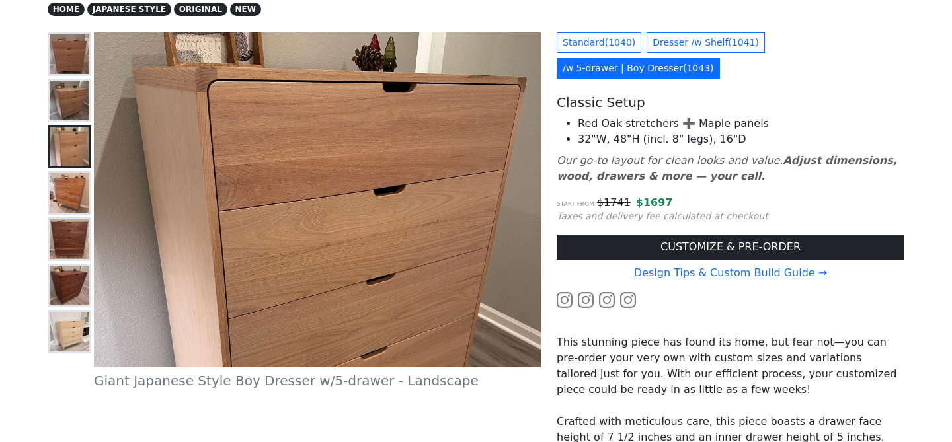
click at [79, 110] on img at bounding box center [70, 101] width 40 height 40
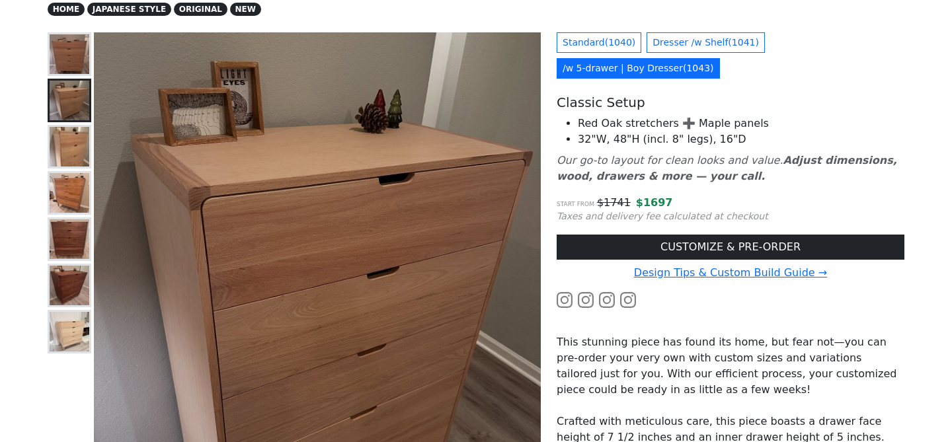
click at [79, 54] on img at bounding box center [70, 54] width 40 height 40
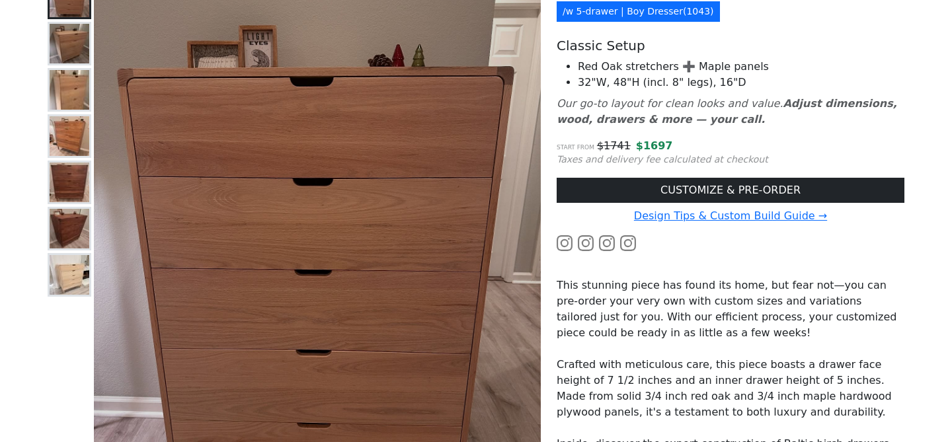
scroll to position [184, 0]
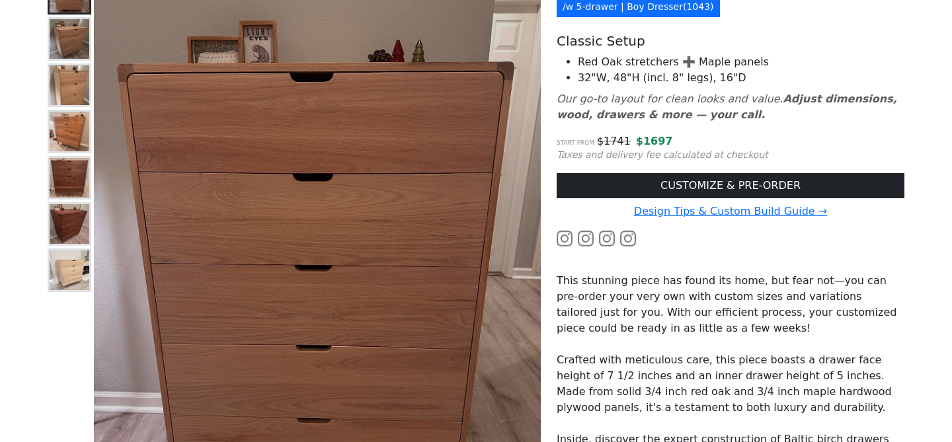
click at [58, 231] on img at bounding box center [70, 224] width 40 height 40
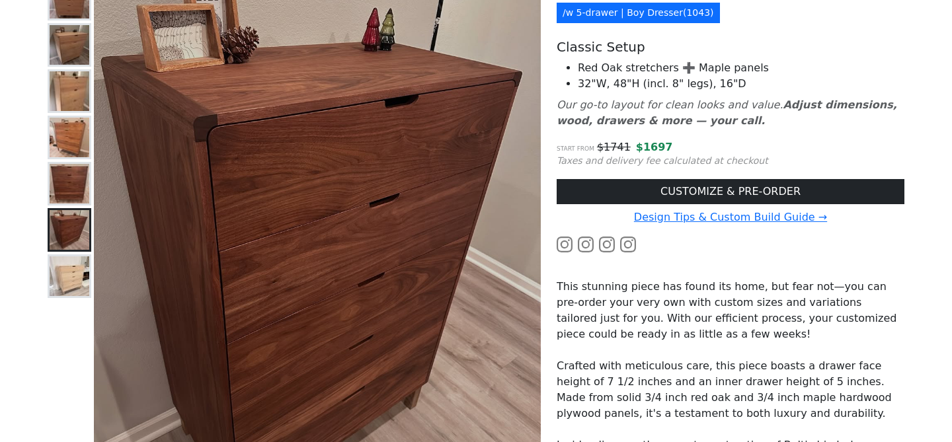
scroll to position [175, 0]
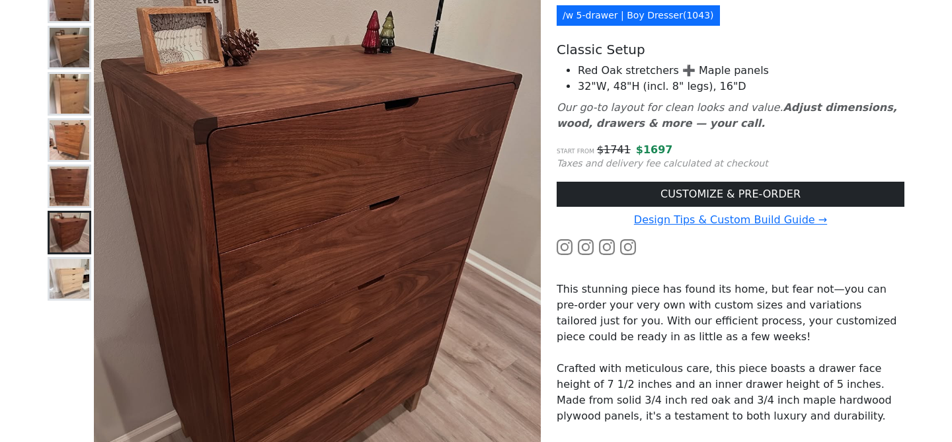
click at [56, 281] on img at bounding box center [70, 279] width 40 height 40
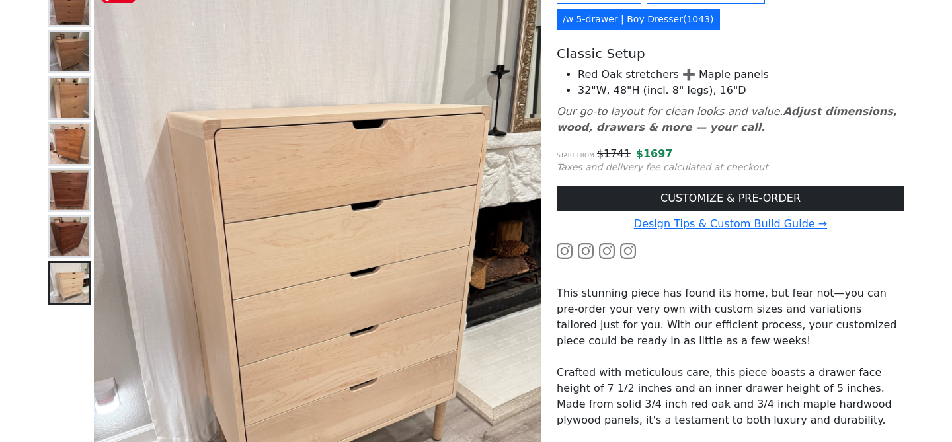
scroll to position [168, 0]
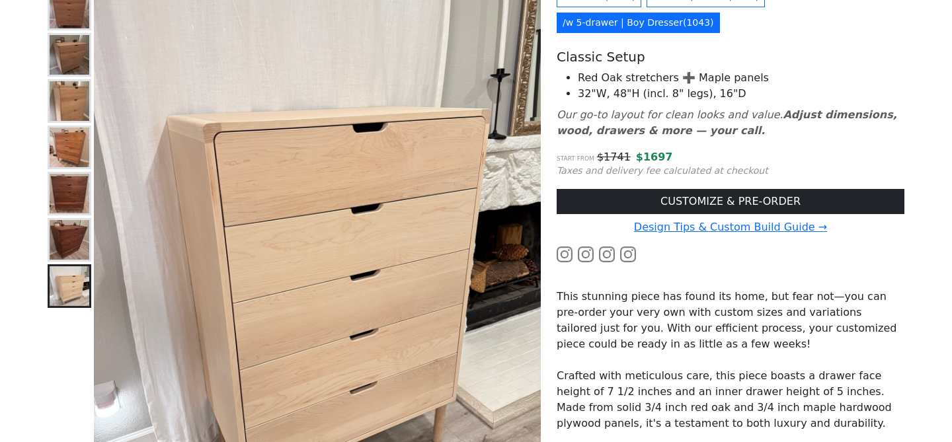
click at [68, 112] on img at bounding box center [70, 101] width 40 height 40
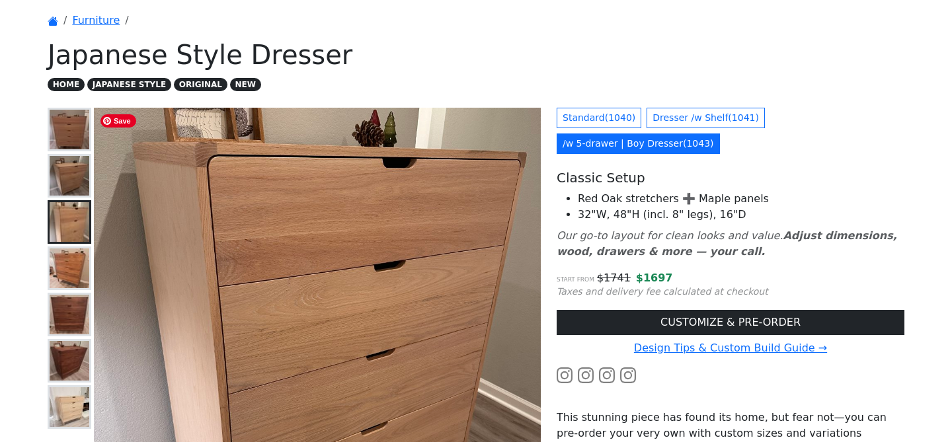
scroll to position [122, 0]
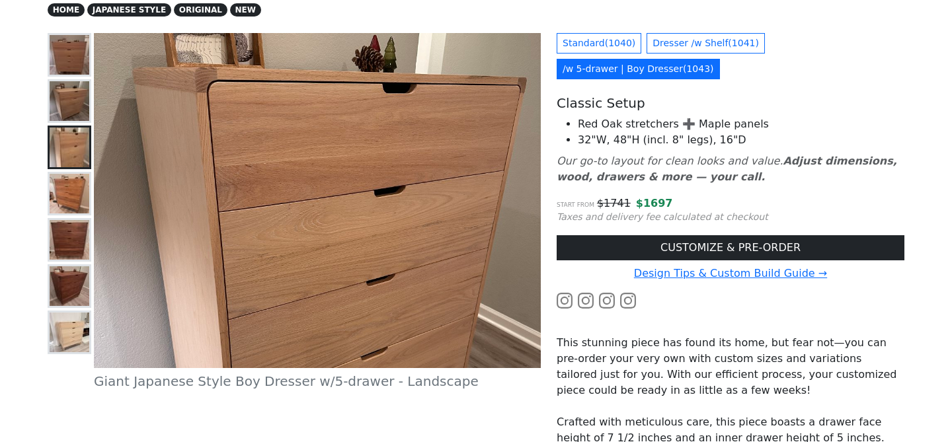
click at [87, 96] on img at bounding box center [70, 101] width 40 height 40
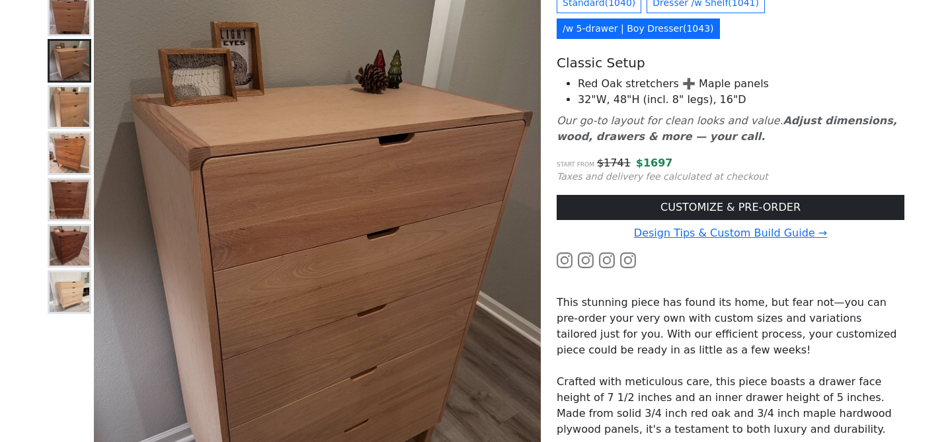
scroll to position [149, 0]
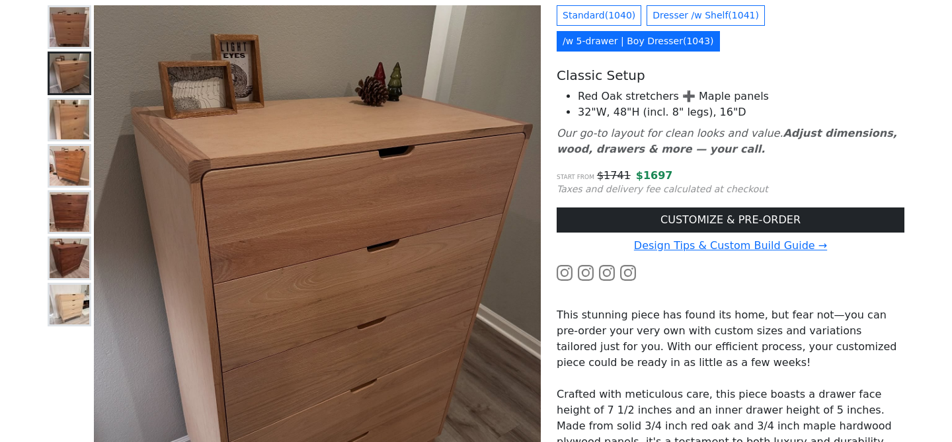
click at [63, 25] on img at bounding box center [70, 27] width 40 height 40
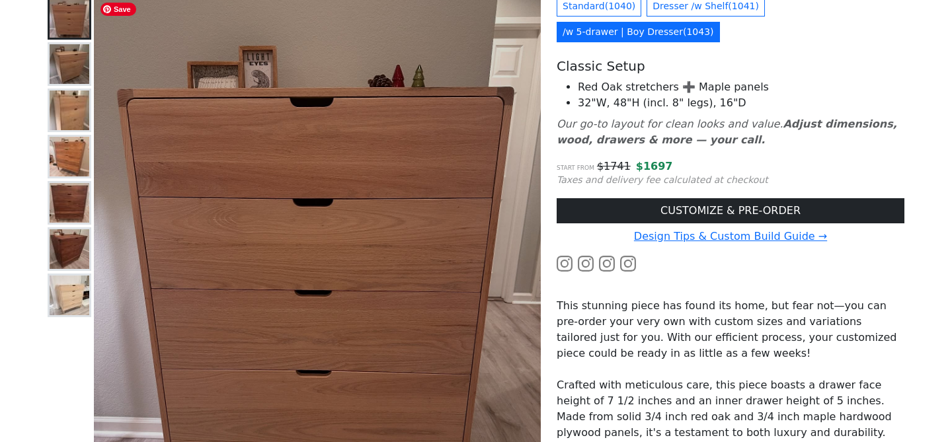
scroll to position [145, 0]
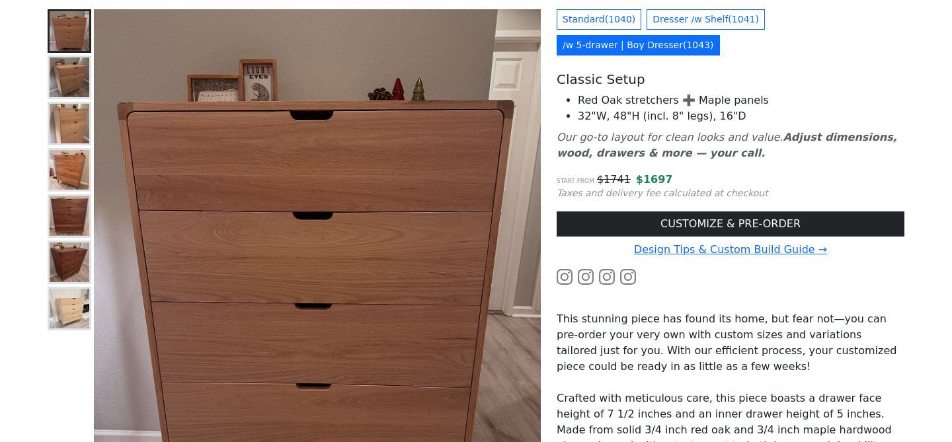
click at [74, 168] on img at bounding box center [70, 170] width 40 height 40
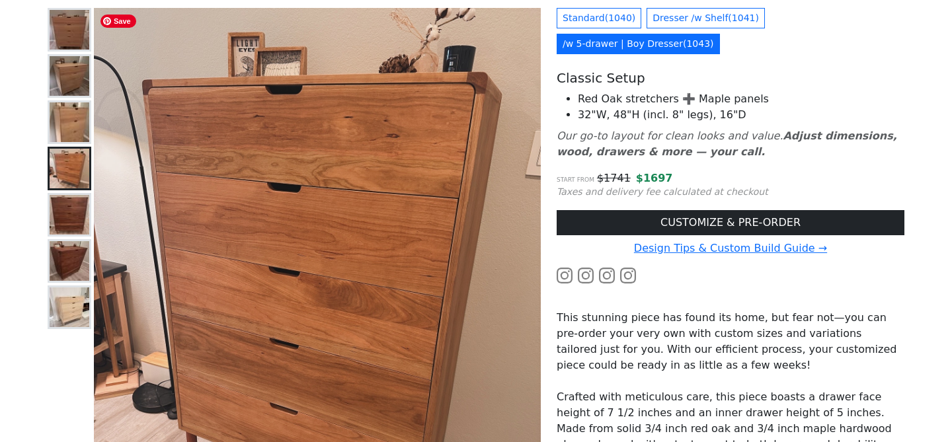
scroll to position [141, 0]
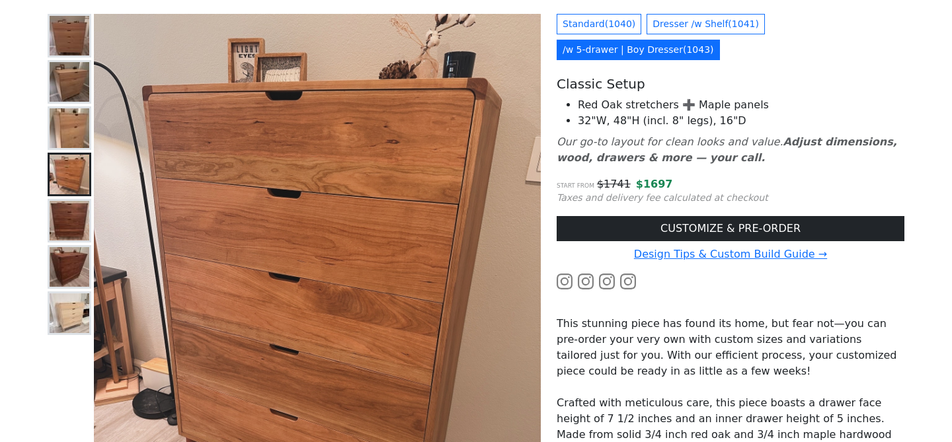
click at [81, 40] on img at bounding box center [70, 36] width 40 height 40
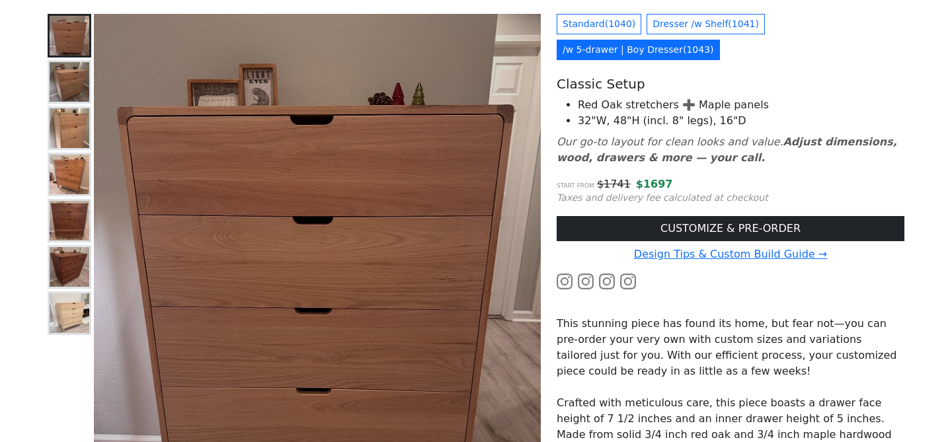
click at [56, 174] on img at bounding box center [70, 175] width 40 height 40
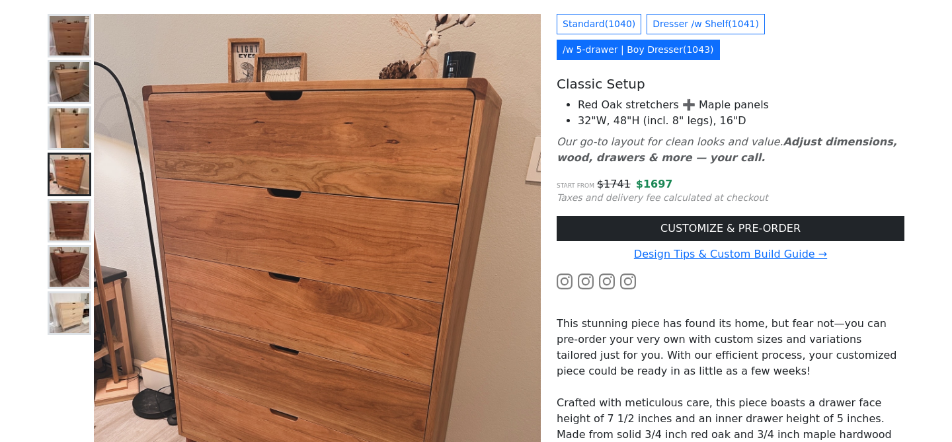
click at [83, 38] on img at bounding box center [70, 36] width 40 height 40
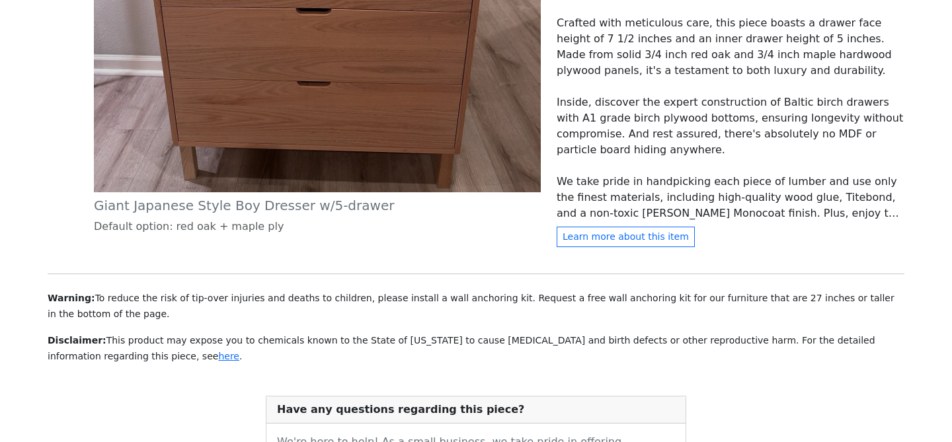
scroll to position [524, 0]
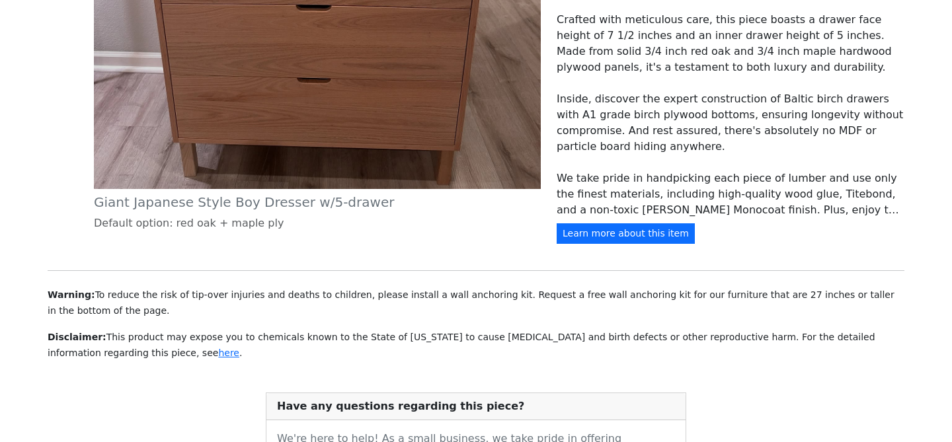
click at [624, 237] on button "Learn more about this item" at bounding box center [626, 233] width 138 height 20
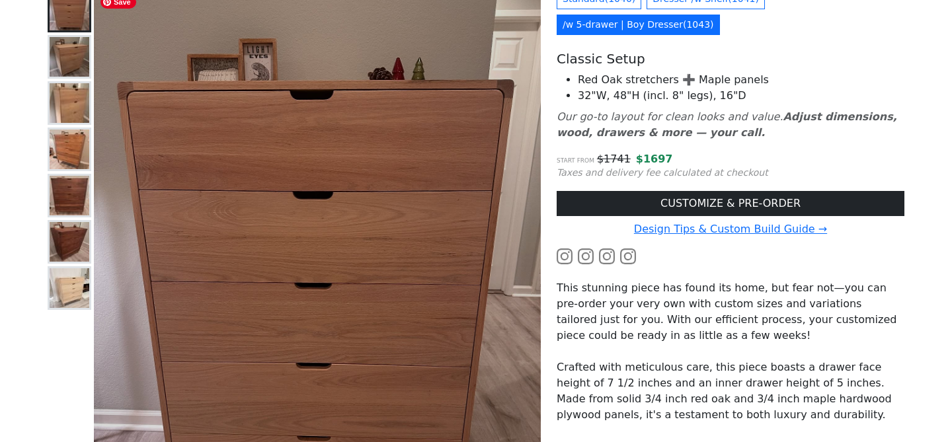
scroll to position [171, 0]
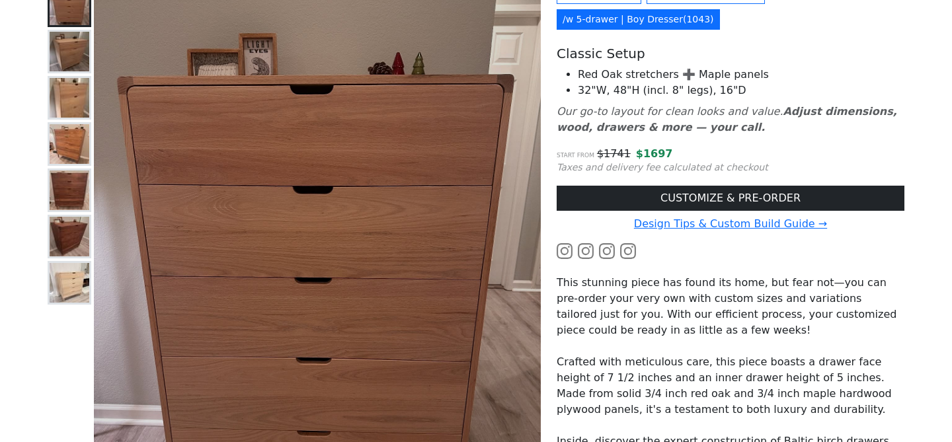
click at [68, 50] on img at bounding box center [70, 52] width 40 height 40
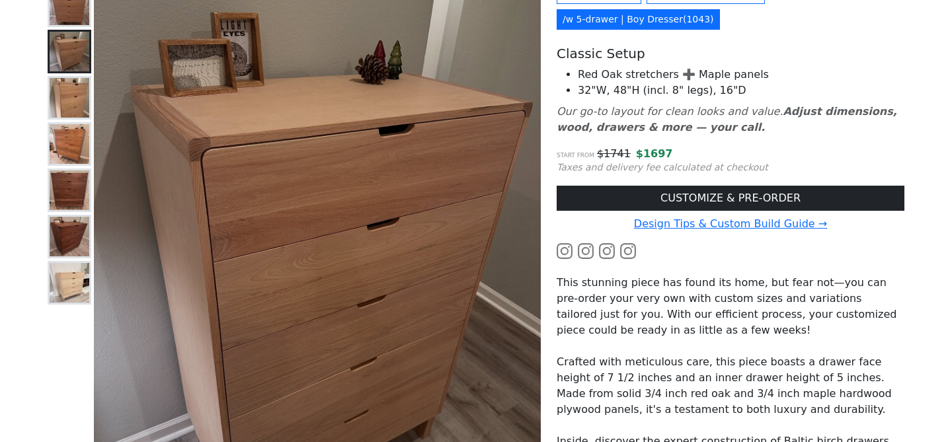
click at [66, 96] on img at bounding box center [70, 98] width 40 height 40
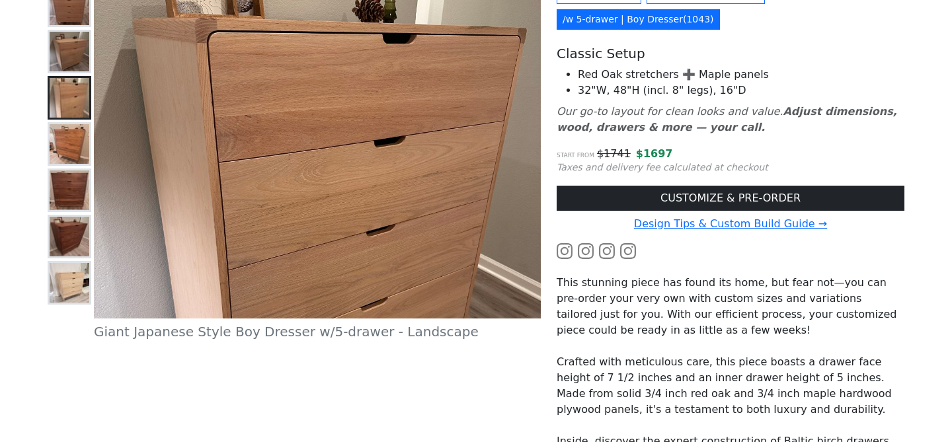
click at [71, 134] on img at bounding box center [70, 144] width 40 height 40
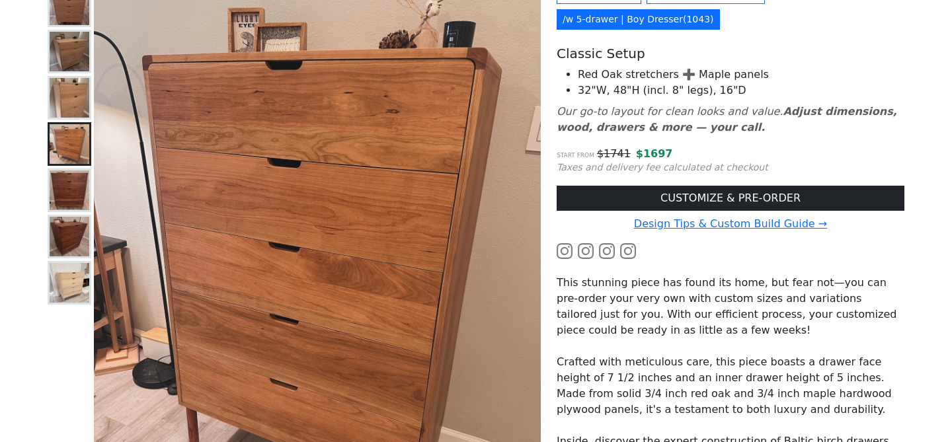
click at [71, 110] on img at bounding box center [70, 98] width 40 height 40
